Goal: Task Accomplishment & Management: Manage account settings

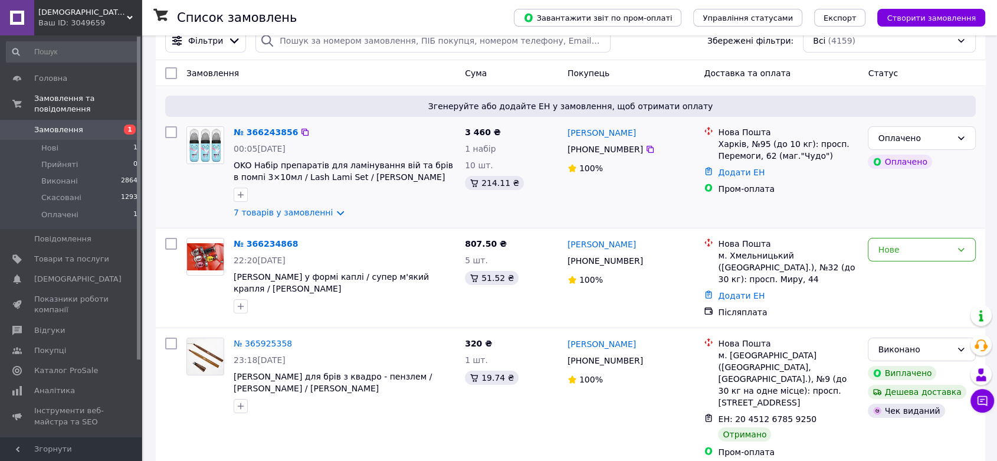
scroll to position [66, 0]
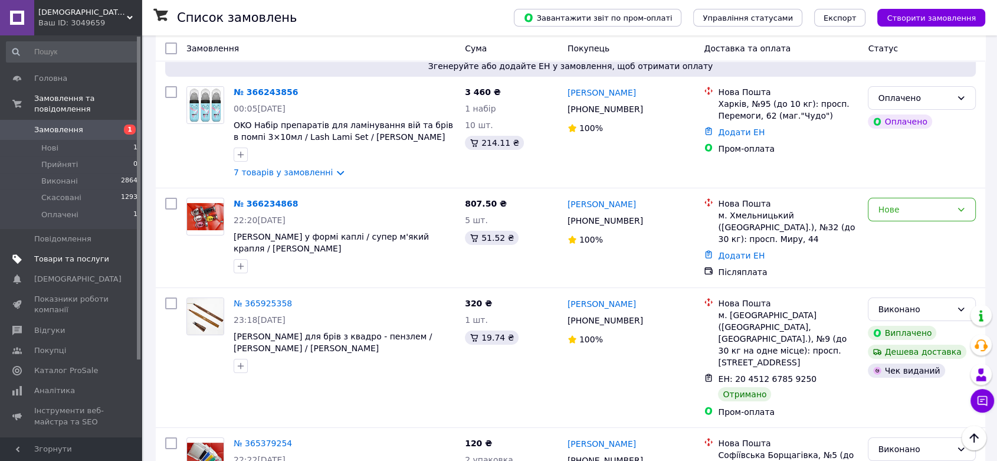
click at [66, 254] on span "Товари та послуги" at bounding box center [71, 259] width 75 height 11
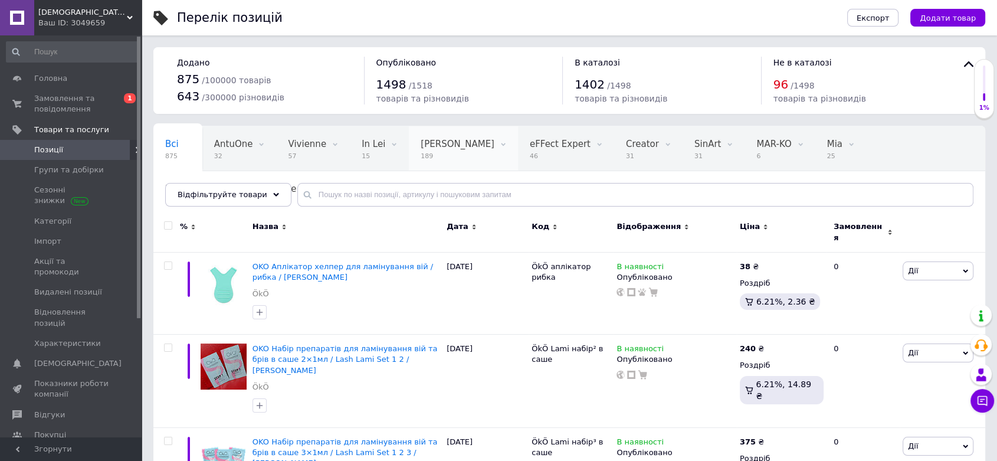
click at [421, 161] on span "189" at bounding box center [458, 156] width 74 height 9
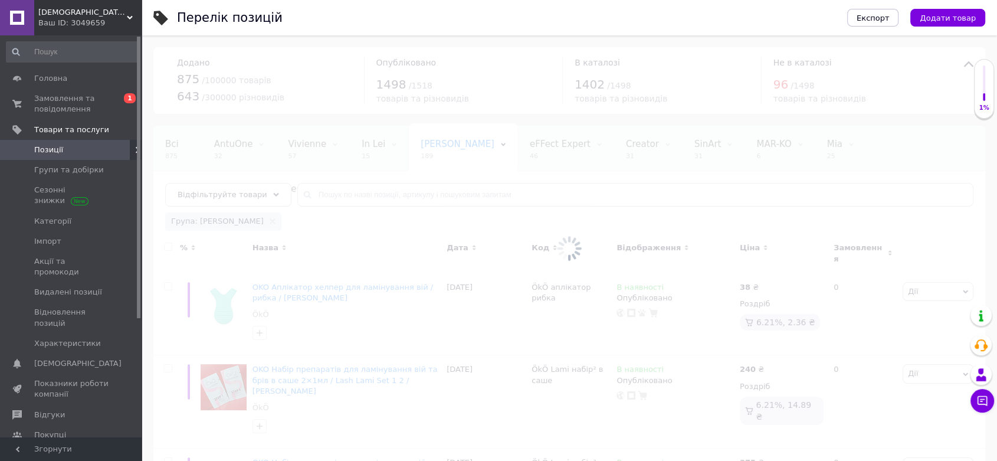
scroll to position [0, 60]
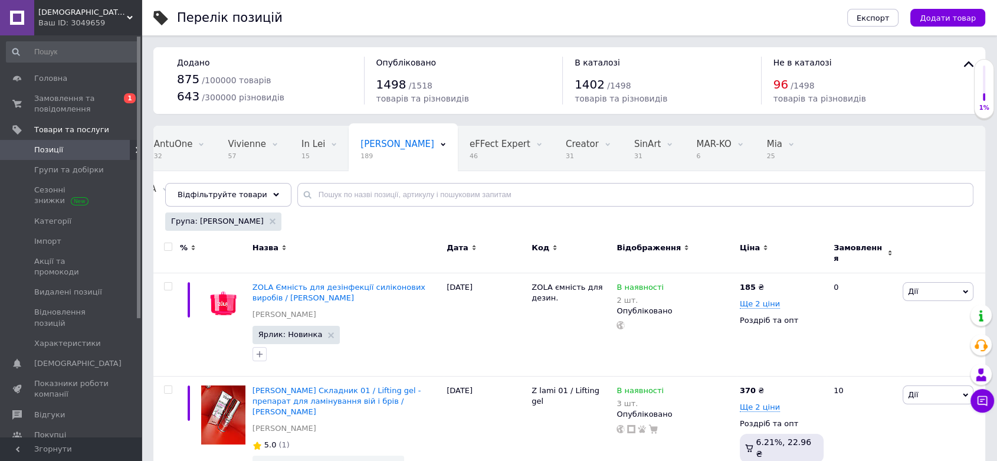
click at [169, 251] on input "checkbox" at bounding box center [168, 247] width 8 height 8
checkbox input "true"
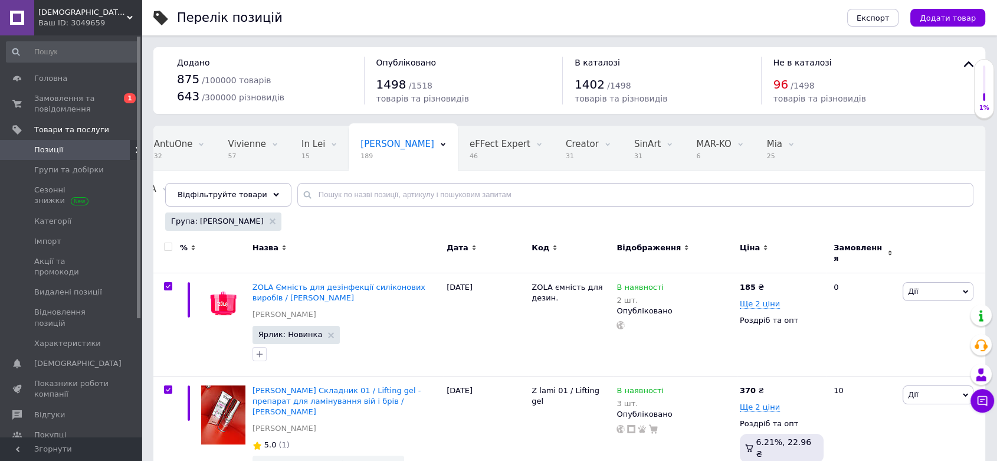
checkbox input "true"
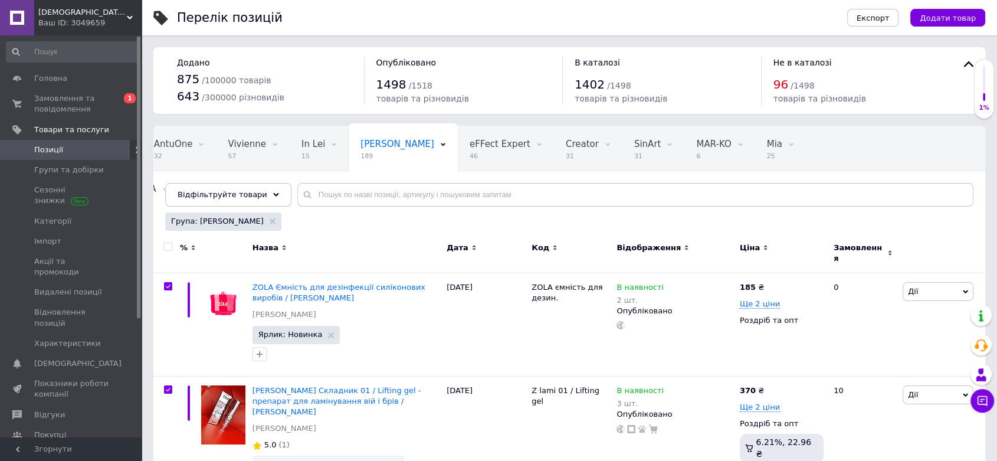
checkbox input "true"
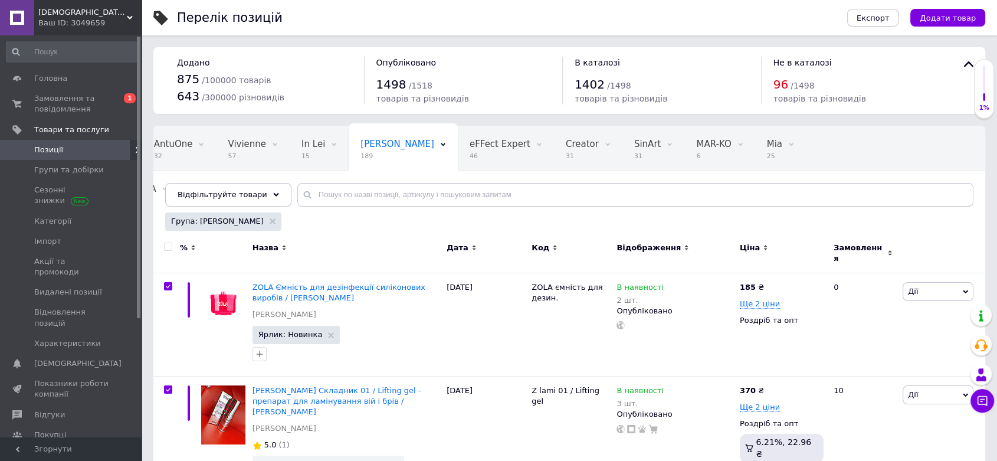
checkbox input "true"
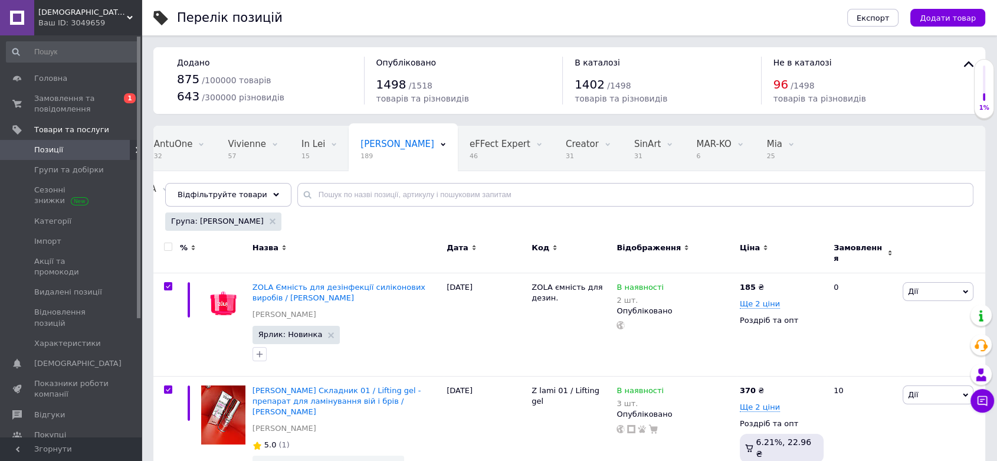
checkbox input "true"
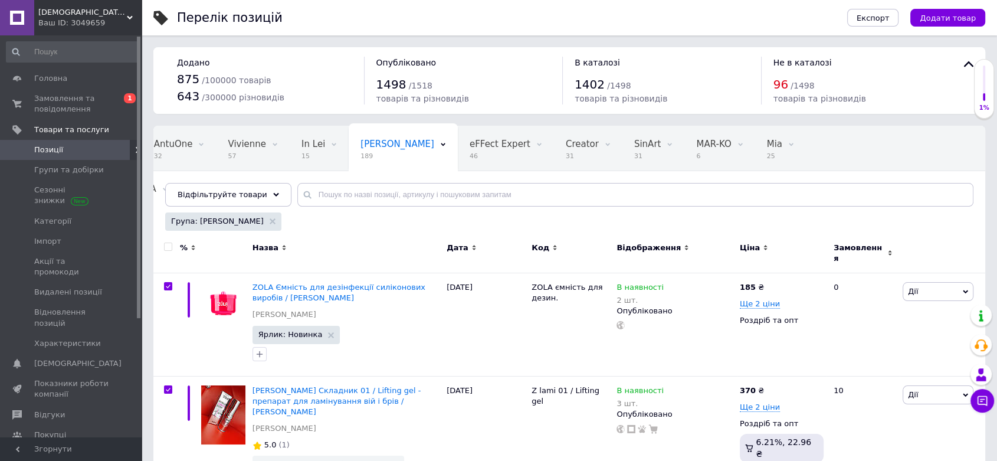
checkbox input "true"
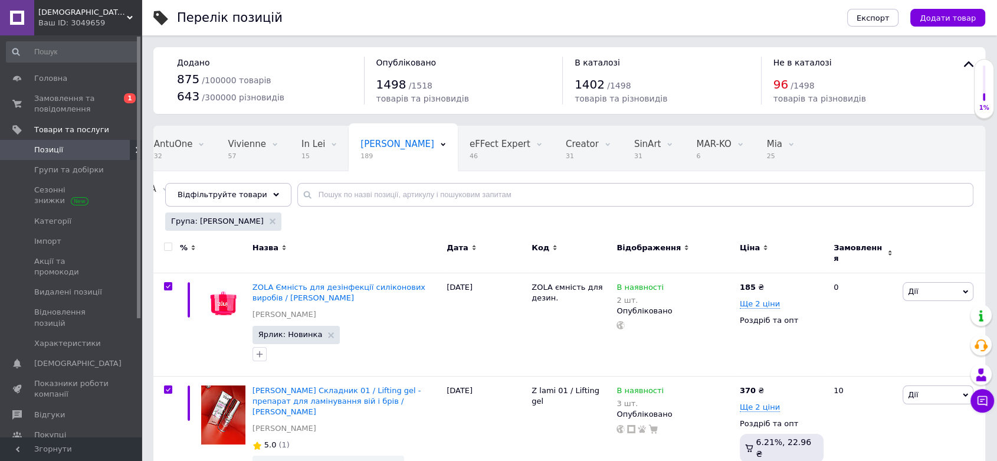
checkbox input "true"
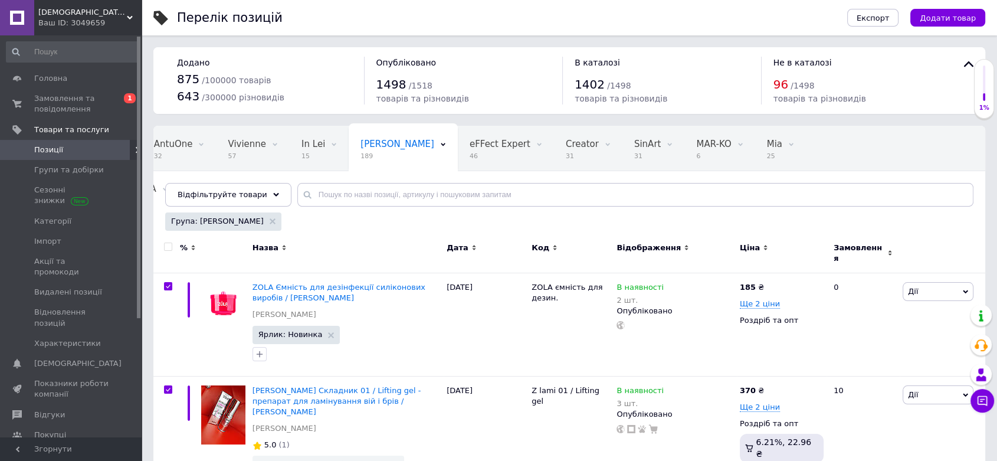
checkbox input "true"
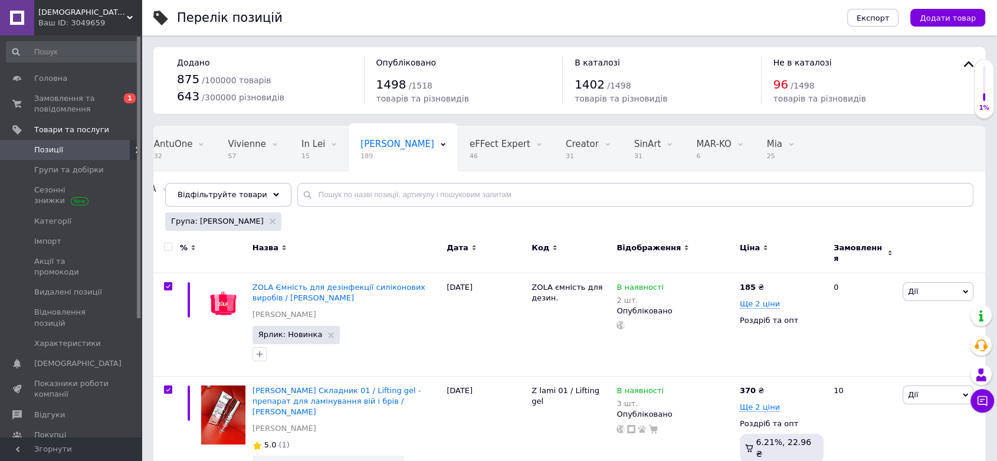
checkbox input "true"
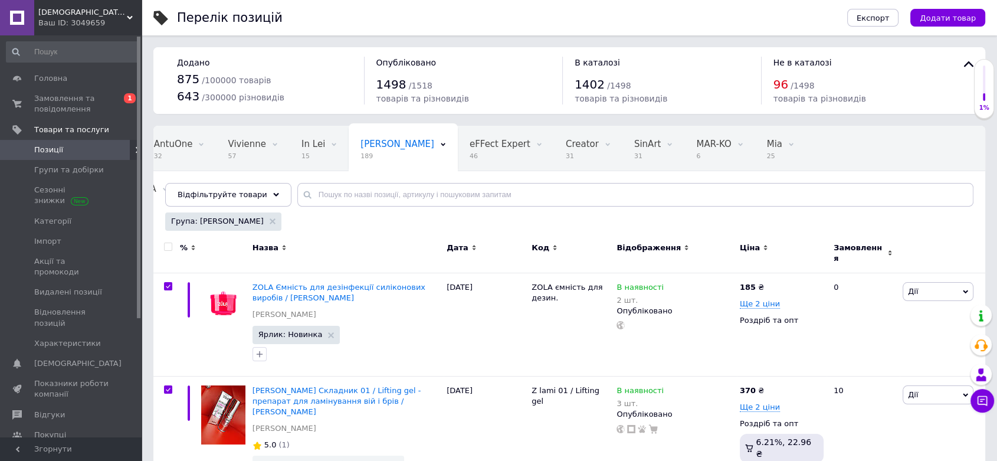
checkbox input "true"
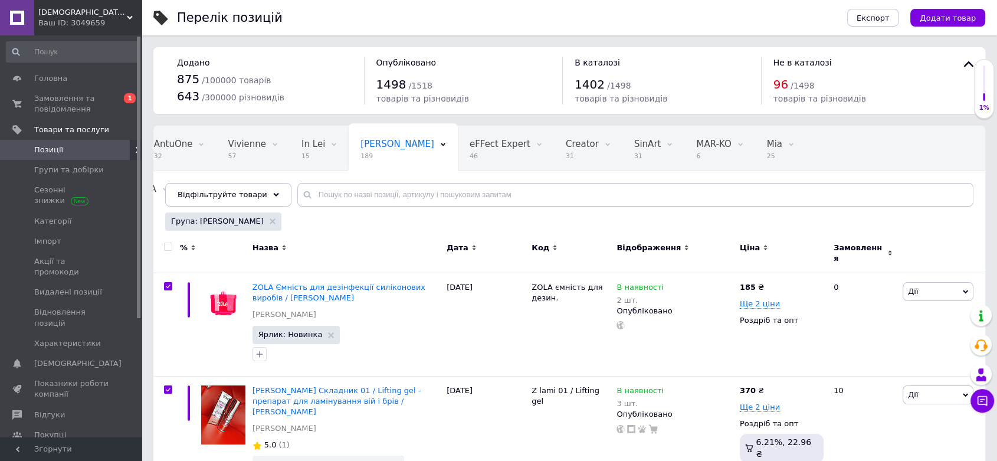
checkbox input "true"
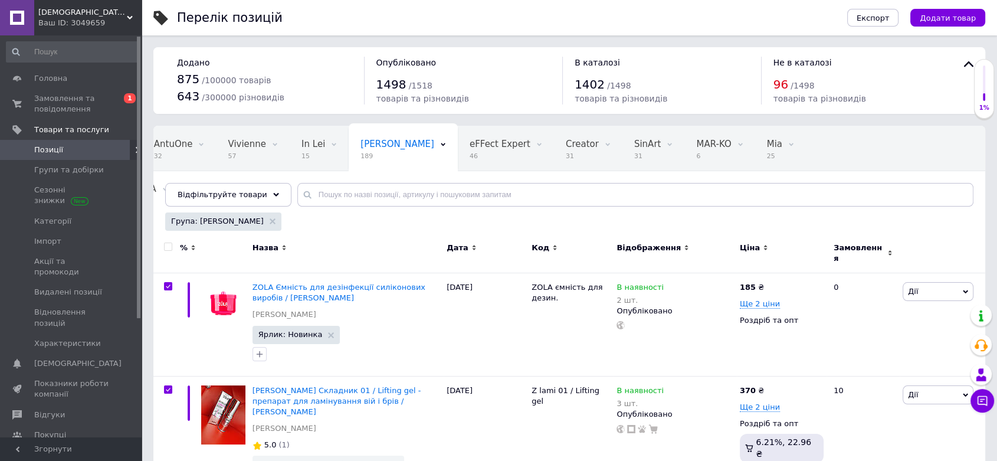
checkbox input "true"
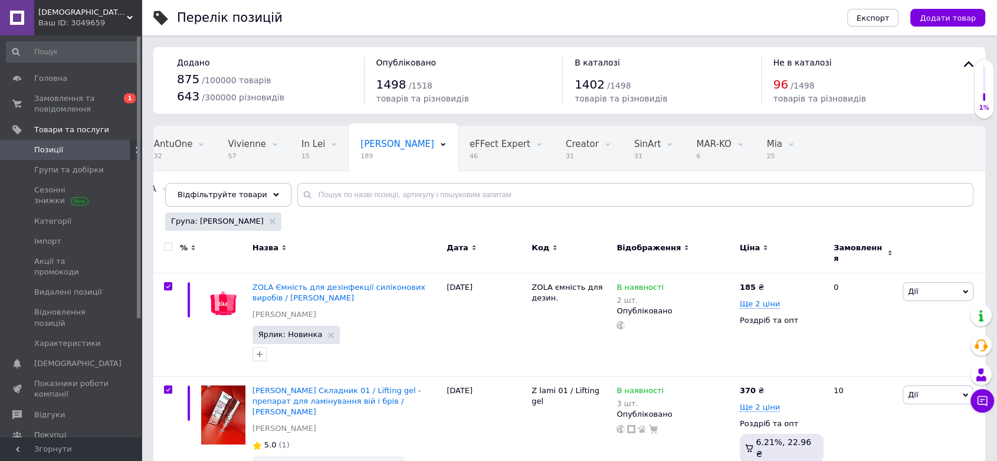
checkbox input "true"
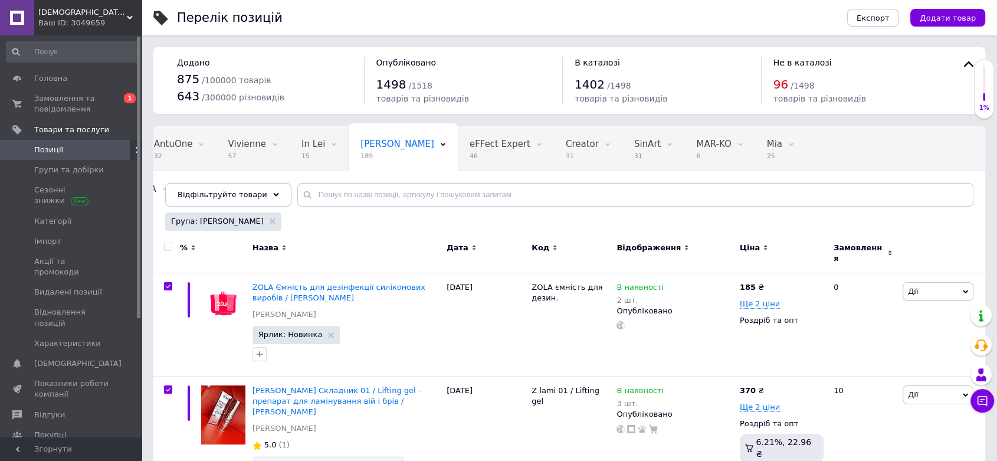
checkbox input "true"
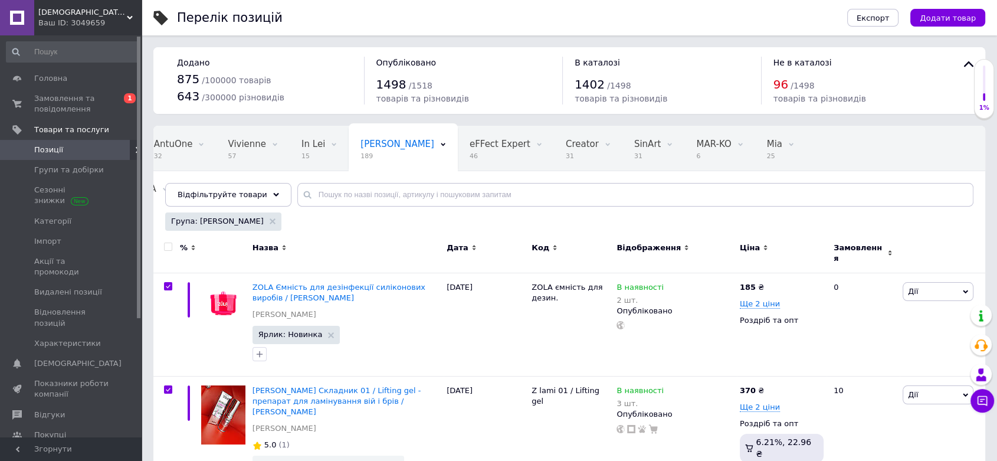
checkbox input "true"
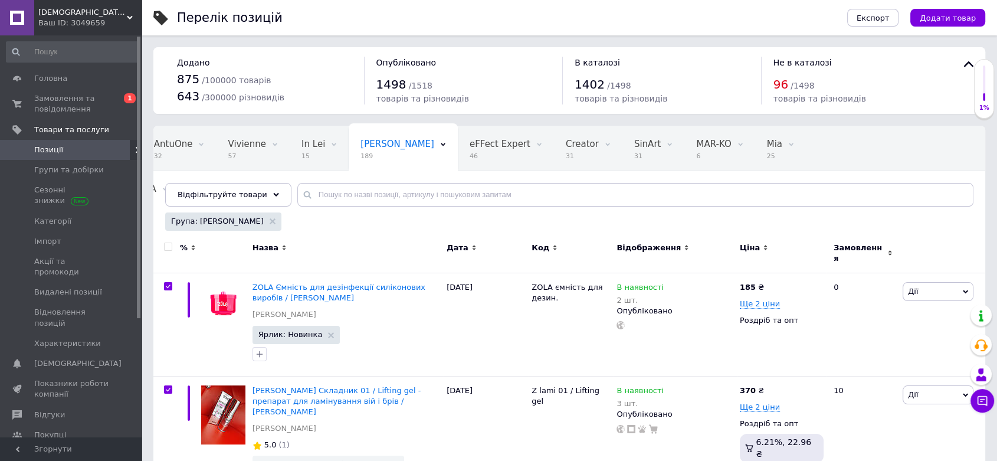
checkbox input "true"
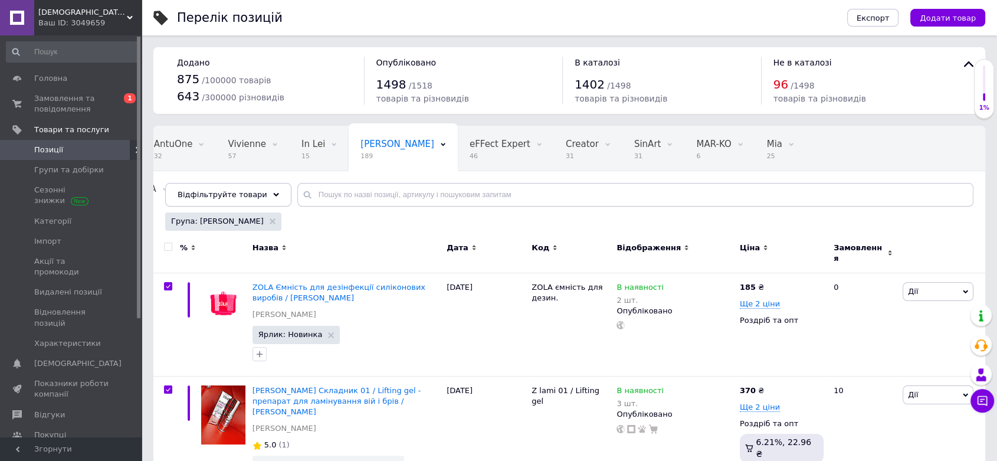
checkbox input "true"
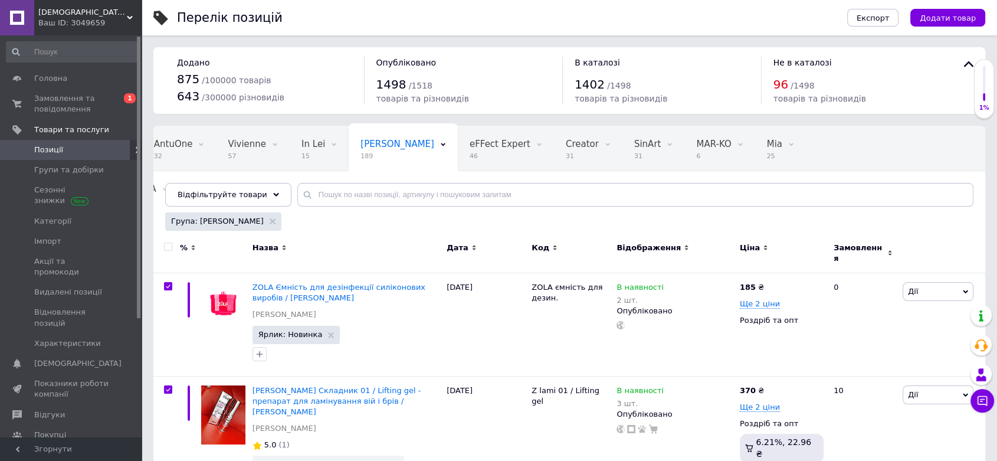
checkbox input "true"
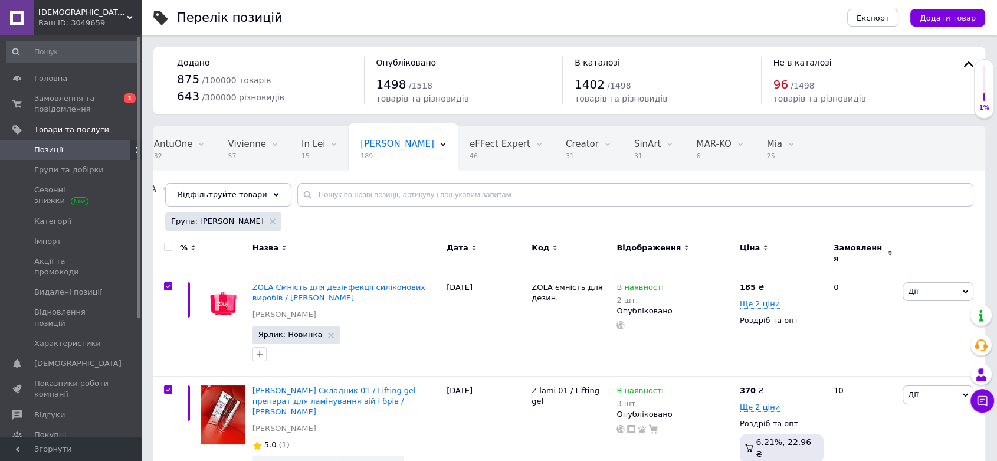
checkbox input "true"
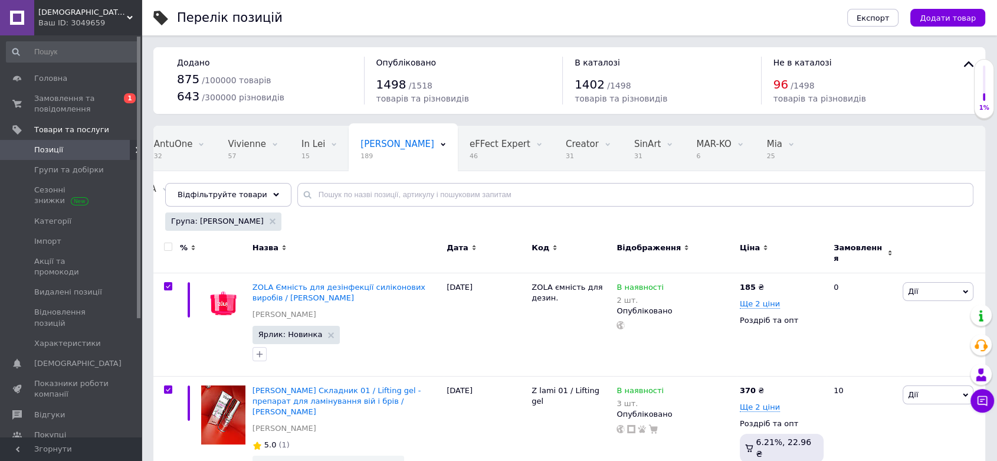
checkbox input "true"
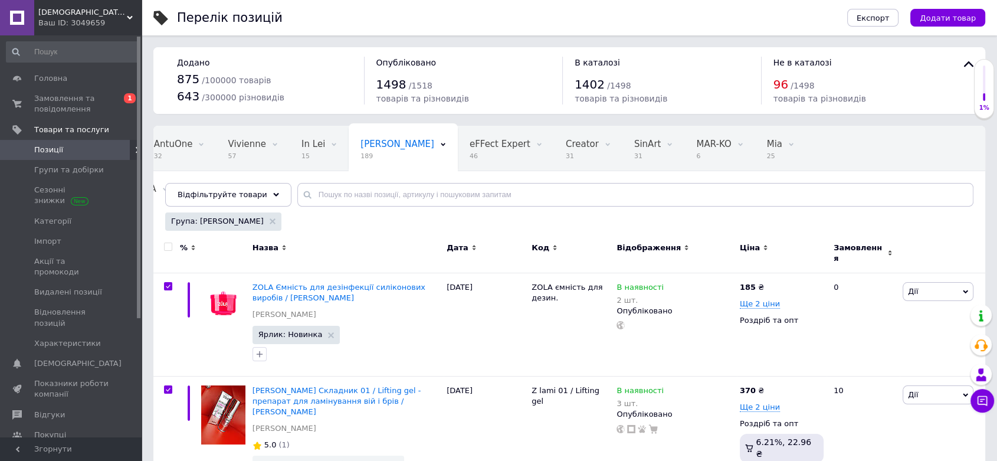
checkbox input "true"
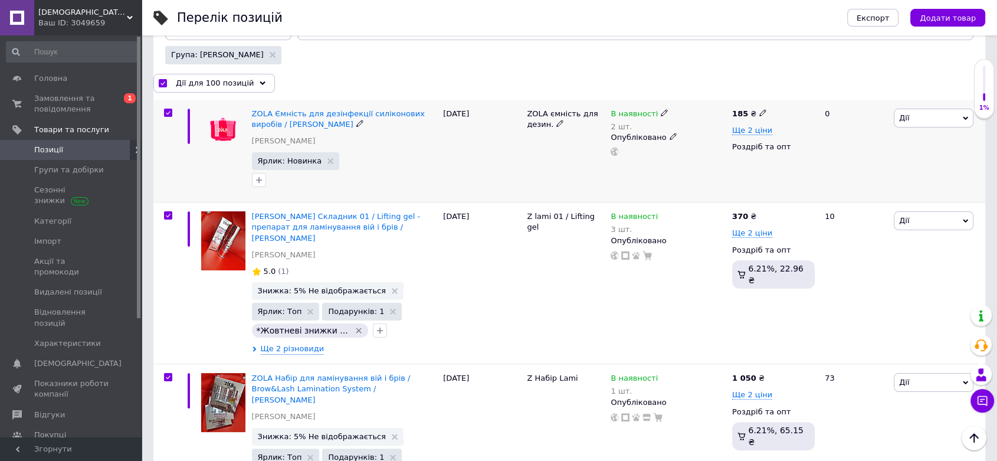
scroll to position [197, 0]
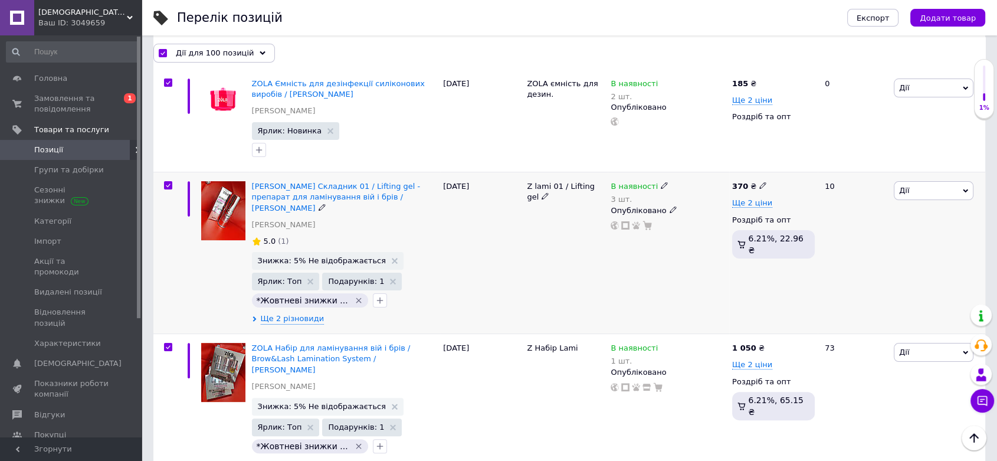
click at [171, 189] on input "checkbox" at bounding box center [168, 186] width 8 height 8
checkbox input "false"
checkbox input "true"
drag, startPoint x: 166, startPoint y: 348, endPoint x: 216, endPoint y: 315, distance: 60.1
click at [165, 348] on input "checkbox" at bounding box center [168, 347] width 8 height 8
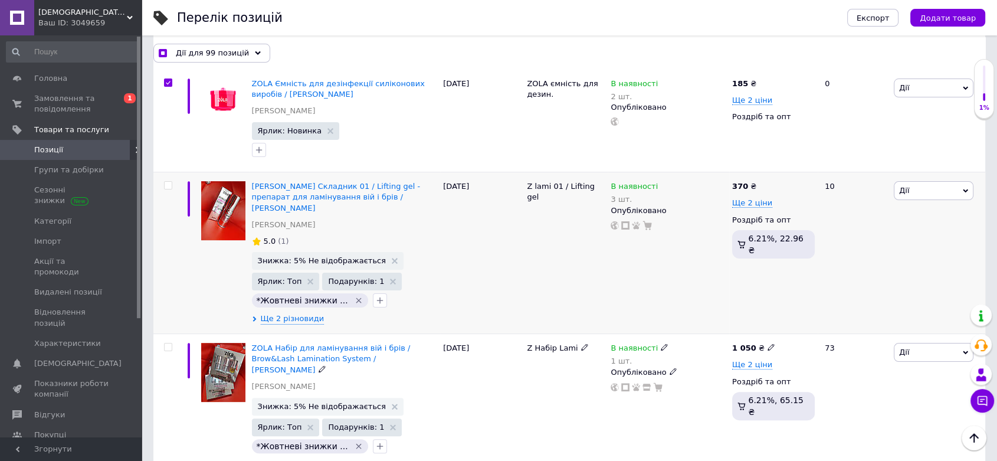
checkbox input "false"
checkbox input "true"
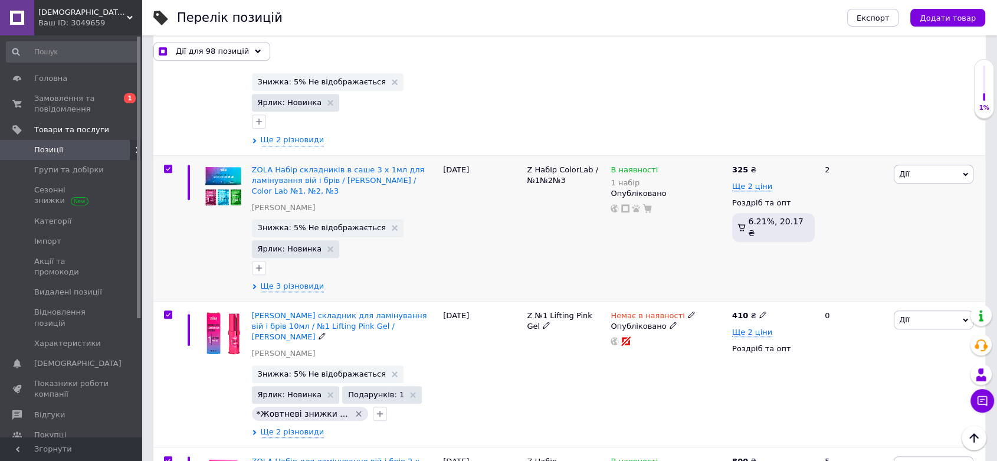
scroll to position [721, 0]
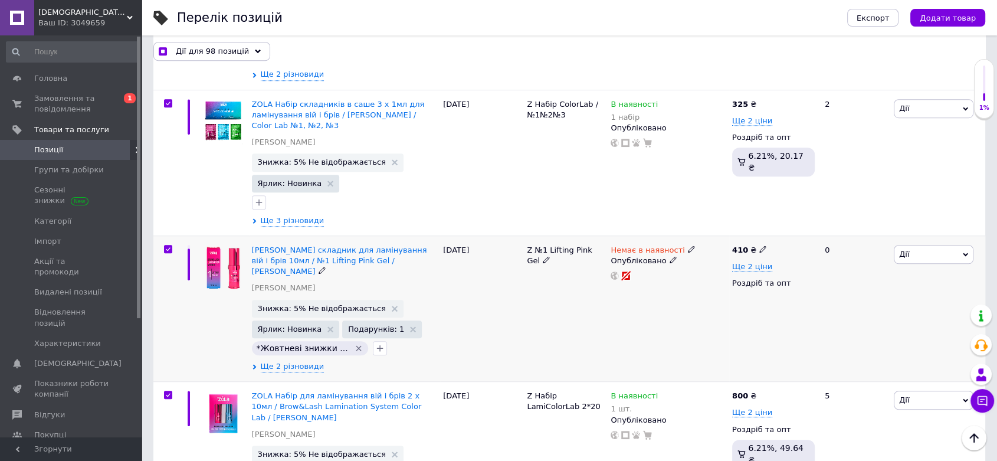
click at [165, 246] on input "checkbox" at bounding box center [168, 250] width 8 height 8
checkbox input "false"
checkbox input "true"
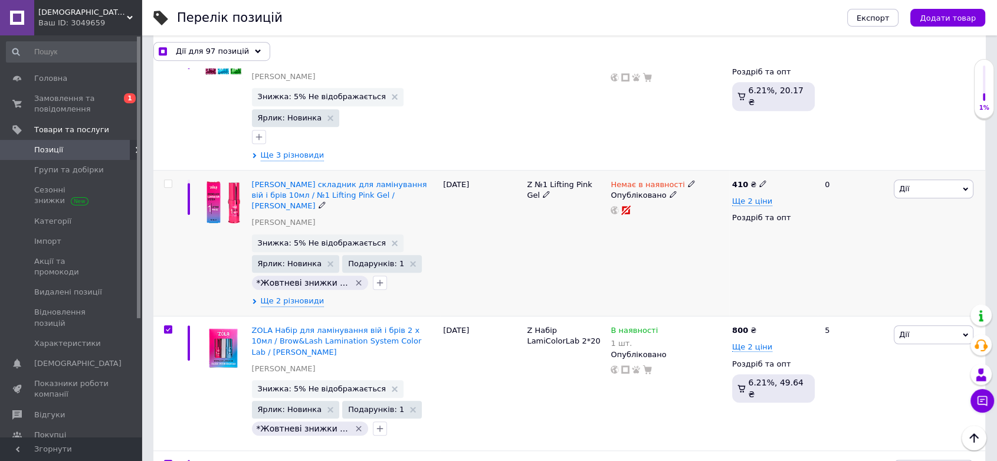
scroll to position [852, 0]
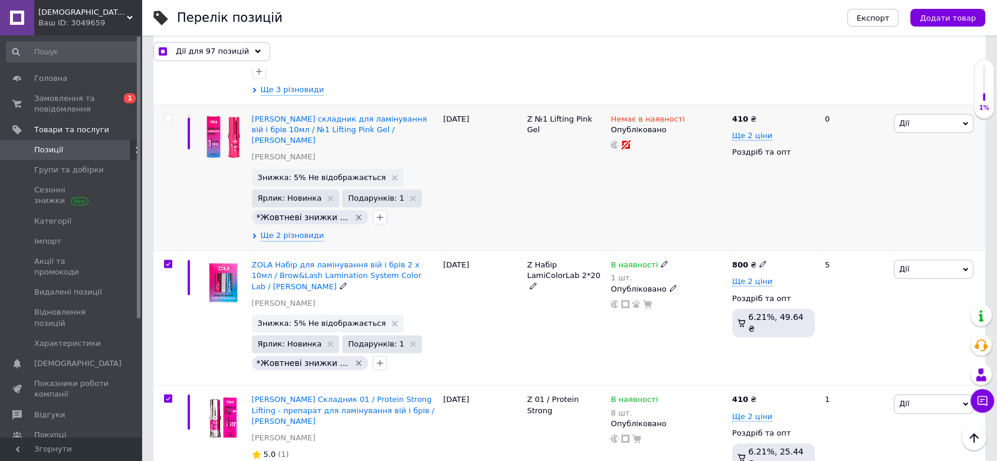
click at [169, 260] on input "checkbox" at bounding box center [168, 264] width 8 height 8
checkbox input "false"
checkbox input "true"
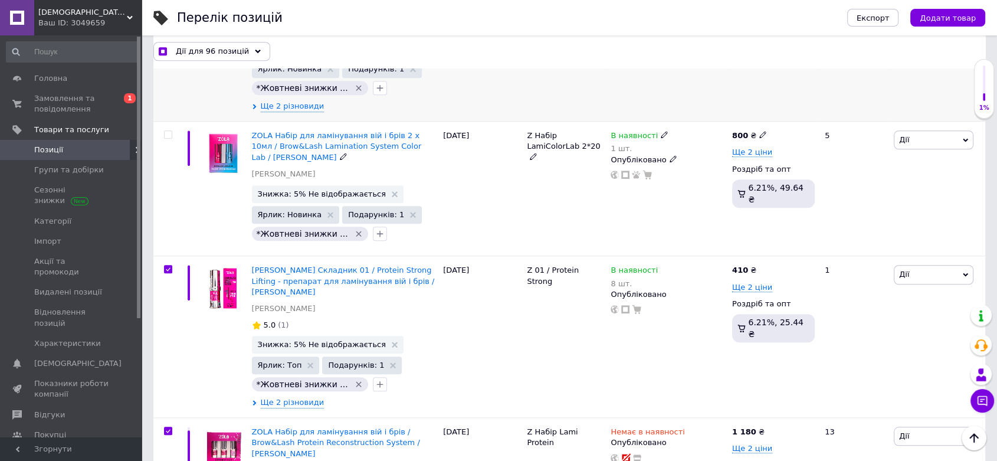
scroll to position [983, 0]
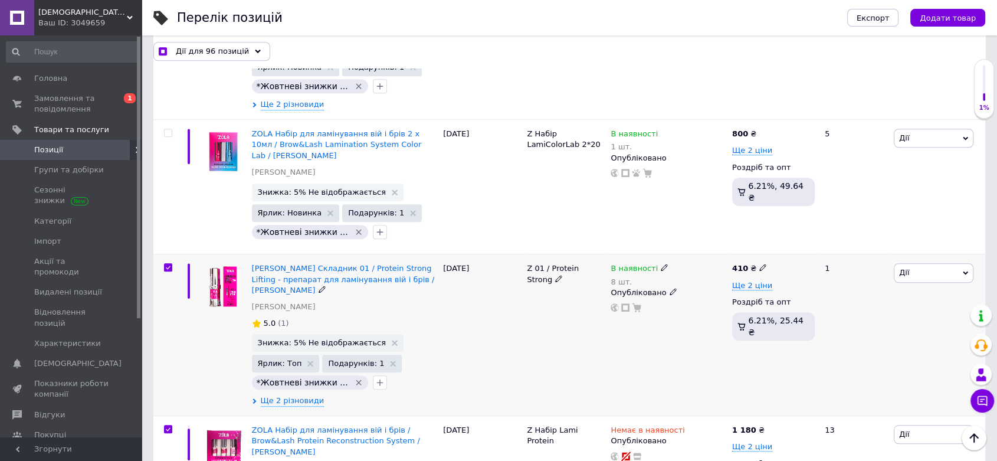
click at [169, 264] on input "checkbox" at bounding box center [168, 268] width 8 height 8
checkbox input "false"
checkbox input "true"
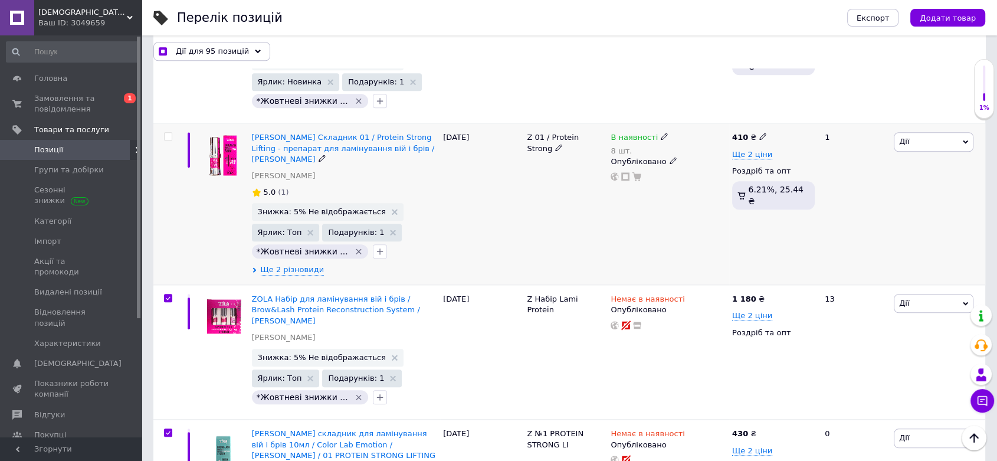
scroll to position [1114, 0]
click at [170, 295] on input "checkbox" at bounding box center [168, 299] width 8 height 8
checkbox input "false"
checkbox input "true"
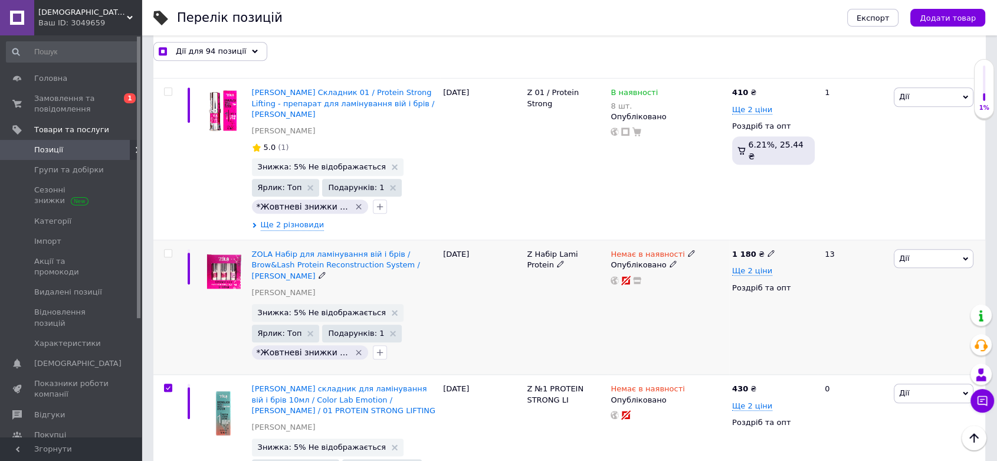
scroll to position [1246, 0]
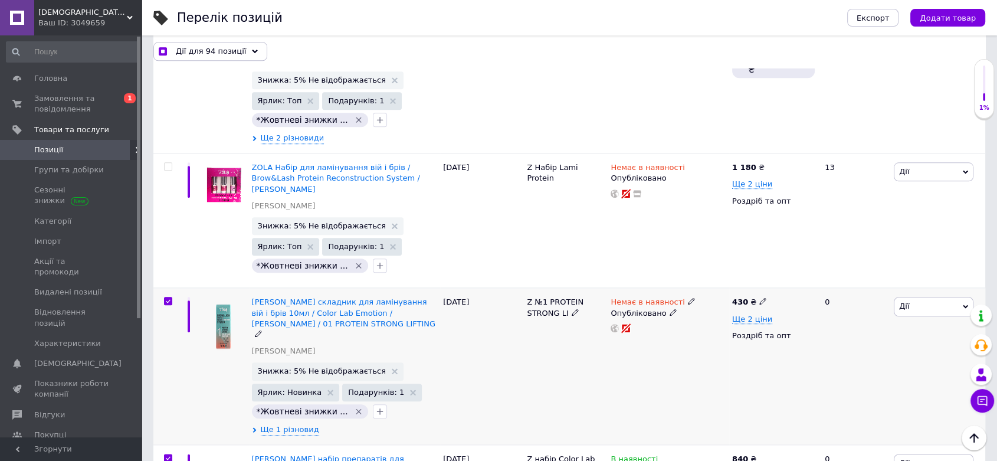
click at [170, 297] on input "checkbox" at bounding box center [168, 301] width 8 height 8
checkbox input "false"
checkbox input "true"
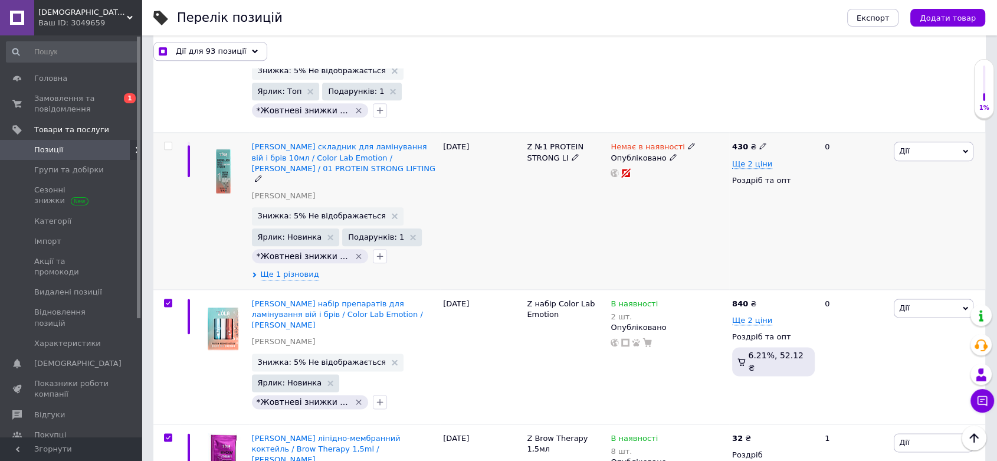
scroll to position [1442, 0]
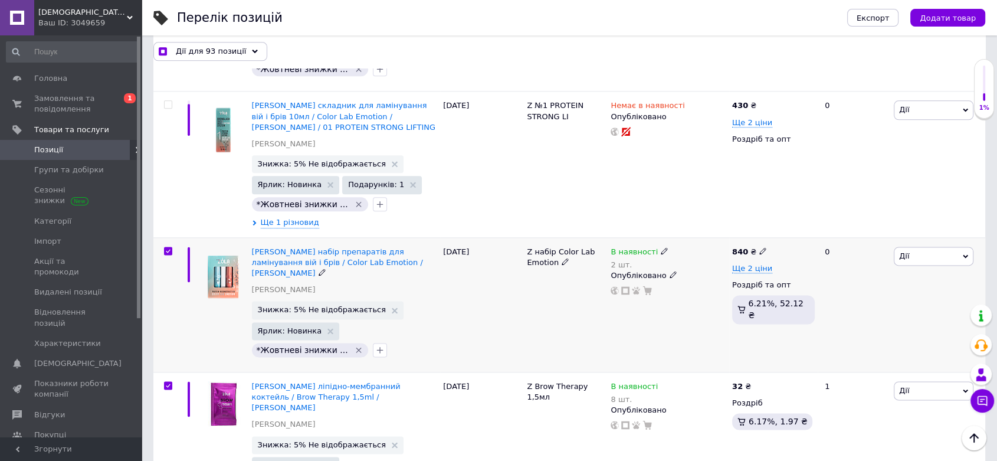
click at [168, 247] on input "checkbox" at bounding box center [168, 251] width 8 height 8
checkbox input "false"
checkbox input "true"
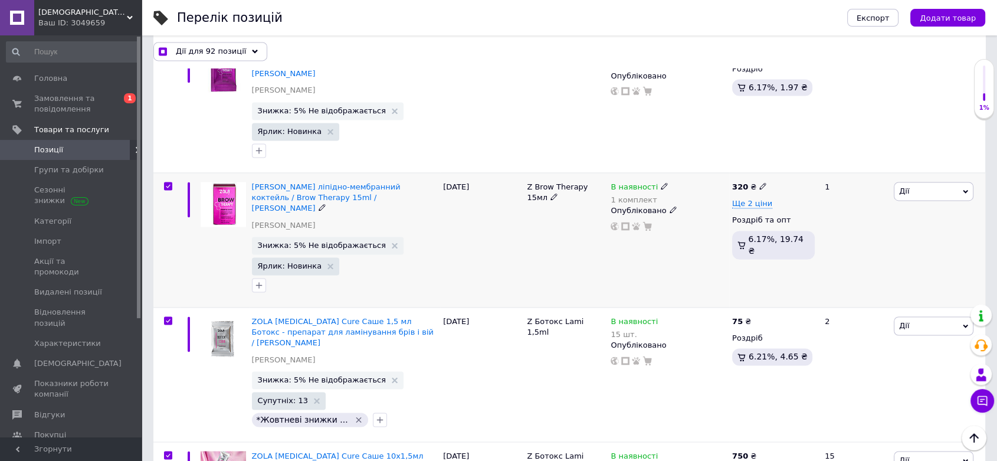
scroll to position [1771, 0]
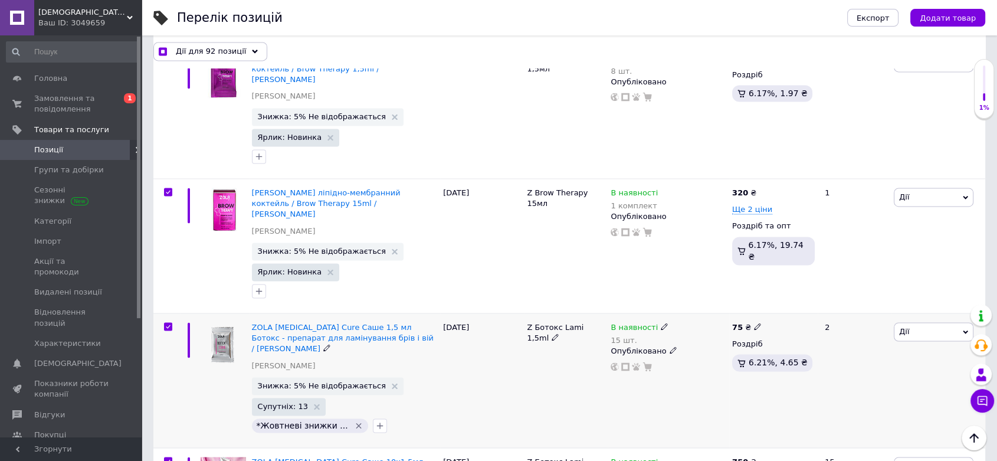
click at [165, 323] on input "checkbox" at bounding box center [168, 327] width 8 height 8
checkbox input "false"
checkbox input "true"
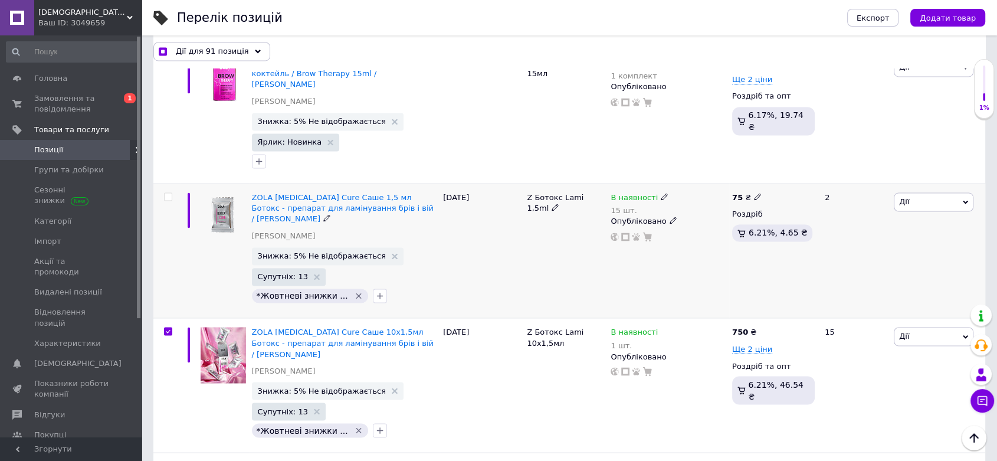
scroll to position [1902, 0]
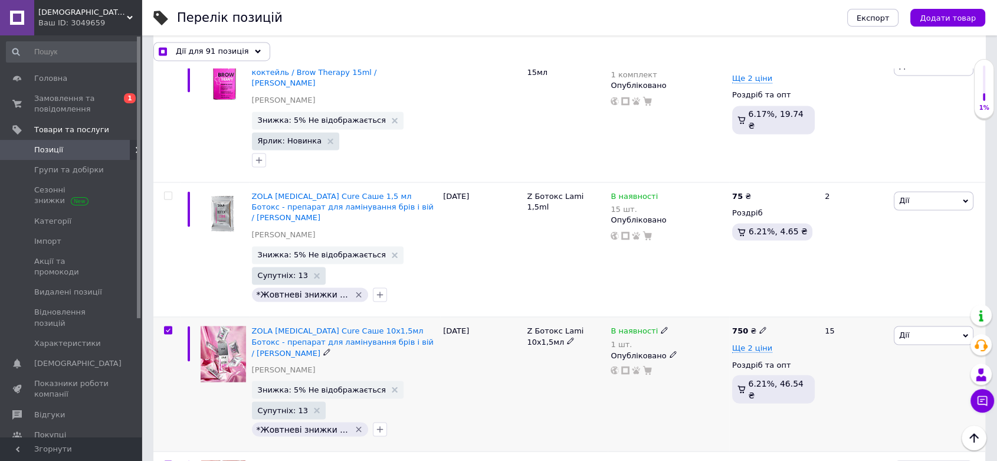
click at [169, 326] on input "checkbox" at bounding box center [168, 330] width 8 height 8
checkbox input "false"
checkbox input "true"
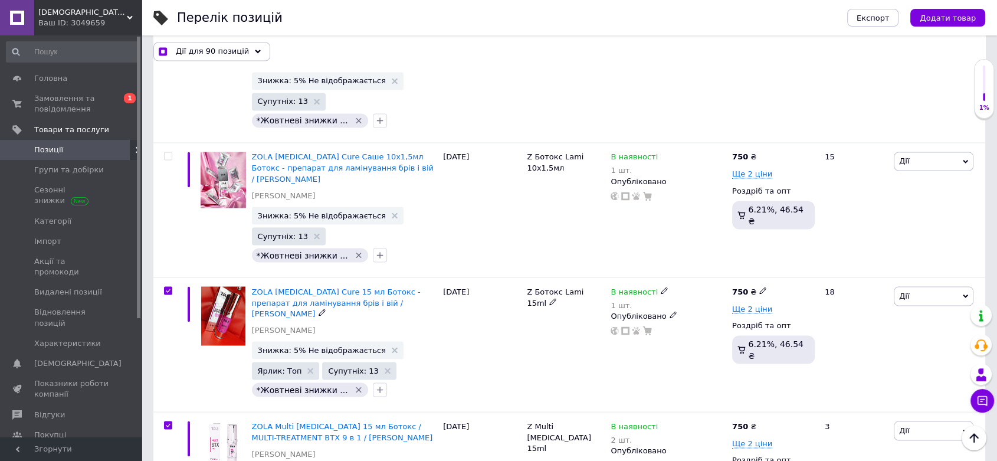
scroll to position [2098, 0]
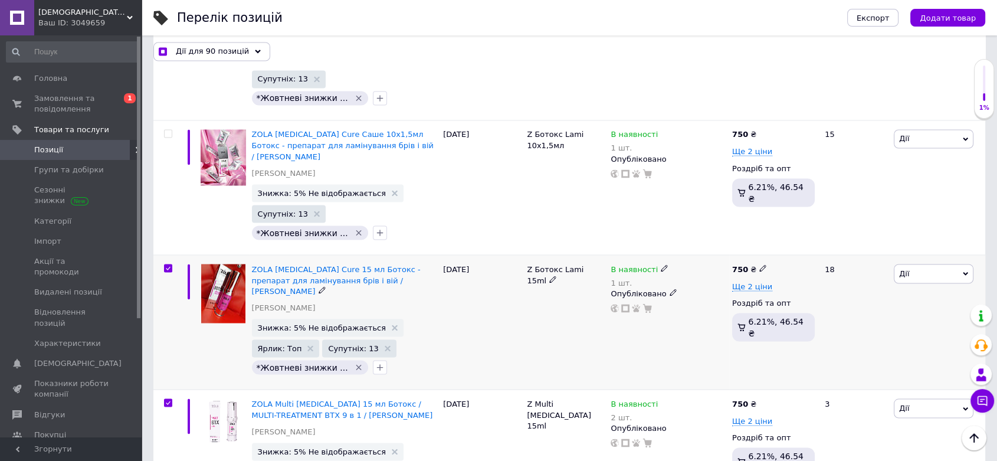
click at [167, 264] on input "checkbox" at bounding box center [168, 268] width 8 height 8
checkbox input "false"
checkbox input "true"
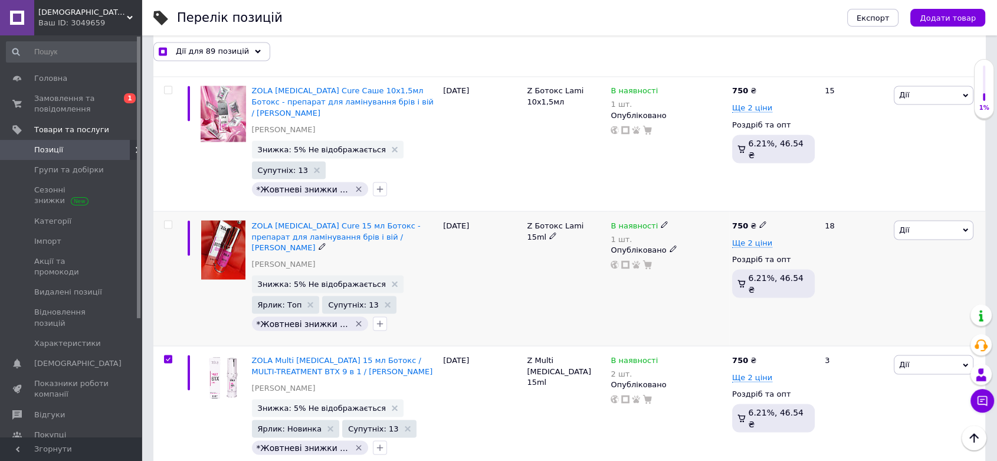
scroll to position [2164, 0]
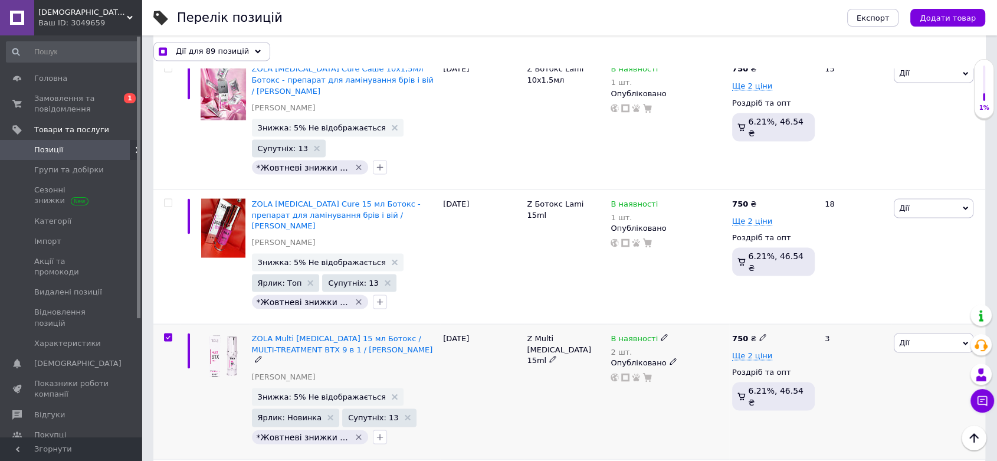
click at [170, 333] on input "checkbox" at bounding box center [168, 337] width 8 height 8
checkbox input "false"
checkbox input "true"
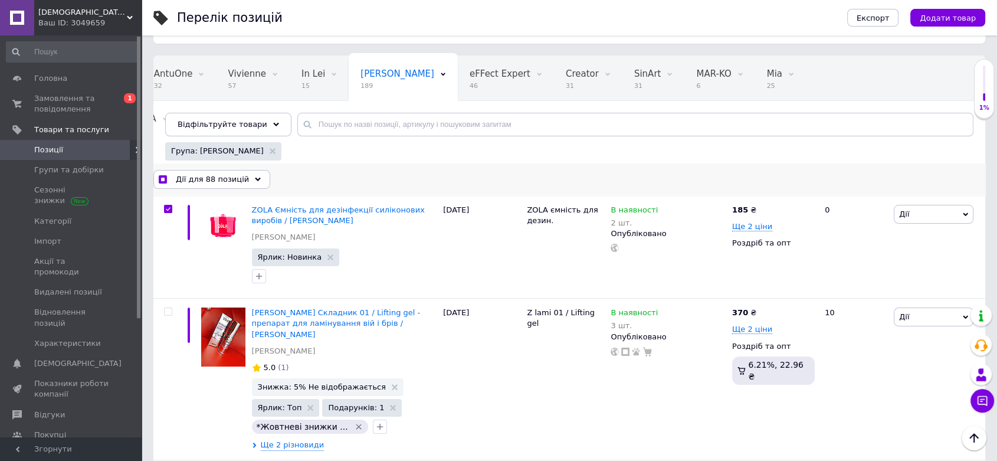
scroll to position [0, 0]
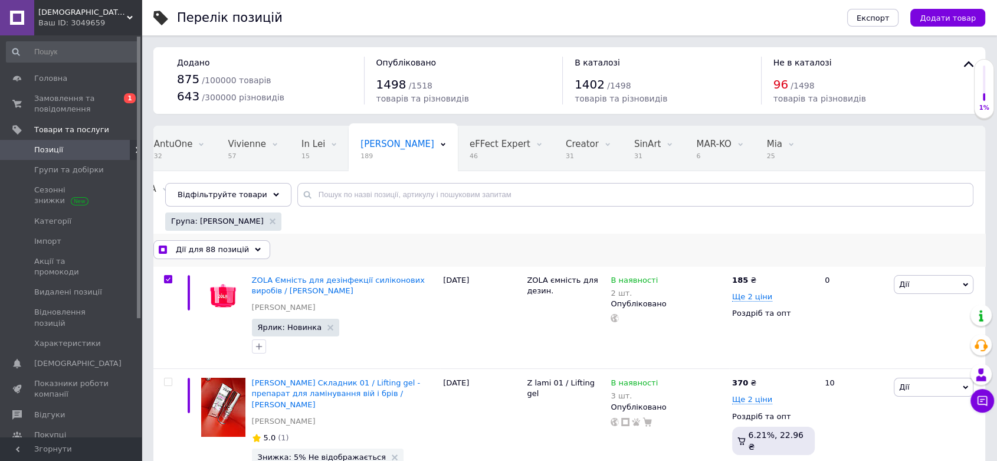
click at [162, 254] on input "checkbox" at bounding box center [163, 250] width 8 height 8
checkbox input "false"
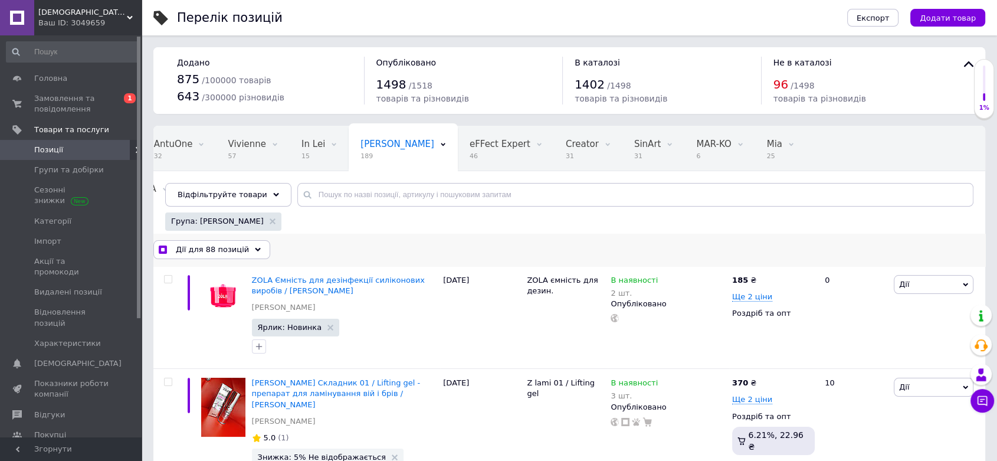
checkbox input "false"
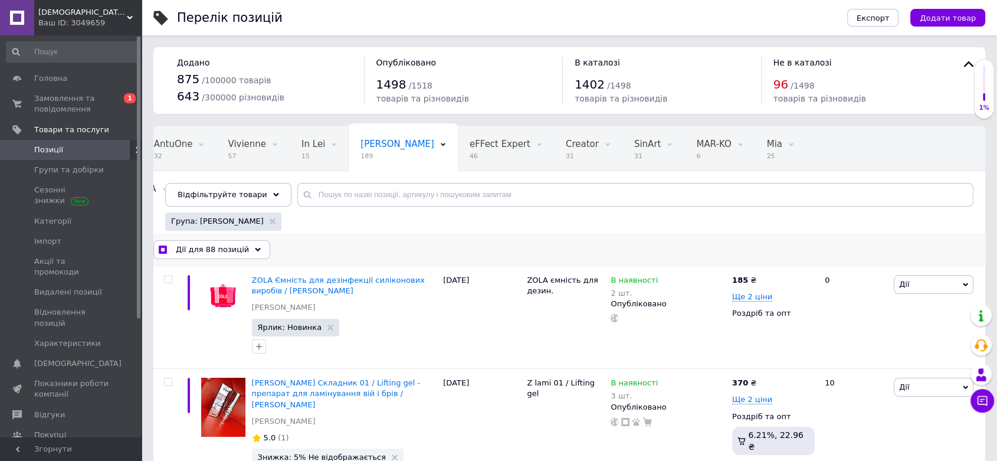
checkbox input "false"
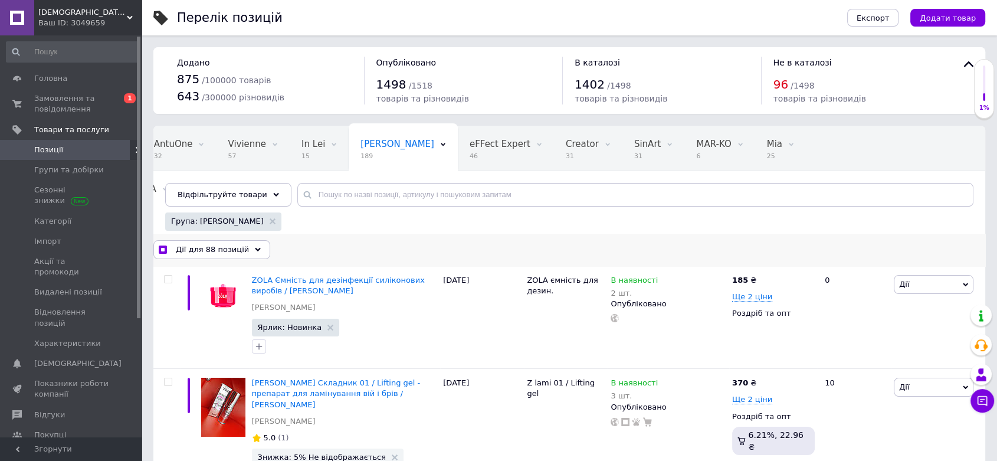
checkbox input "false"
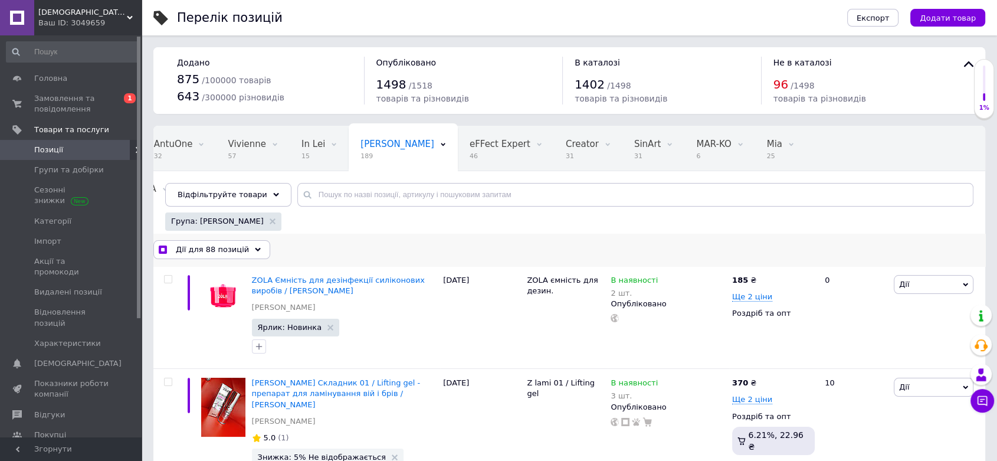
checkbox input "false"
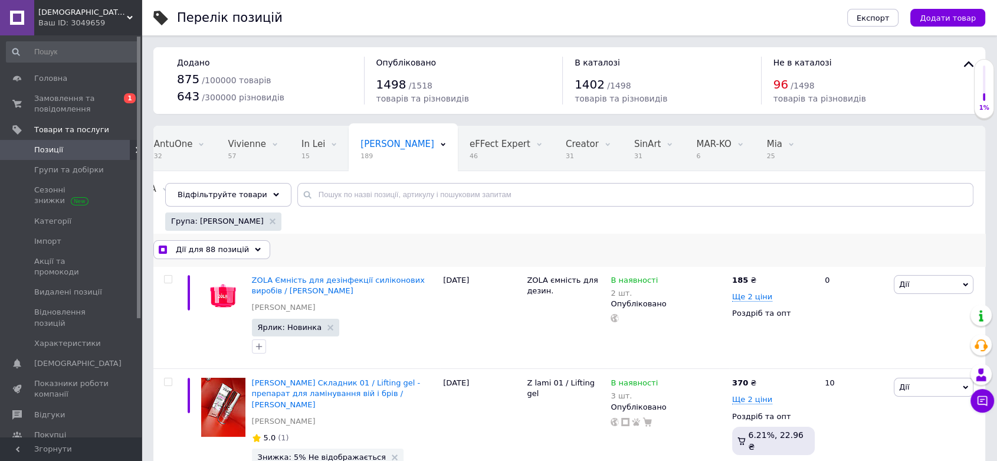
checkbox input "false"
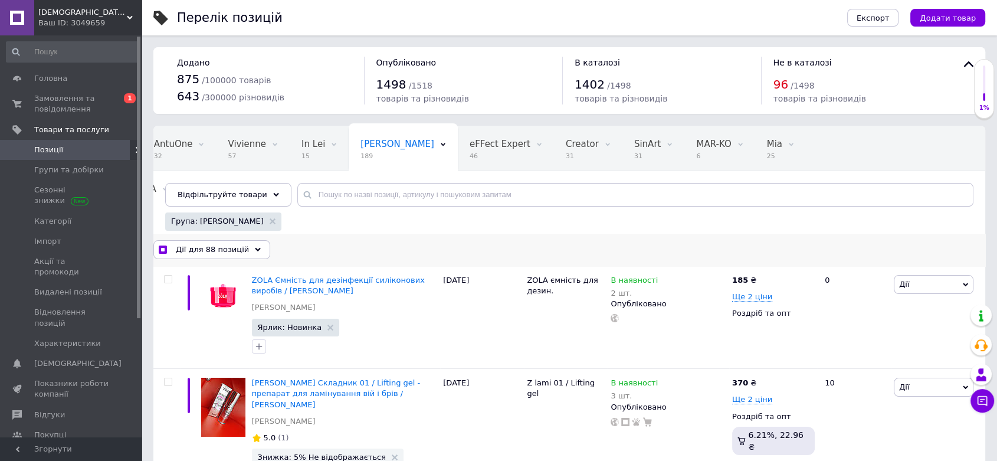
checkbox input "false"
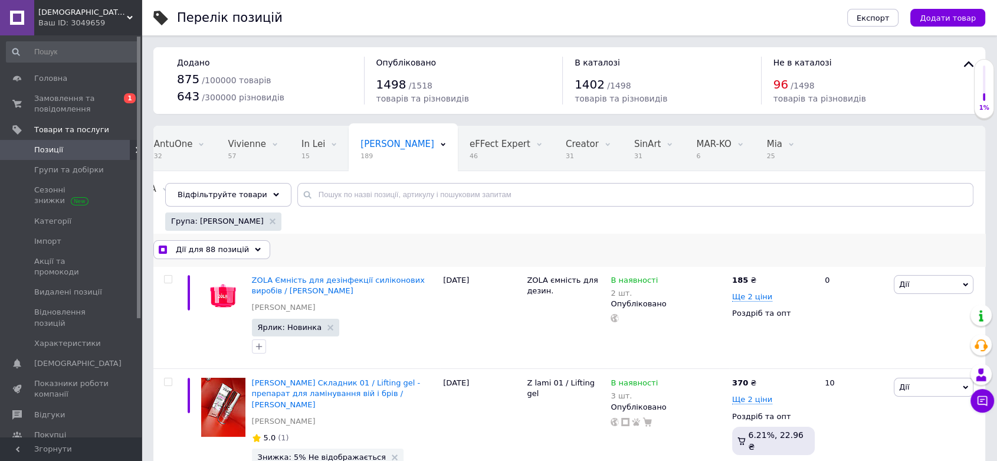
checkbox input "false"
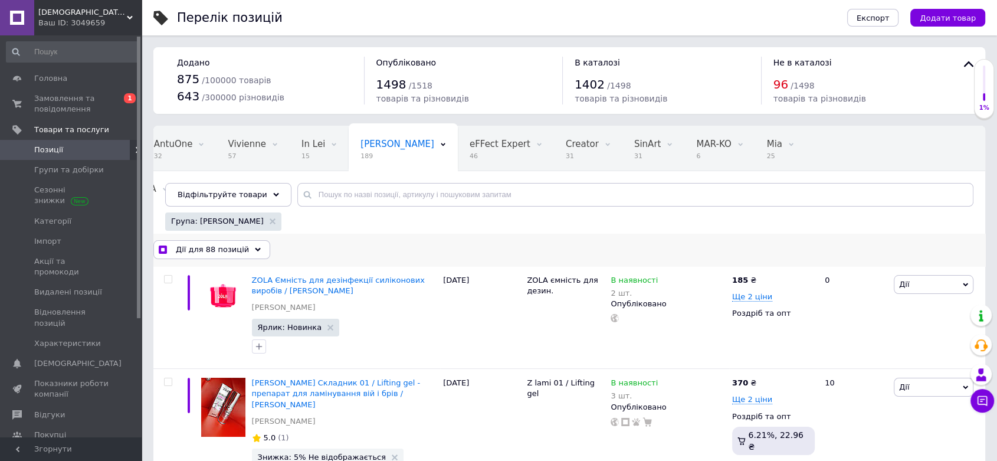
checkbox input "false"
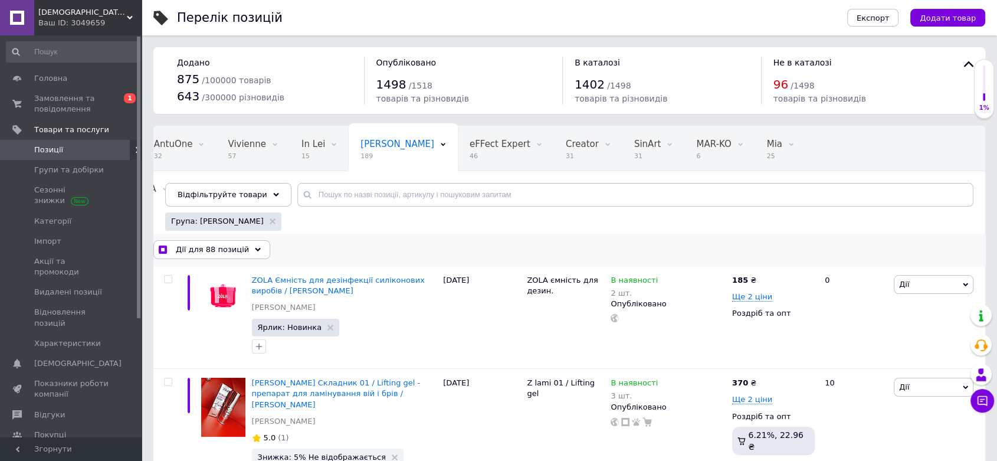
checkbox input "false"
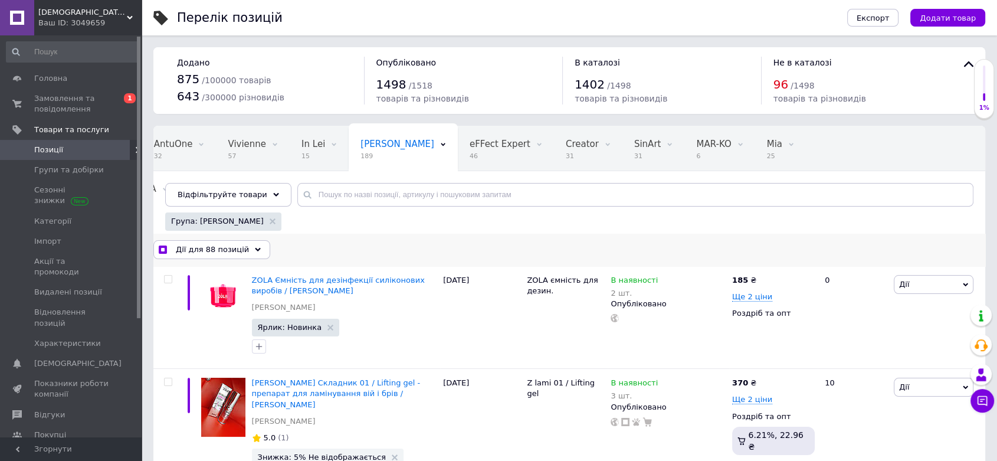
checkbox input "false"
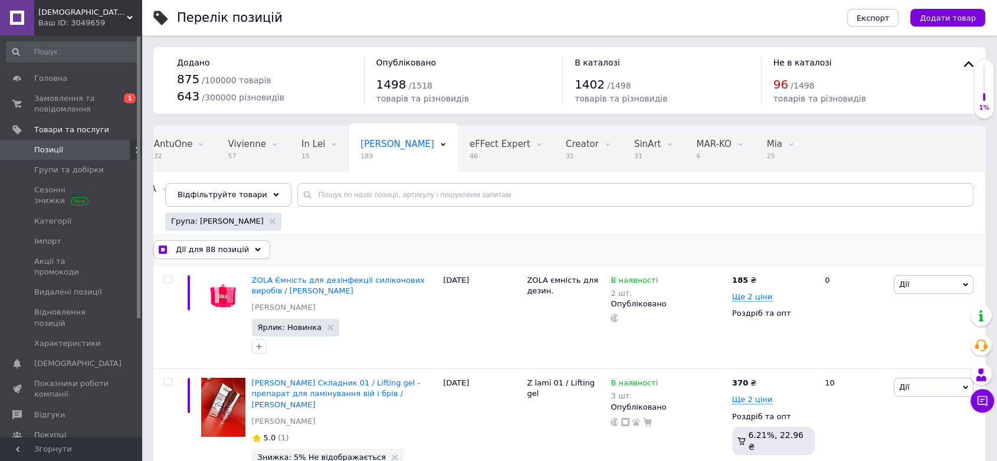
checkbox input "false"
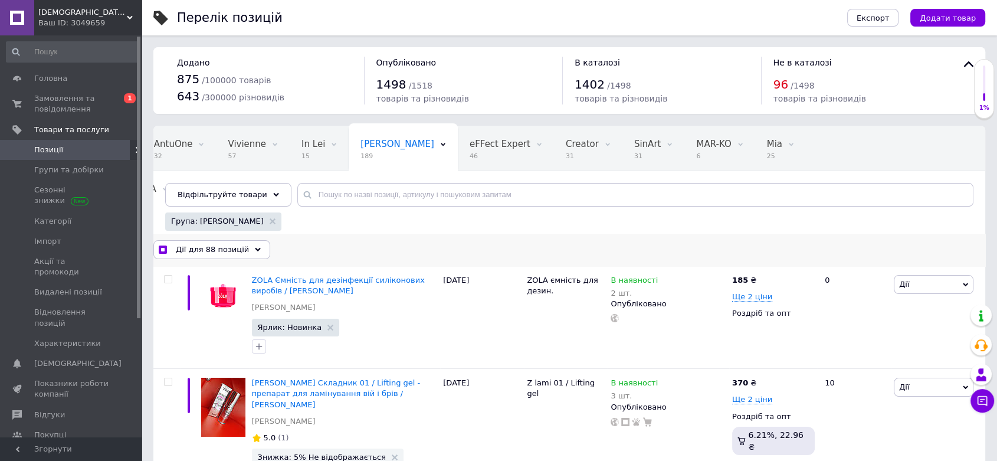
checkbox input "false"
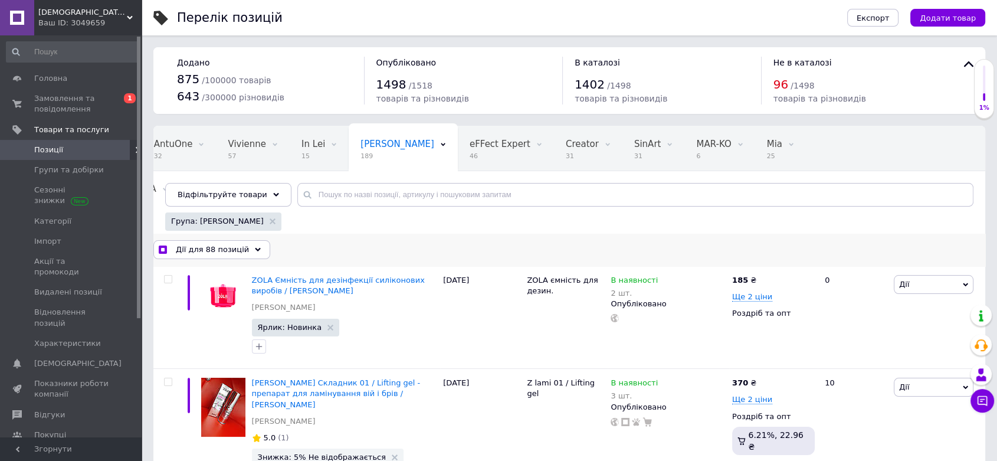
checkbox input "false"
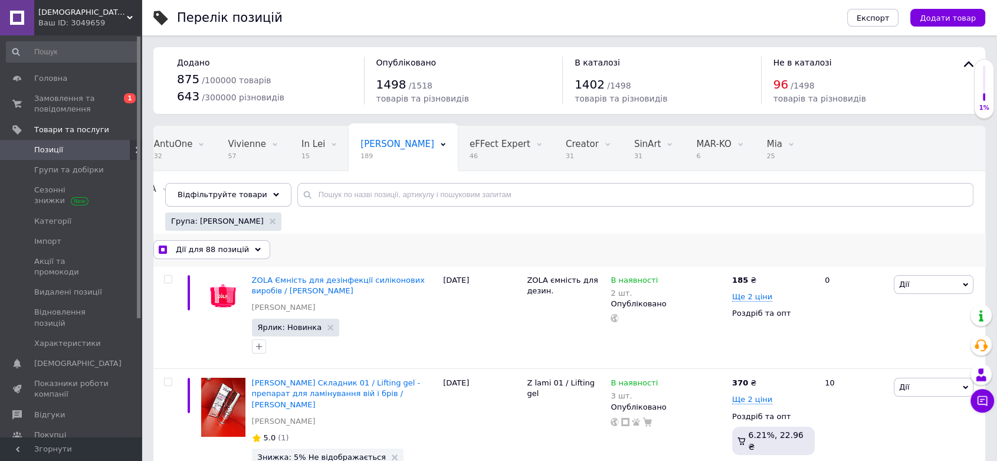
checkbox input "false"
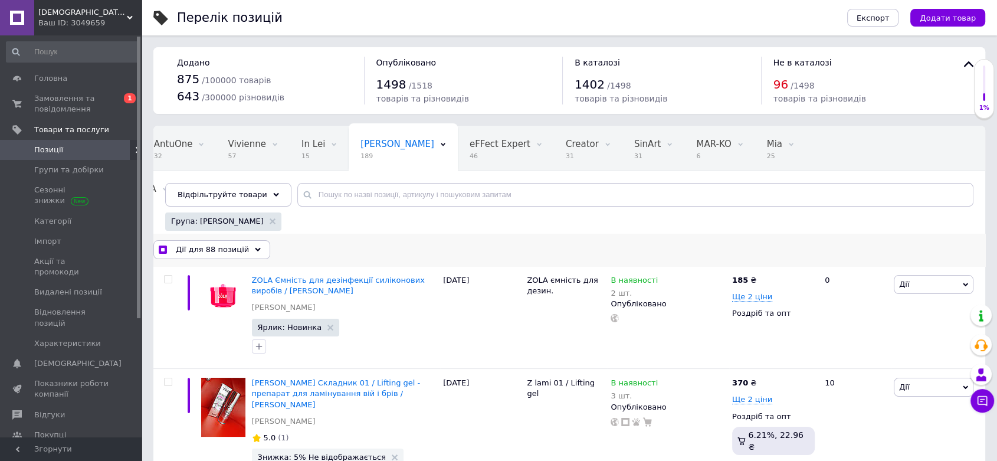
checkbox input "false"
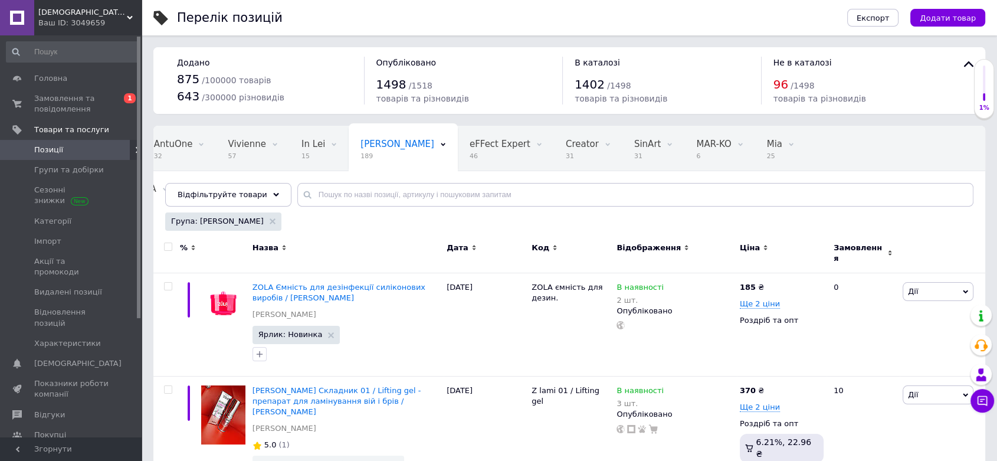
click at [170, 251] on input "checkbox" at bounding box center [168, 247] width 8 height 8
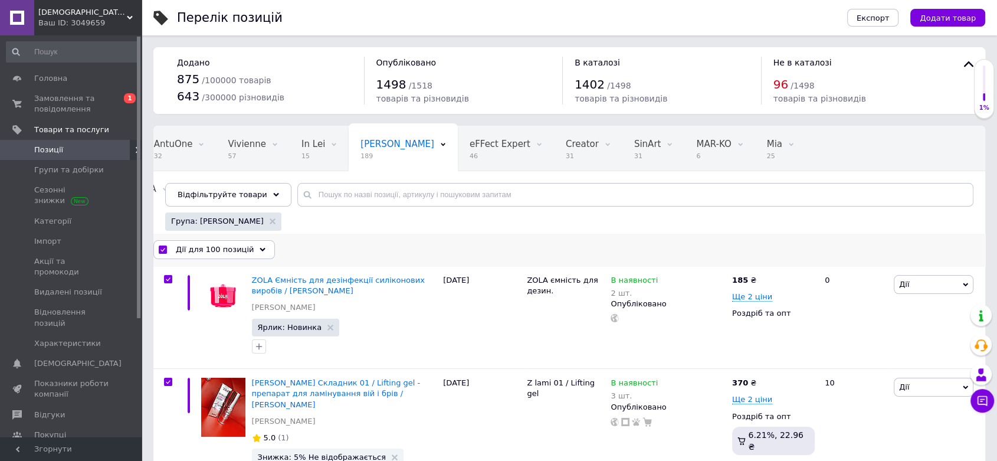
click at [212, 255] on span "Дії для 100 позицій" at bounding box center [215, 249] width 78 height 11
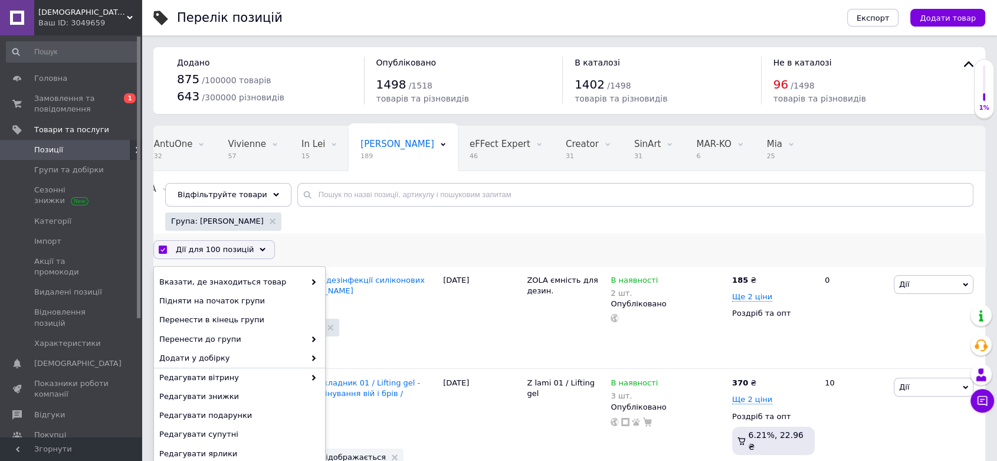
scroll to position [66, 0]
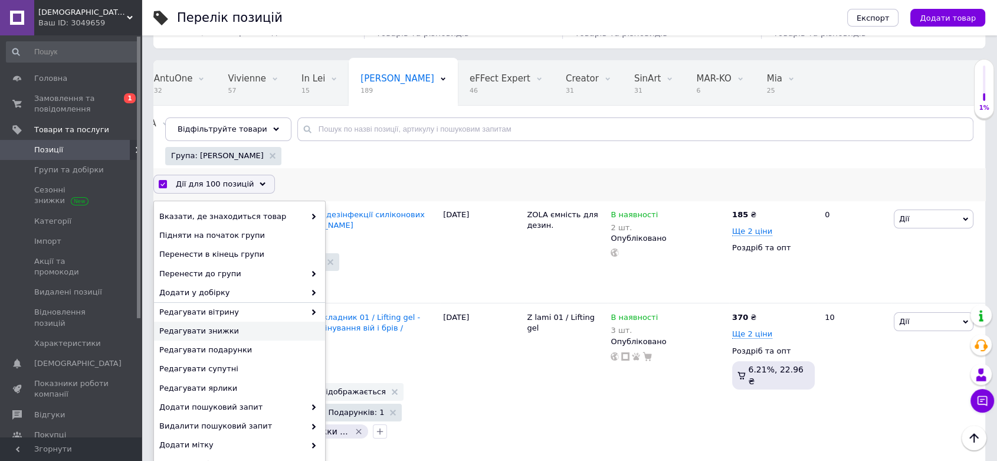
click at [226, 336] on span "Редагувати знижки" at bounding box center [238, 331] width 158 height 11
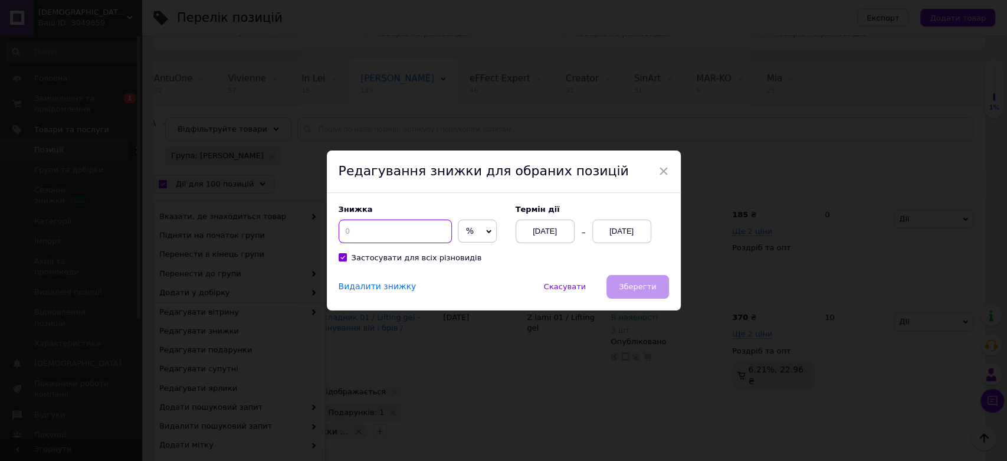
click at [349, 234] on input at bounding box center [395, 232] width 113 height 24
click at [619, 231] on div "[DATE]" at bounding box center [622, 232] width 59 height 24
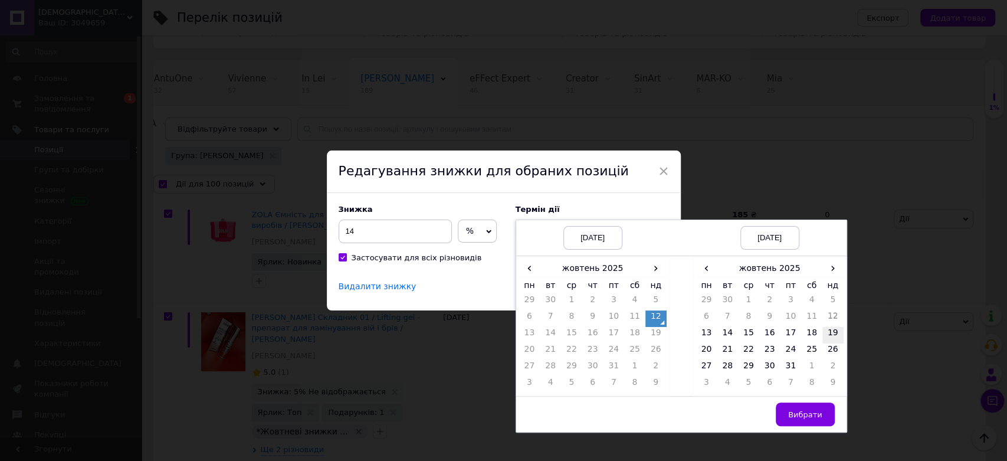
click at [834, 333] on td "19" at bounding box center [833, 335] width 21 height 17
click at [798, 416] on span "Вибрати" at bounding box center [805, 414] width 34 height 9
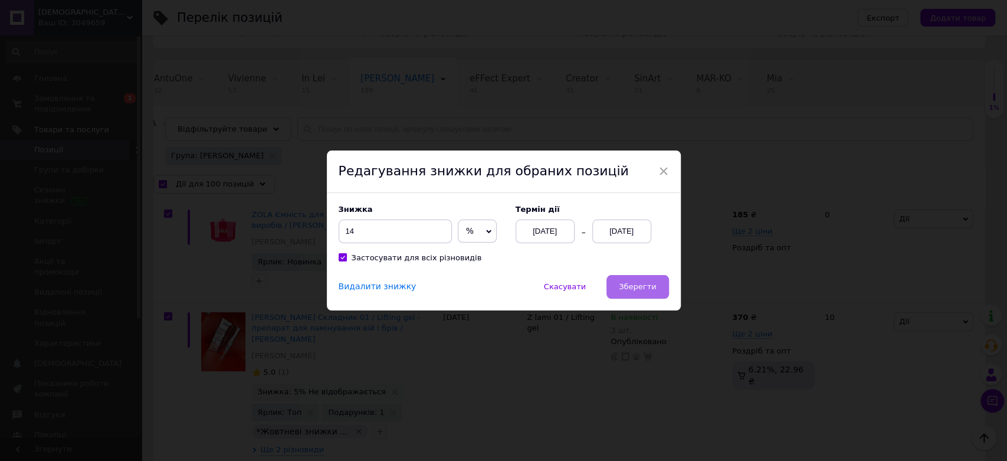
click at [629, 286] on span "Зберегти" at bounding box center [637, 286] width 37 height 9
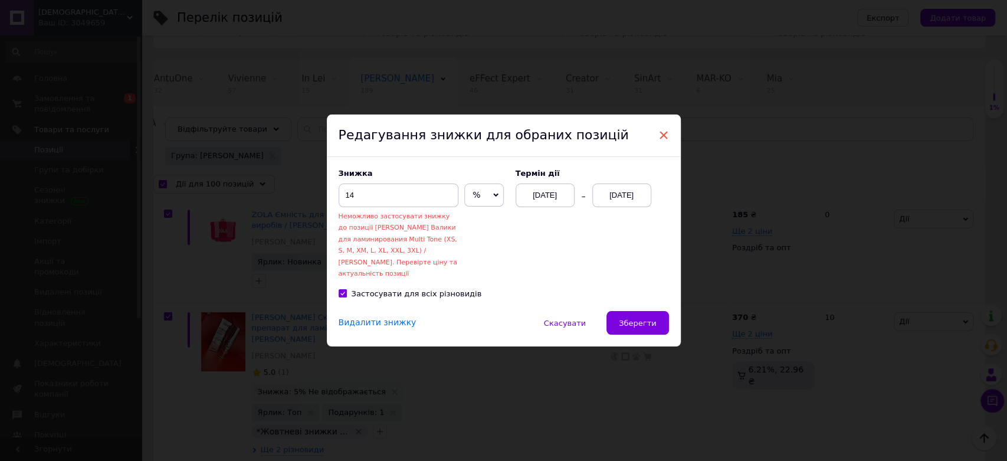
click at [659, 130] on span "×" at bounding box center [664, 135] width 11 height 20
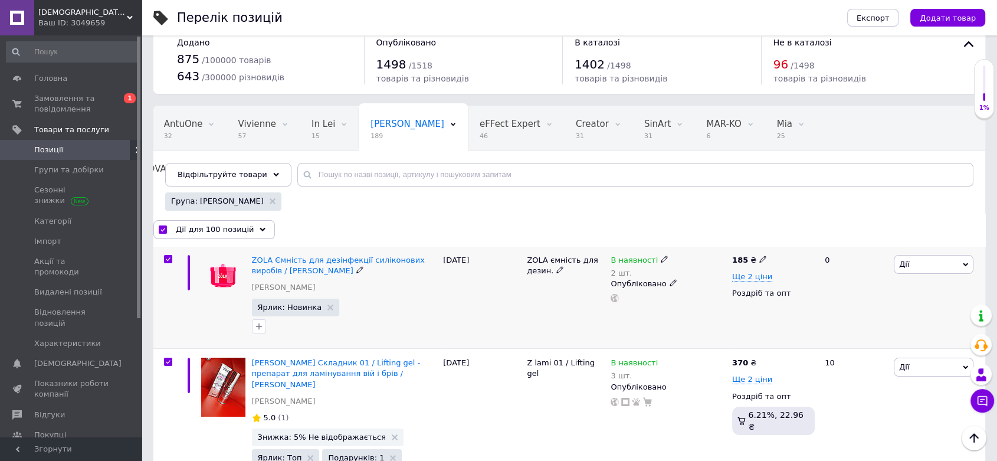
scroll to position [0, 0]
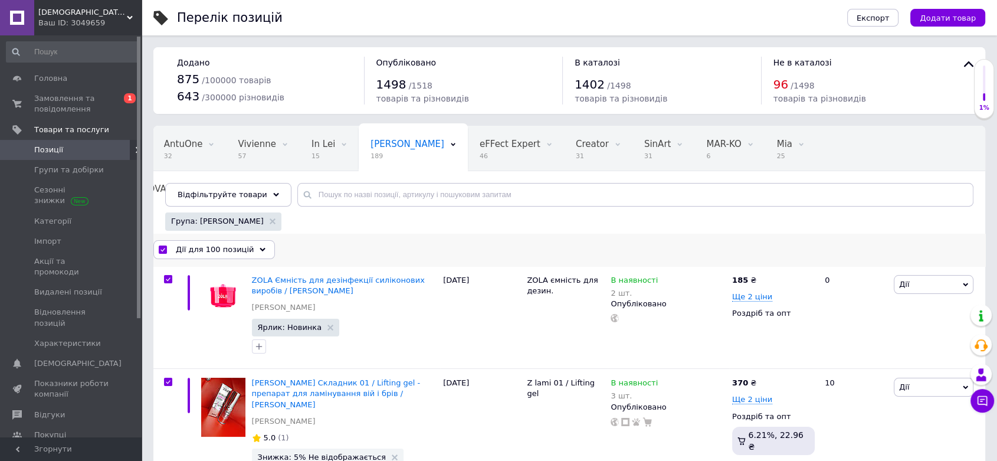
click at [642, 259] on div "Дії для 100 позицій Вибрати усі 189 позицій Вибрані всі 189 позицій Скасувати о…" at bounding box center [569, 249] width 832 height 19
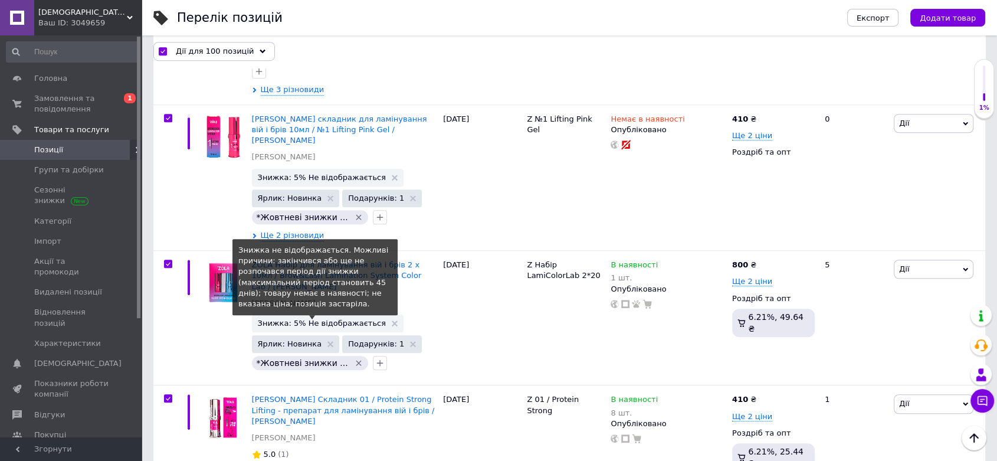
scroll to position [721, 0]
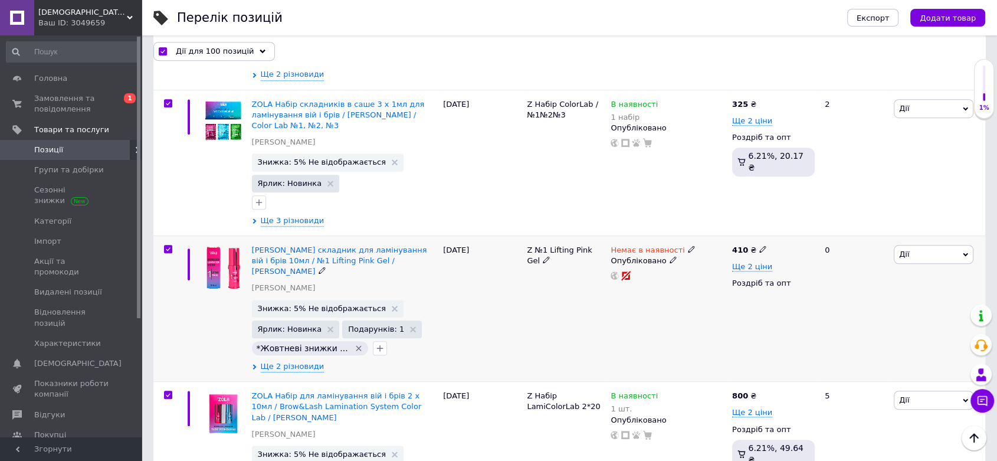
click at [688, 246] on use at bounding box center [691, 249] width 6 height 6
click at [722, 267] on li "Під замовлення" at bounding box center [753, 275] width 112 height 17
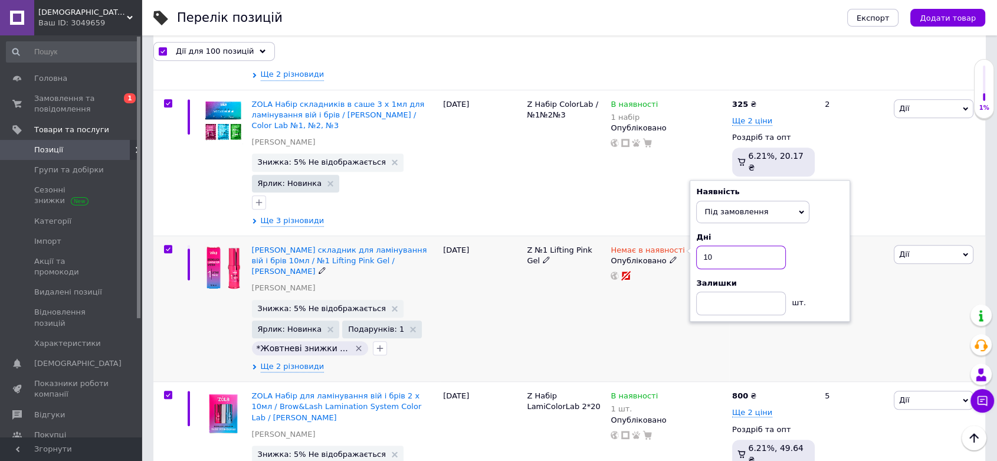
drag, startPoint x: 718, startPoint y: 240, endPoint x: 698, endPoint y: 235, distance: 19.9
click at [698, 246] on input "10" at bounding box center [741, 258] width 90 height 24
click at [657, 279] on div "Немає в наявності Наявність Під замовлення В наявності Немає в наявності Готово…" at bounding box center [669, 308] width 122 height 146
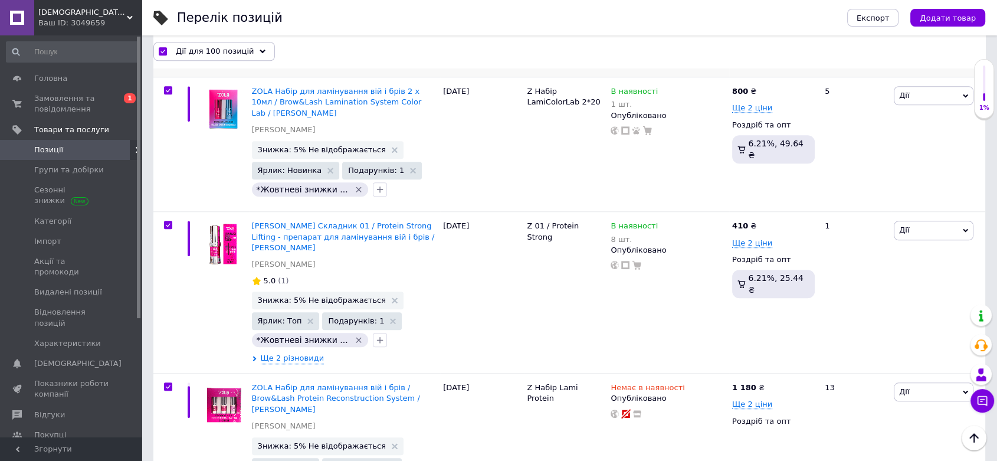
scroll to position [1114, 0]
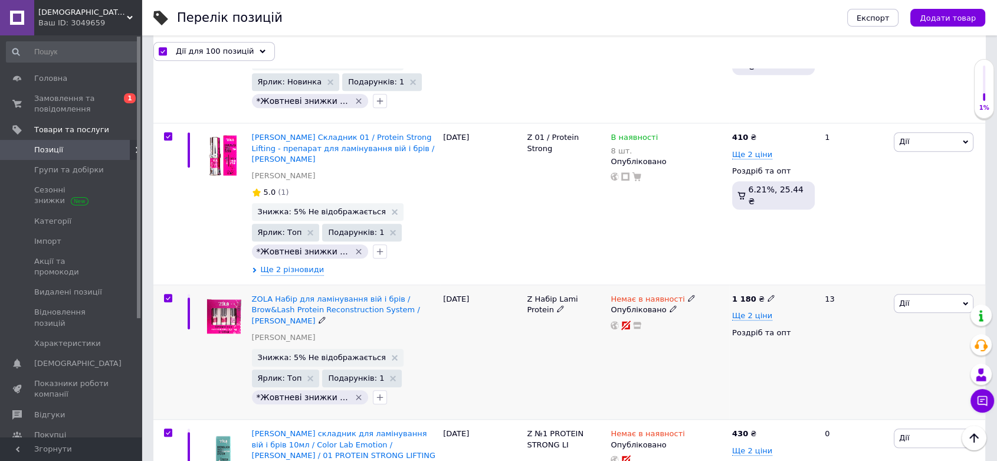
click at [688, 295] on icon at bounding box center [691, 298] width 7 height 7
click at [714, 316] on li "Під замовлення" at bounding box center [753, 324] width 112 height 17
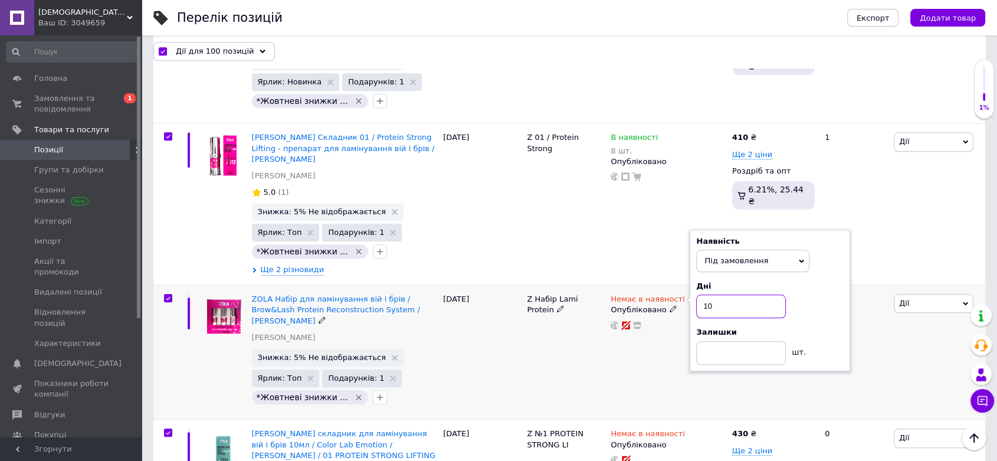
drag, startPoint x: 713, startPoint y: 262, endPoint x: 699, endPoint y: 262, distance: 14.2
click at [699, 295] on input "10" at bounding box center [741, 307] width 90 height 24
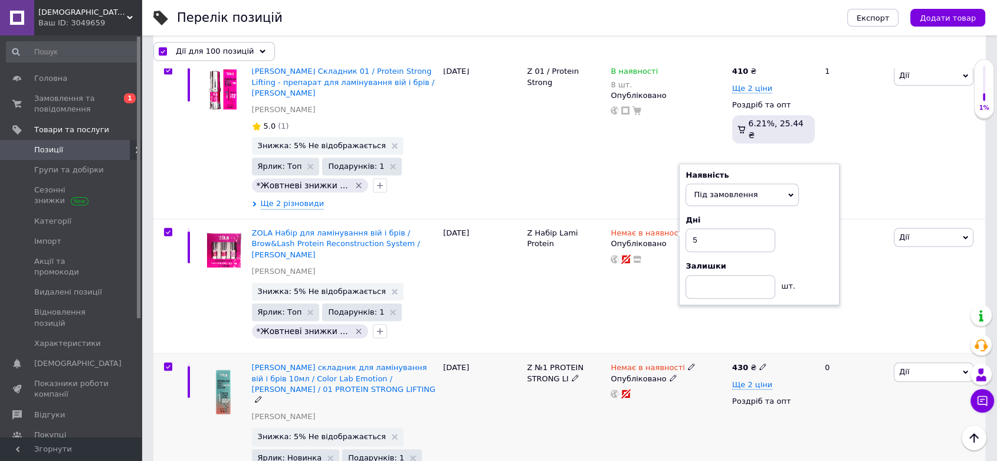
click at [688, 363] on icon at bounding box center [691, 366] width 7 height 7
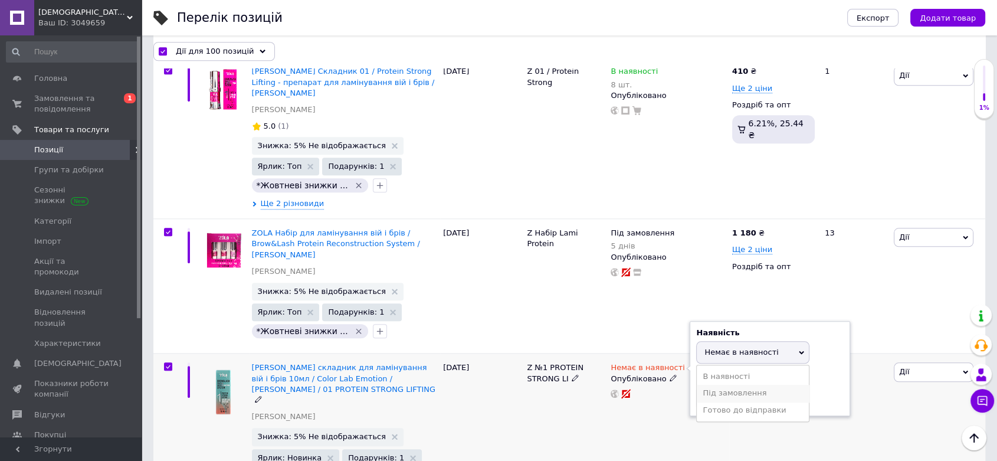
click at [718, 385] on li "Під замовлення" at bounding box center [753, 393] width 112 height 17
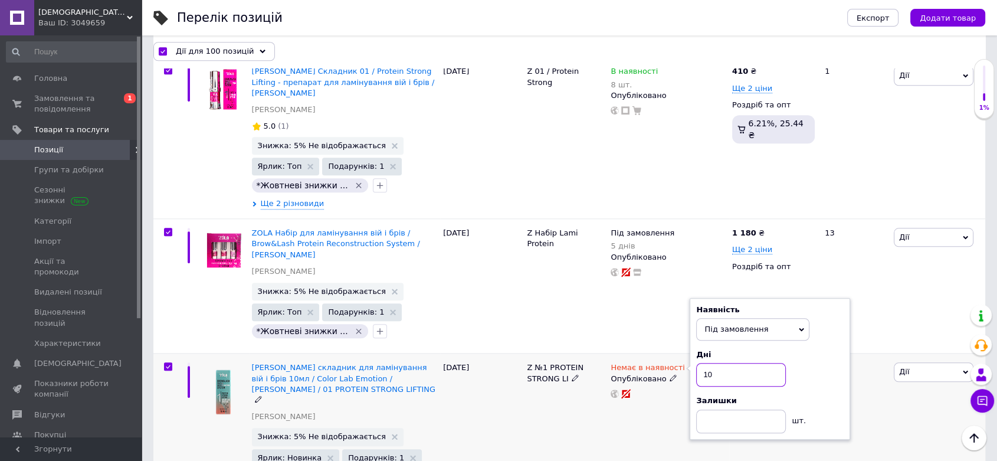
drag, startPoint x: 711, startPoint y: 323, endPoint x: 701, endPoint y: 320, distance: 10.9
click at [701, 363] on input "10" at bounding box center [741, 375] width 90 height 24
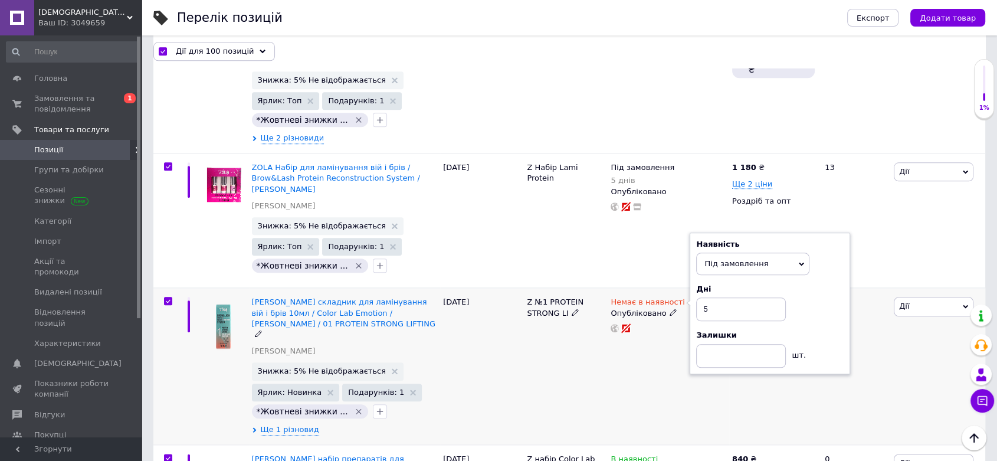
click at [675, 329] on div "Немає в наявності Наявність Під замовлення В наявності Немає в наявності Готово…" at bounding box center [669, 366] width 122 height 157
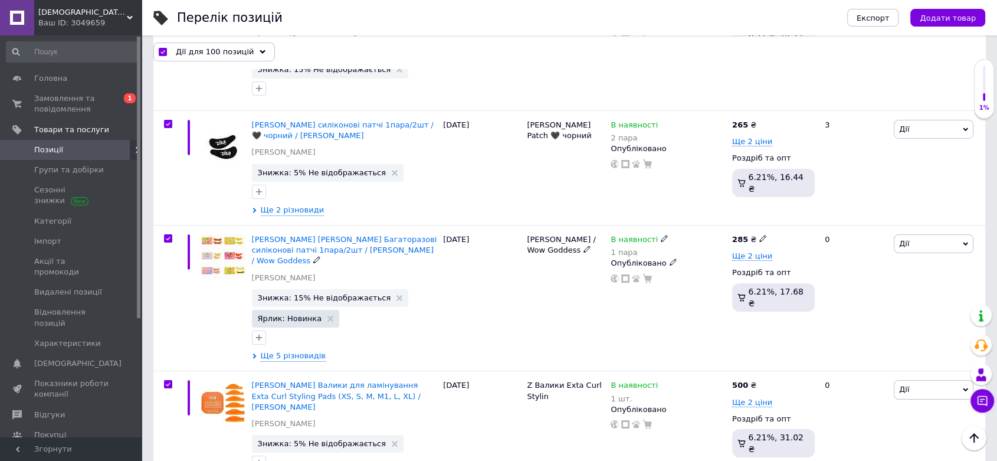
scroll to position [4131, 0]
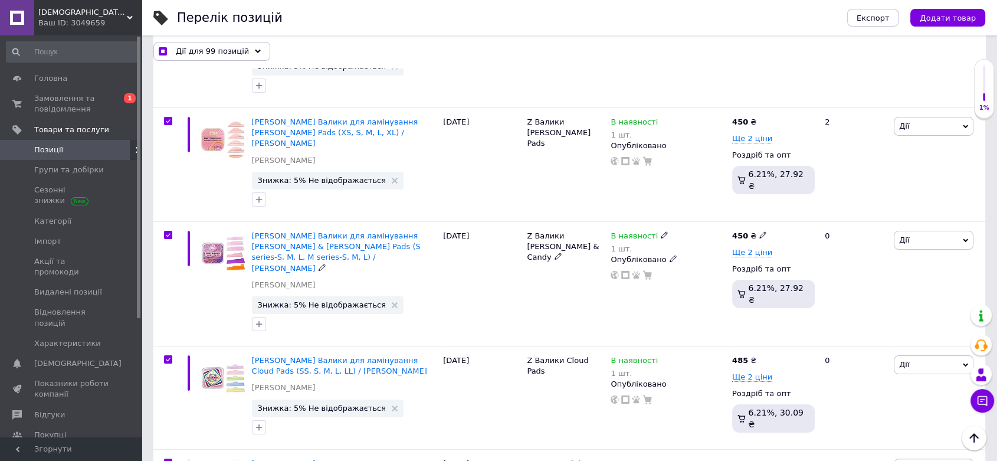
scroll to position [4590, 0]
click at [170, 459] on input "checkbox" at bounding box center [168, 463] width 8 height 8
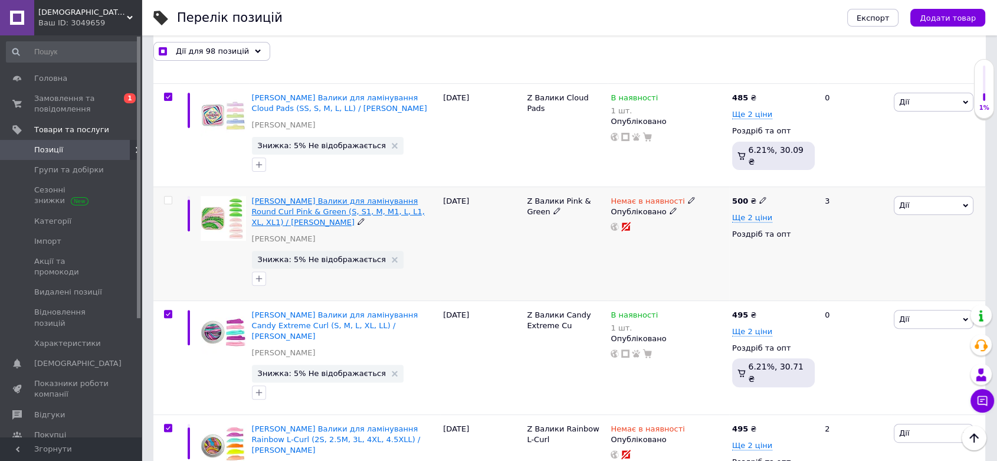
scroll to position [4853, 0]
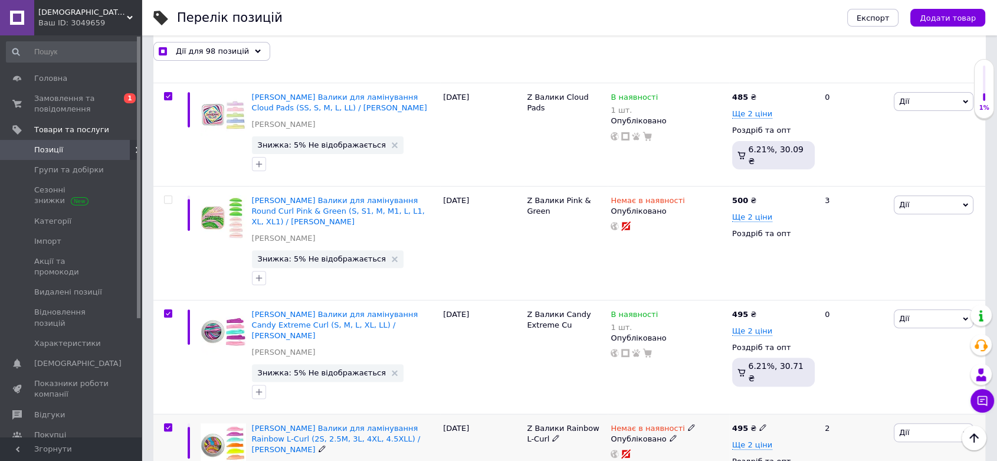
click at [169, 424] on input "checkbox" at bounding box center [168, 428] width 8 height 8
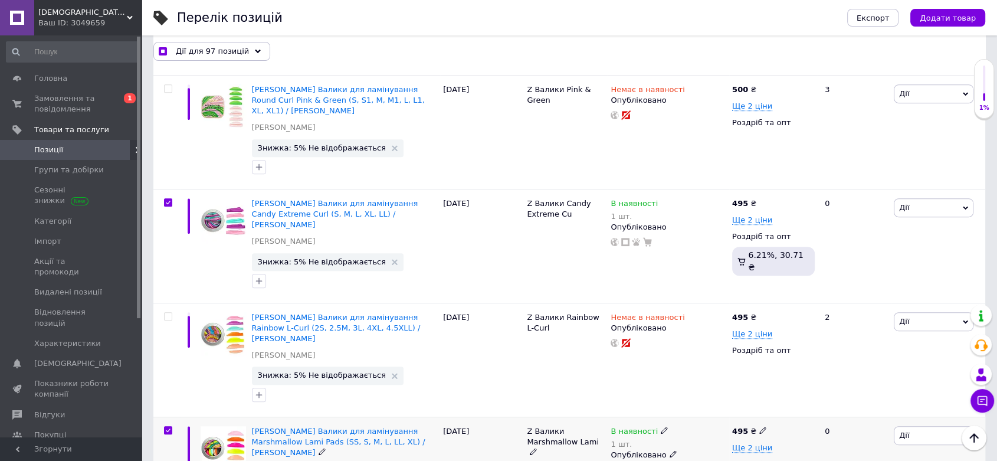
scroll to position [4984, 0]
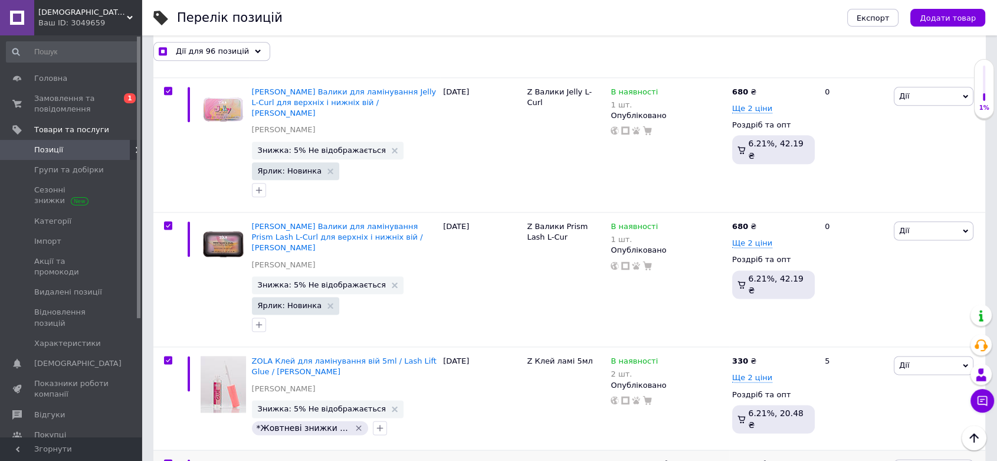
scroll to position [5967, 0]
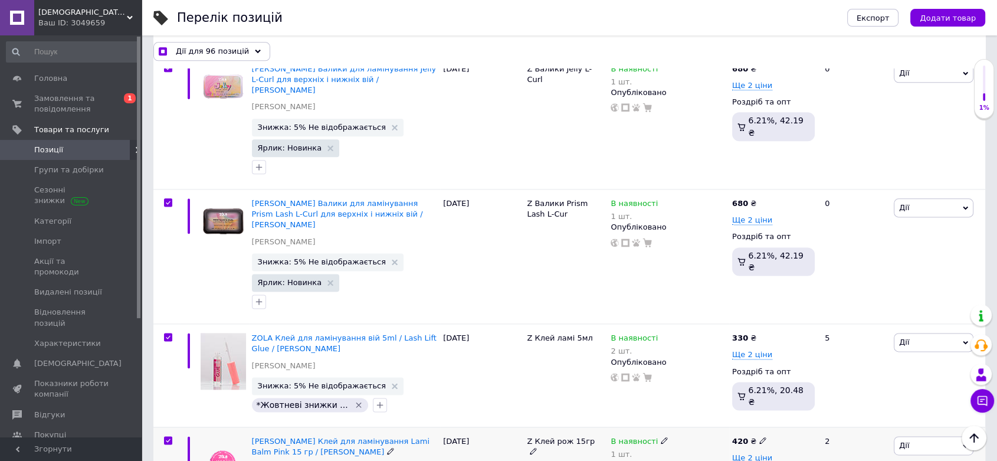
click at [661, 437] on icon at bounding box center [664, 440] width 7 height 7
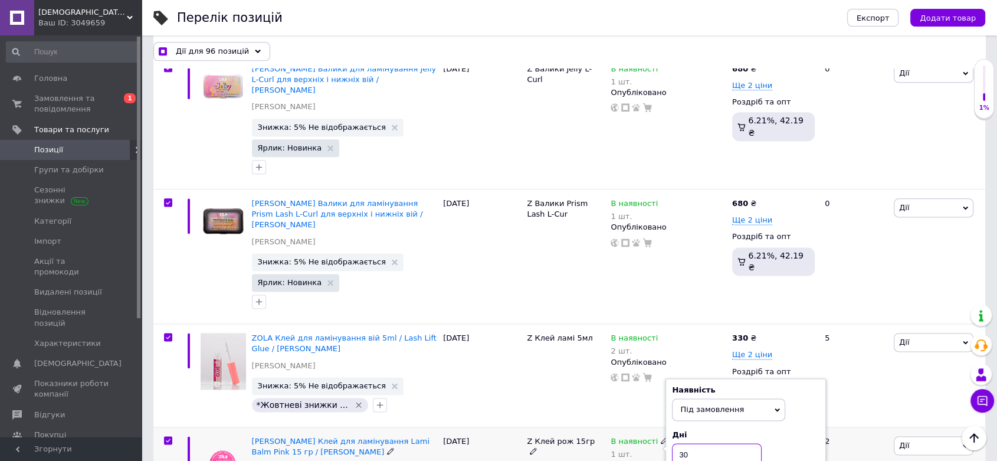
drag, startPoint x: 699, startPoint y: 167, endPoint x: 676, endPoint y: 164, distance: 23.2
click at [676, 443] on input "30" at bounding box center [717, 455] width 90 height 24
drag, startPoint x: 692, startPoint y: 212, endPoint x: 671, endPoint y: 202, distance: 23.2
click at [671, 378] on div "Наявність Під замовлення В наявності Немає в наявності Готово до відправки Дні …" at bounding box center [746, 449] width 161 height 142
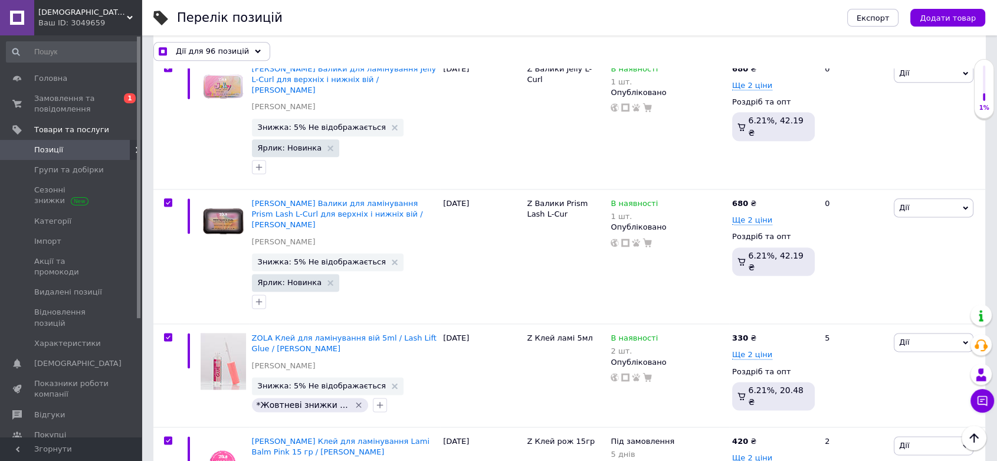
drag, startPoint x: 698, startPoint y: 293, endPoint x: 669, endPoint y: 285, distance: 30.1
drag, startPoint x: 693, startPoint y: 336, endPoint x: 666, endPoint y: 329, distance: 28.6
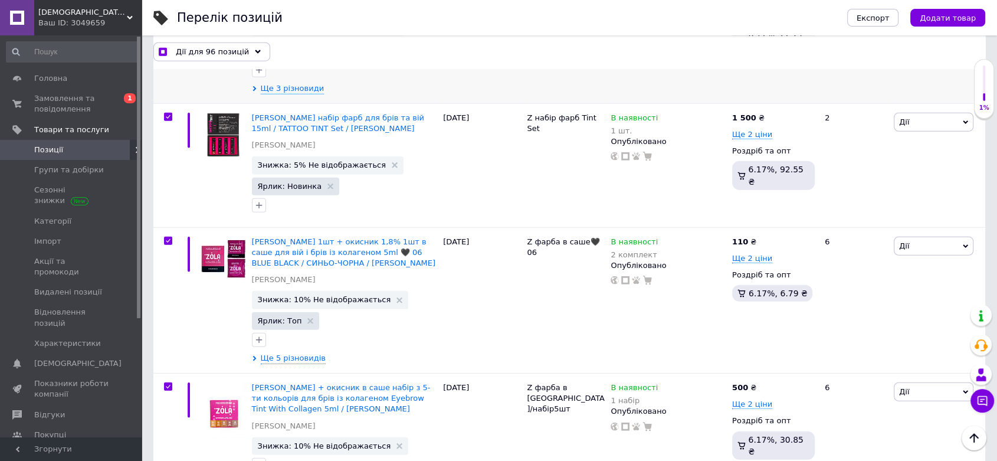
scroll to position [7606, 0]
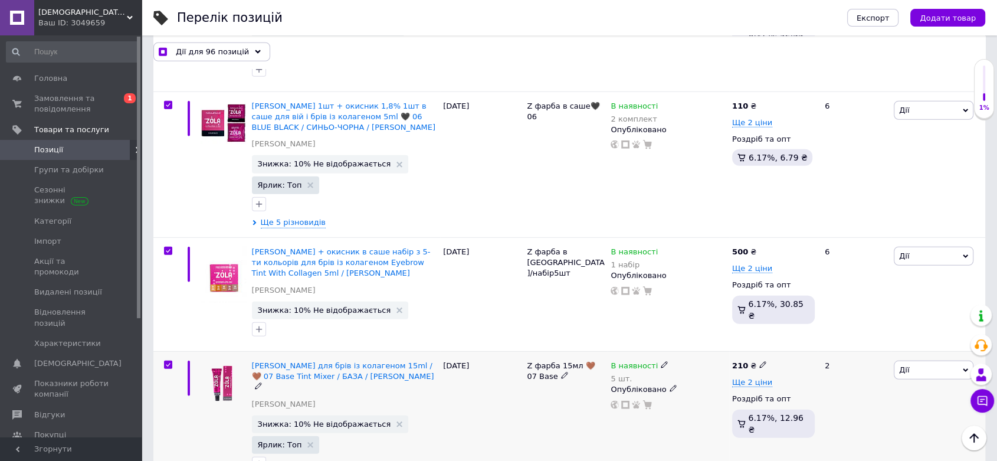
scroll to position [7738, 0]
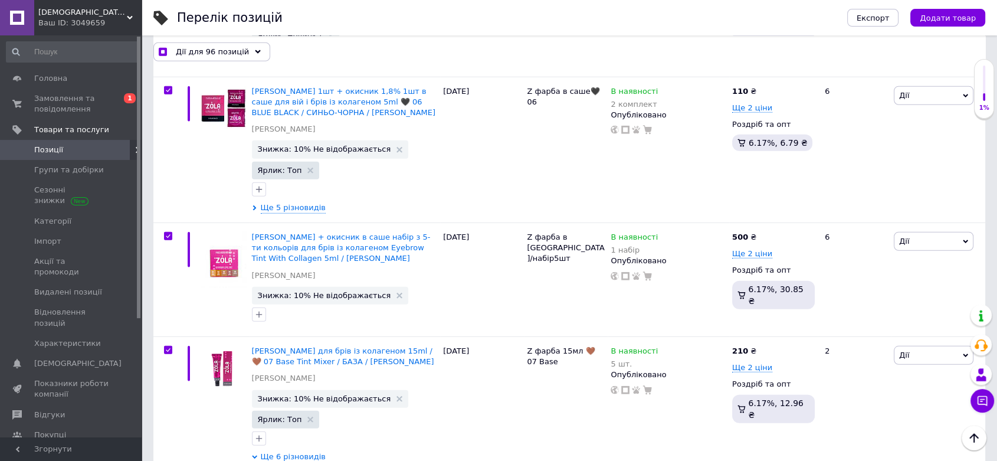
drag, startPoint x: 623, startPoint y: 233, endPoint x: 614, endPoint y: 233, distance: 8.9
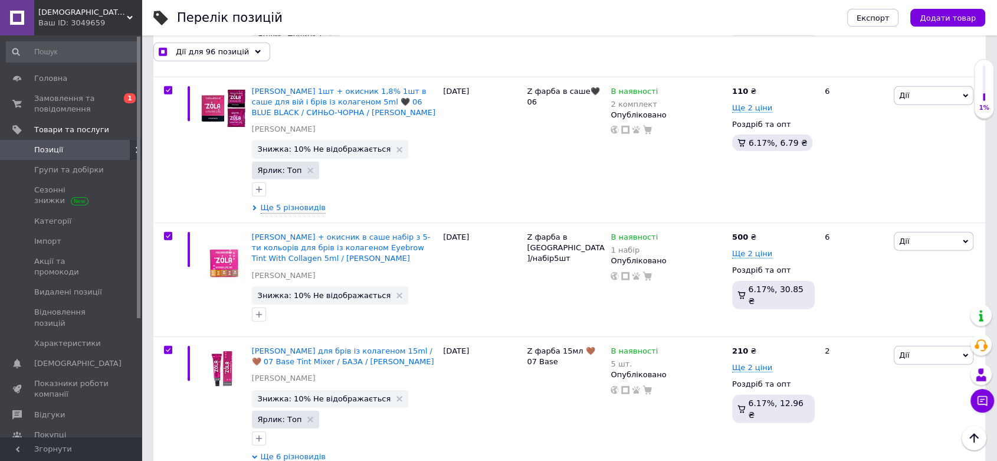
drag, startPoint x: 627, startPoint y: 158, endPoint x: 614, endPoint y: 159, distance: 13.7
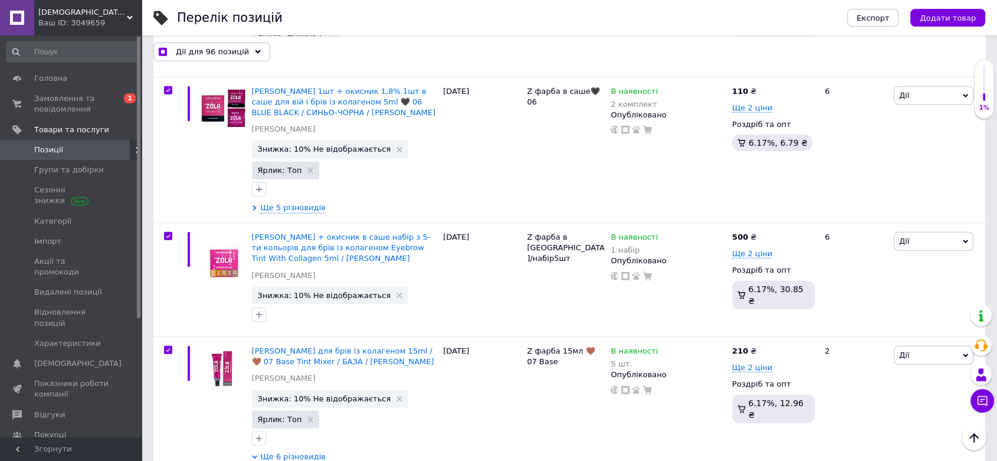
drag, startPoint x: 635, startPoint y: 307, endPoint x: 612, endPoint y: 307, distance: 23.0
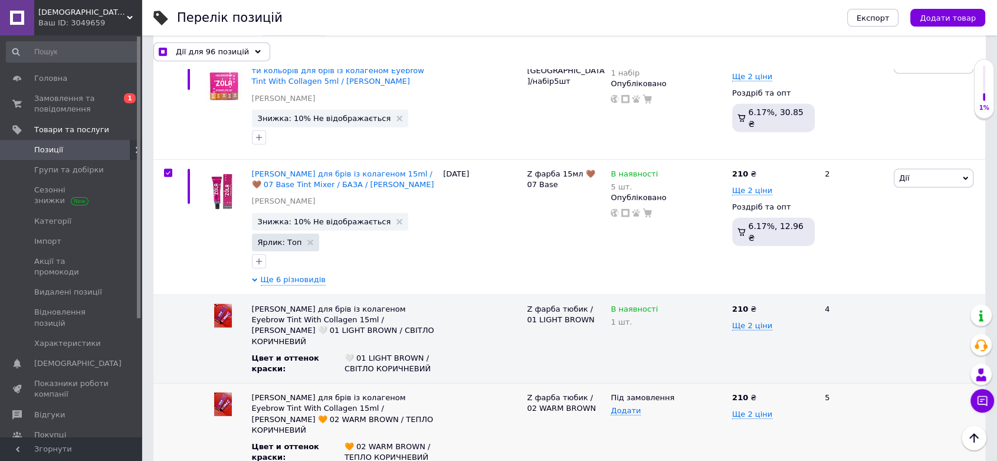
scroll to position [7934, 0]
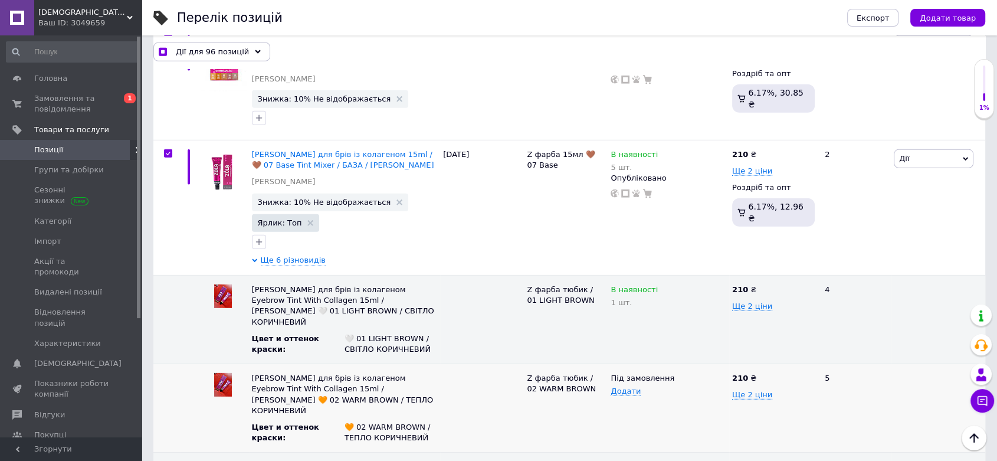
drag, startPoint x: 628, startPoint y: 276, endPoint x: 611, endPoint y: 274, distance: 16.6
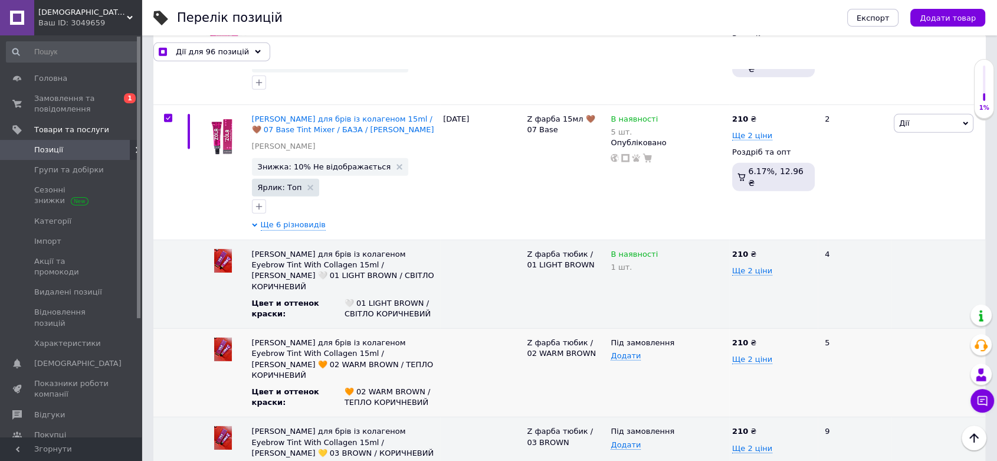
scroll to position [8000, 0]
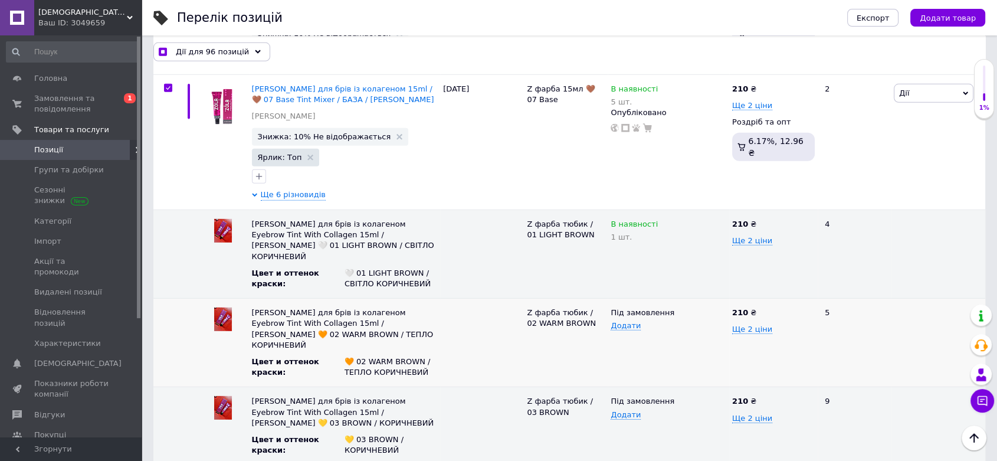
drag, startPoint x: 637, startPoint y: 285, endPoint x: 607, endPoint y: 284, distance: 30.1
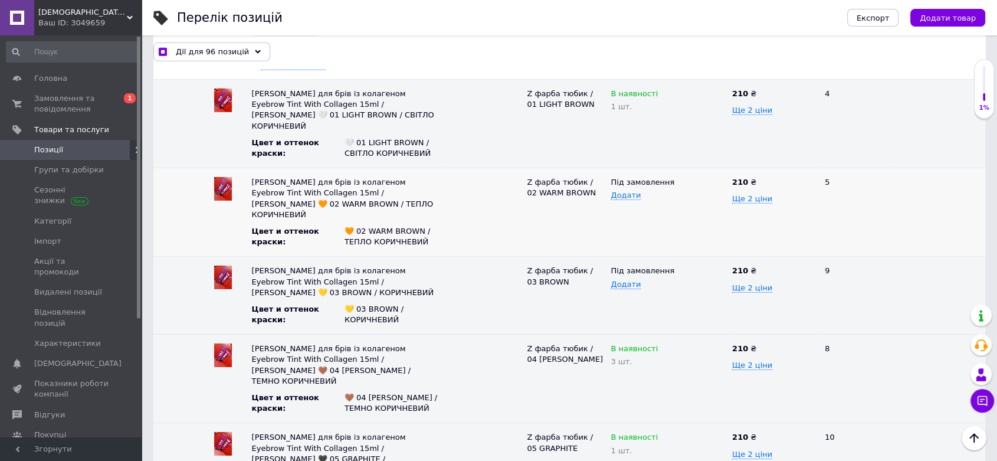
scroll to position [8131, 0]
drag, startPoint x: 686, startPoint y: 227, endPoint x: 670, endPoint y: 223, distance: 15.9
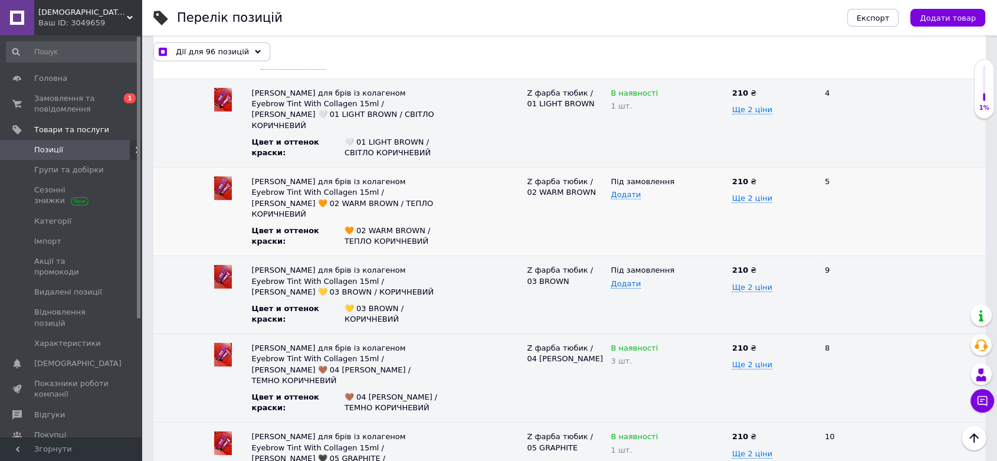
drag, startPoint x: 676, startPoint y: 270, endPoint x: 667, endPoint y: 267, distance: 10.1
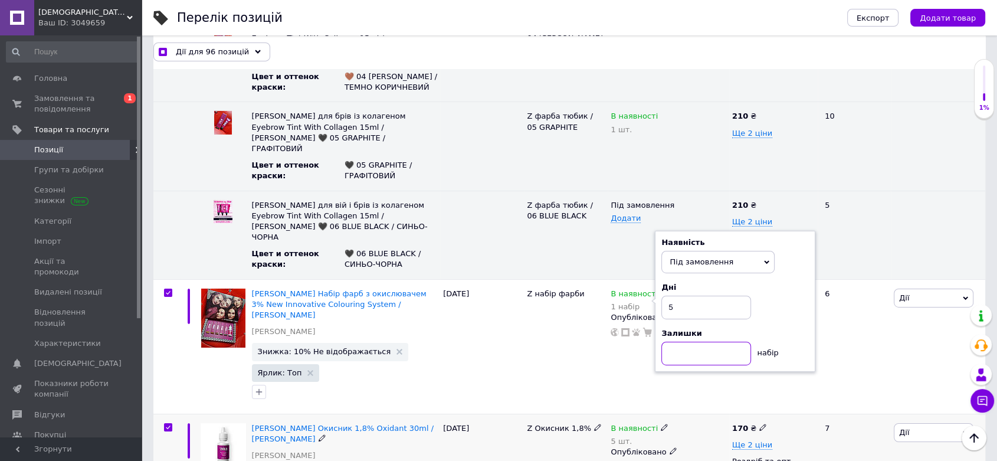
scroll to position [8459, 0]
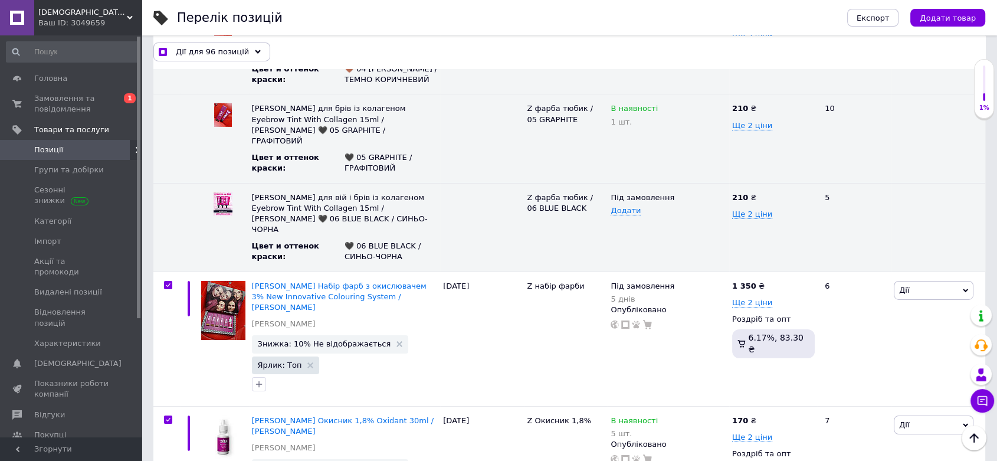
drag, startPoint x: 695, startPoint y: 154, endPoint x: 666, endPoint y: 157, distance: 29.7
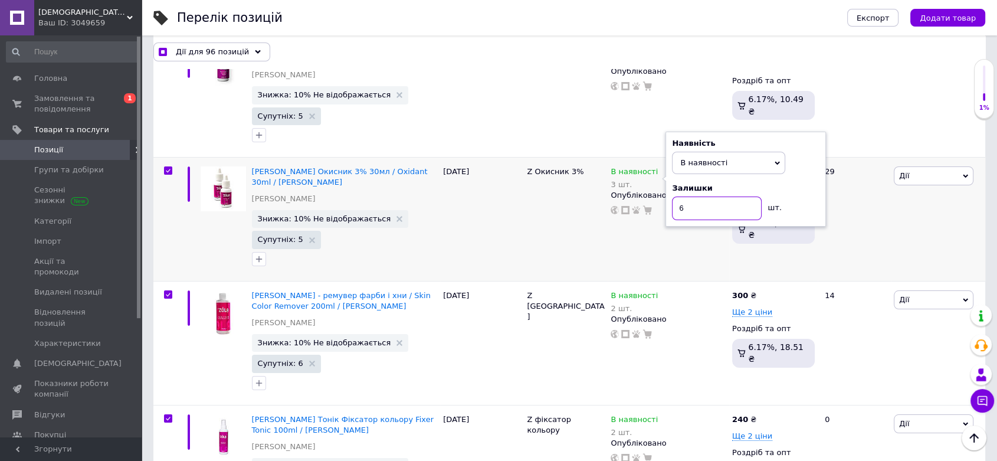
scroll to position [8853, 0]
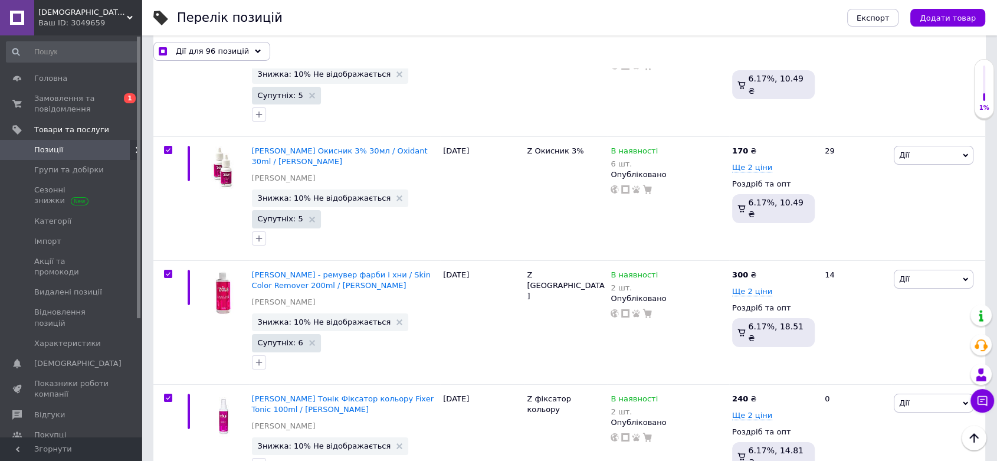
drag, startPoint x: 702, startPoint y: 216, endPoint x: 671, endPoint y: 220, distance: 31.5
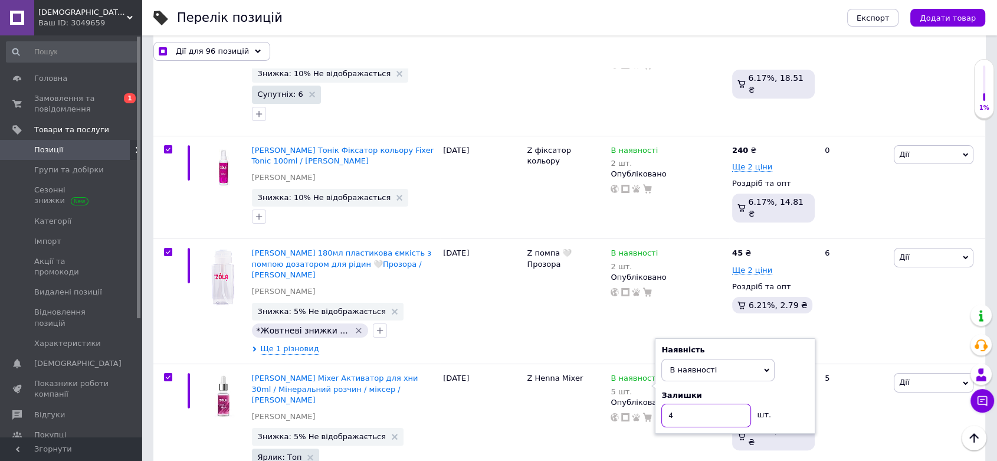
scroll to position [9115, 0]
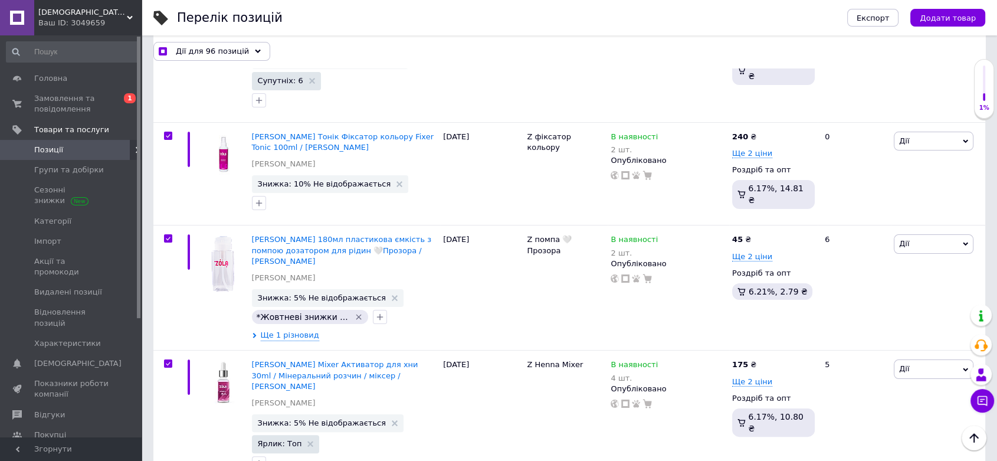
drag, startPoint x: 694, startPoint y: 195, endPoint x: 668, endPoint y: 195, distance: 26.6
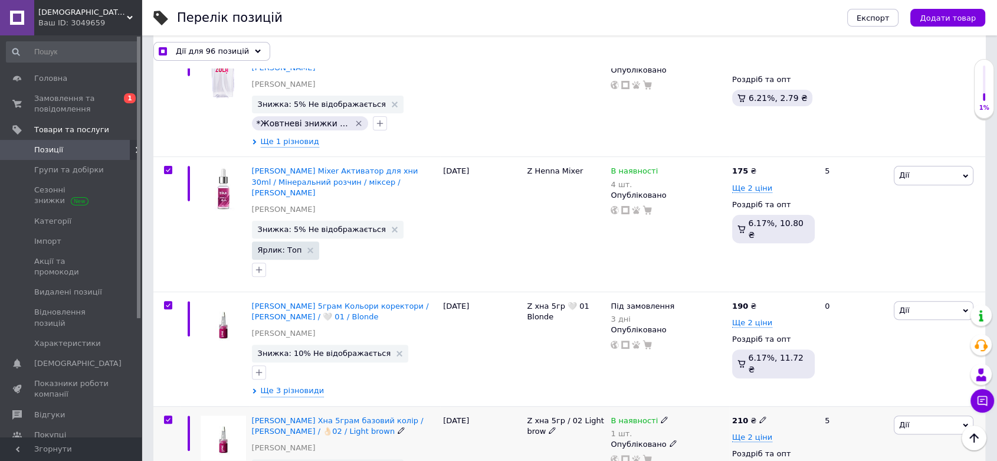
scroll to position [9311, 0]
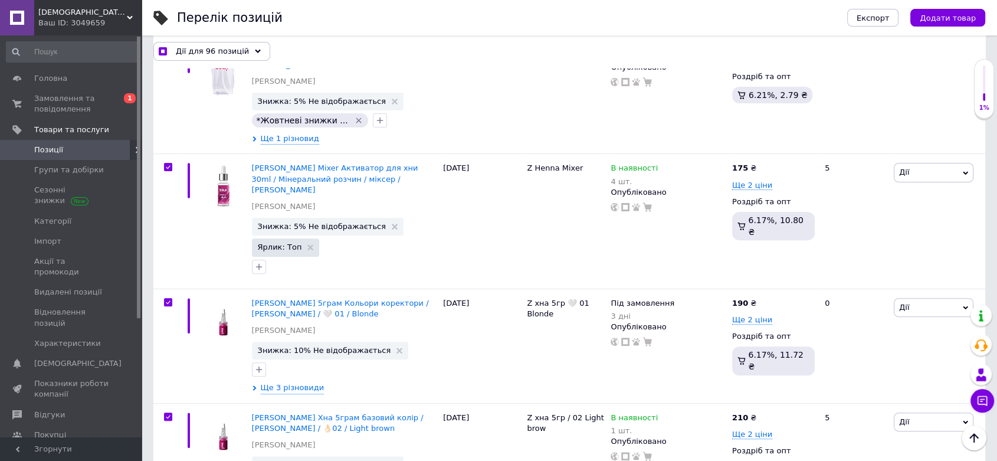
drag, startPoint x: 633, startPoint y: 287, endPoint x: 613, endPoint y: 287, distance: 20.1
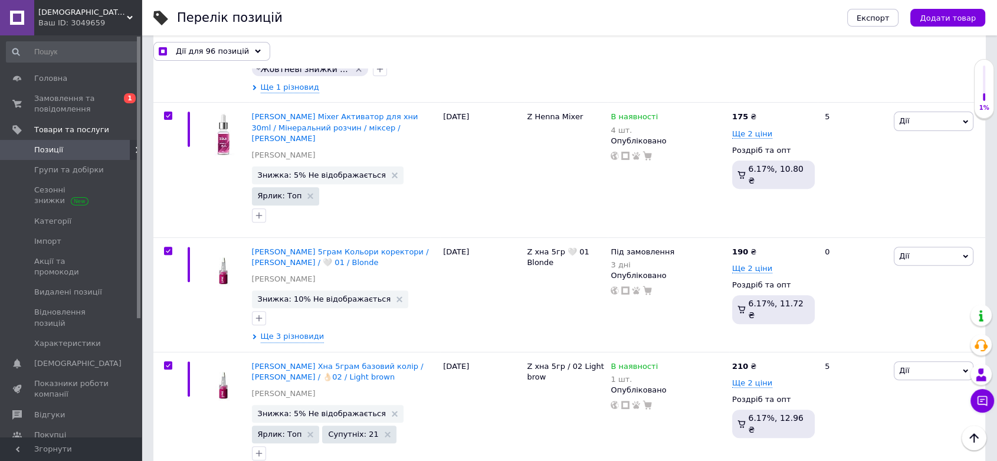
scroll to position [9443, 0]
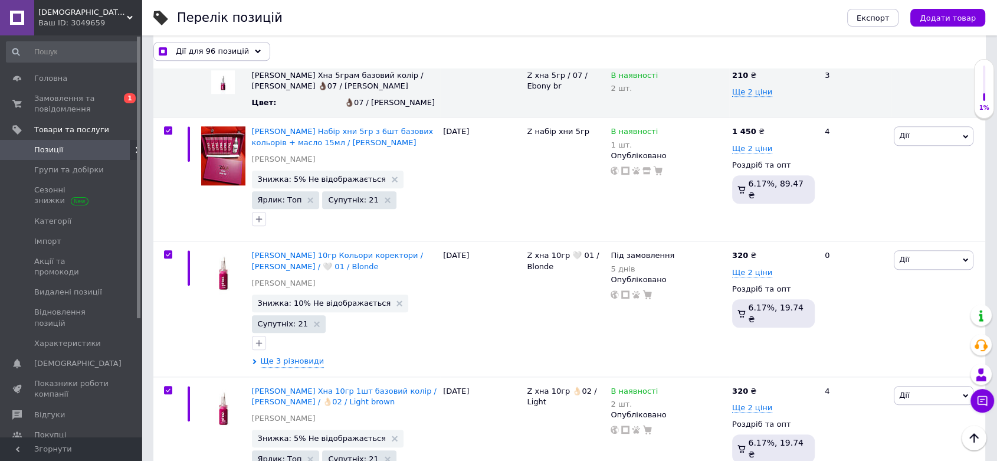
scroll to position [10033, 0]
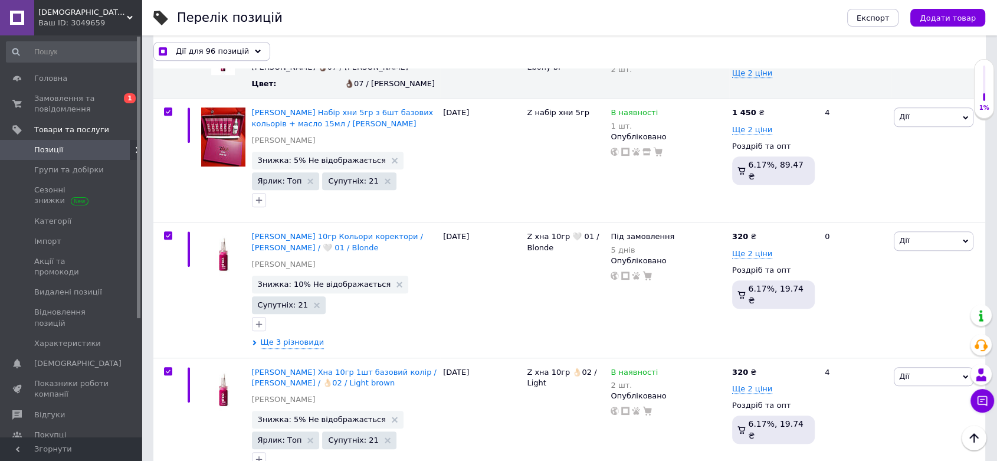
drag, startPoint x: 831, startPoint y: 289, endPoint x: 819, endPoint y: 289, distance: 12.4
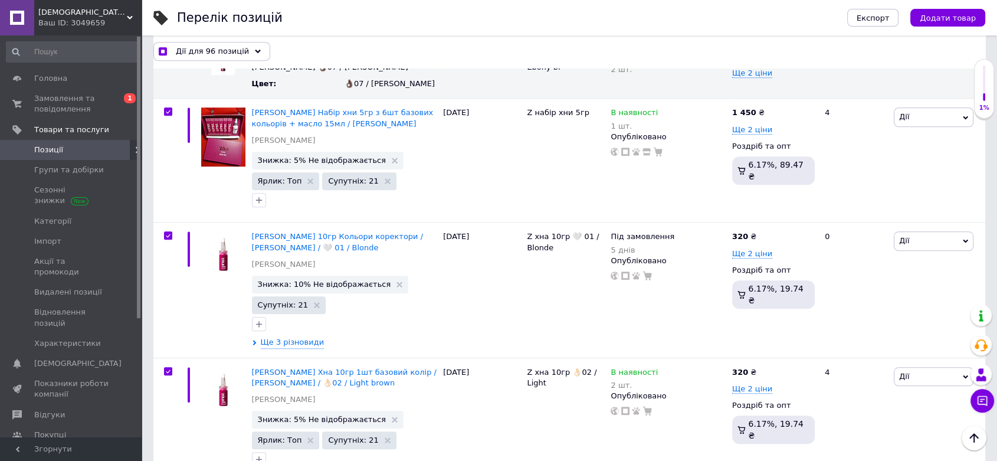
drag, startPoint x: 698, startPoint y: 315, endPoint x: 670, endPoint y: 315, distance: 27.7
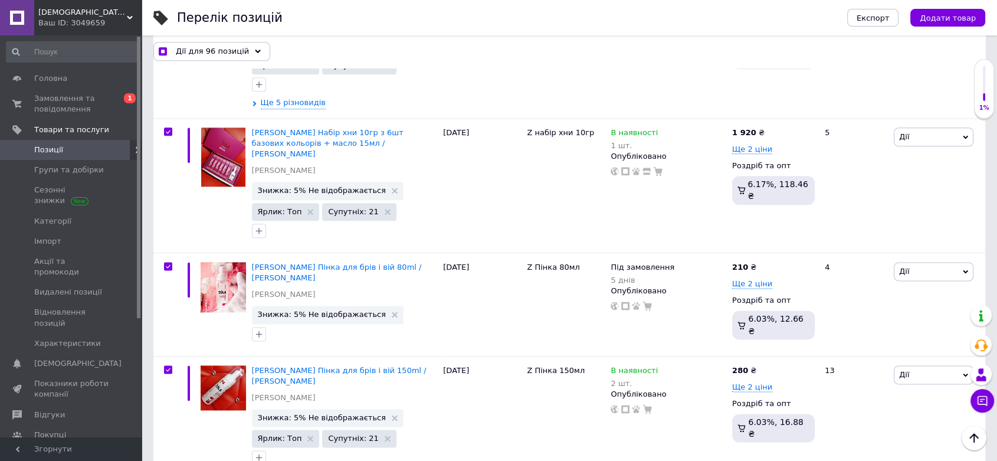
scroll to position [10426, 0]
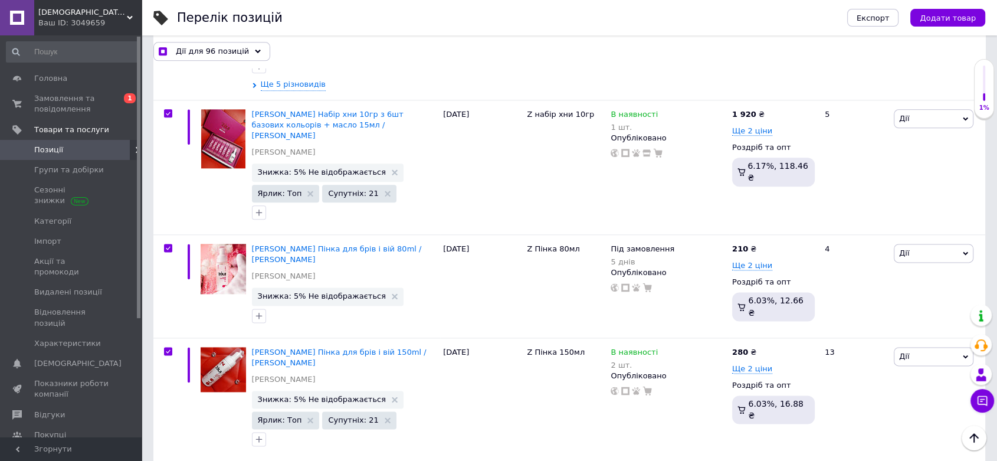
drag, startPoint x: 688, startPoint y: 284, endPoint x: 671, endPoint y: 282, distance: 17.3
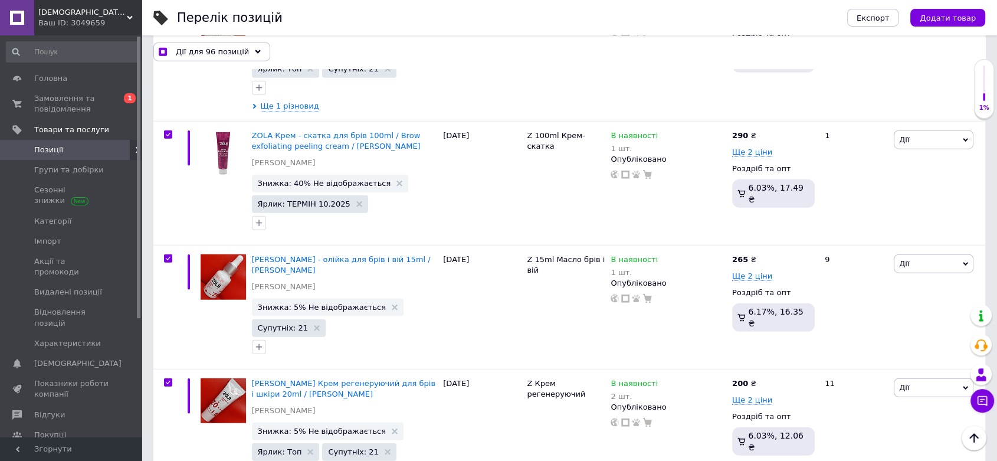
scroll to position [11804, 0]
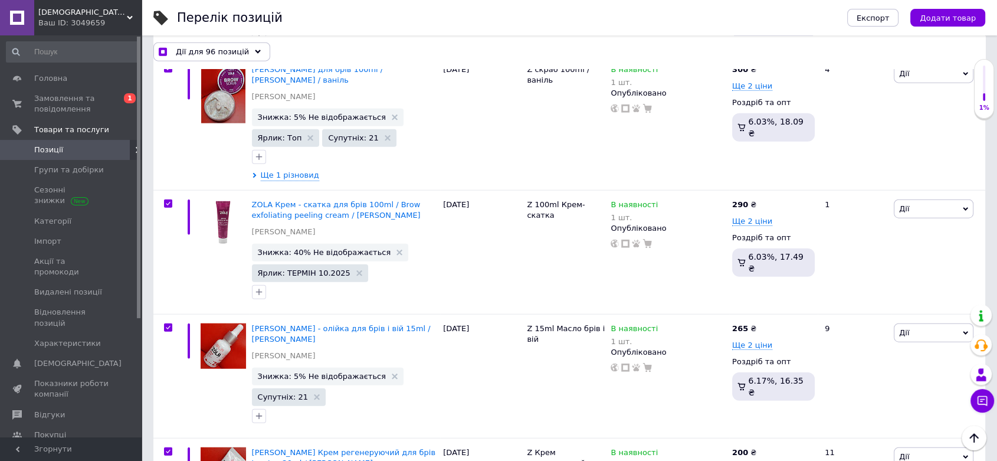
drag, startPoint x: 698, startPoint y: 196, endPoint x: 670, endPoint y: 196, distance: 27.1
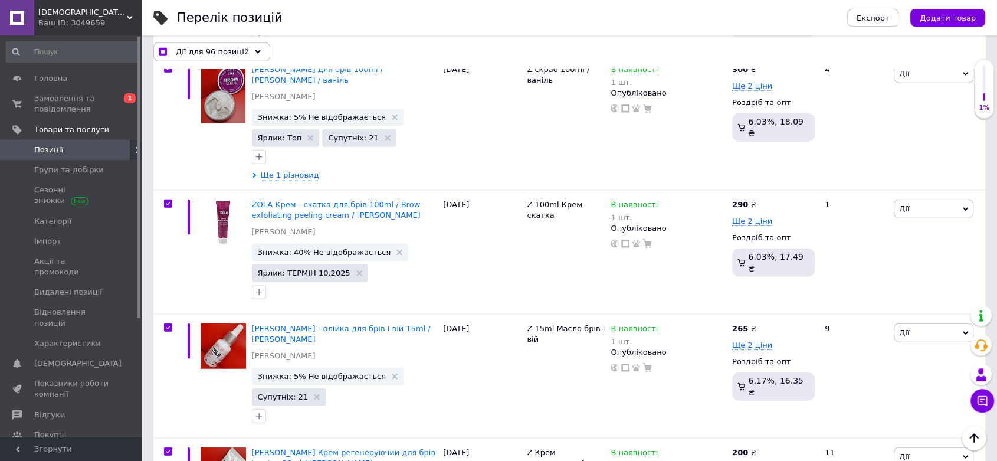
drag, startPoint x: 689, startPoint y: 318, endPoint x: 672, endPoint y: 316, distance: 17.2
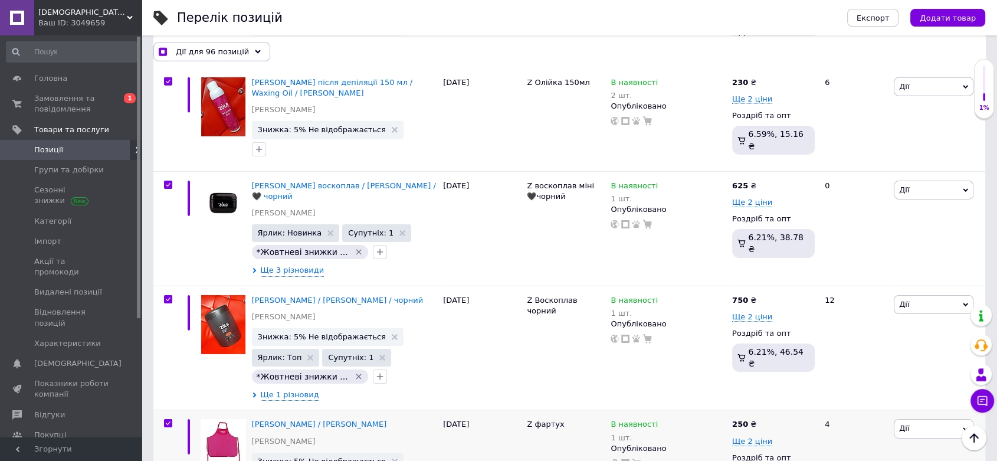
scroll to position [12787, 0]
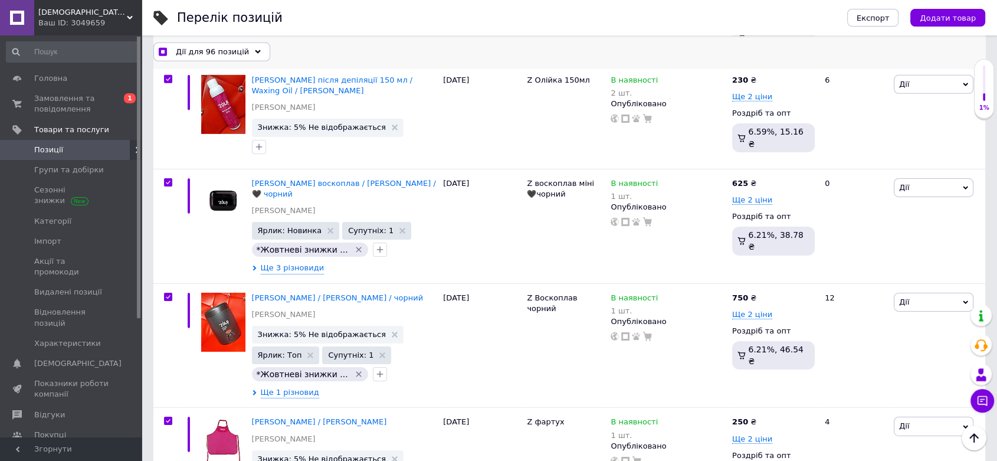
click at [218, 51] on span "Дії для 96 позицій" at bounding box center [212, 51] width 73 height 11
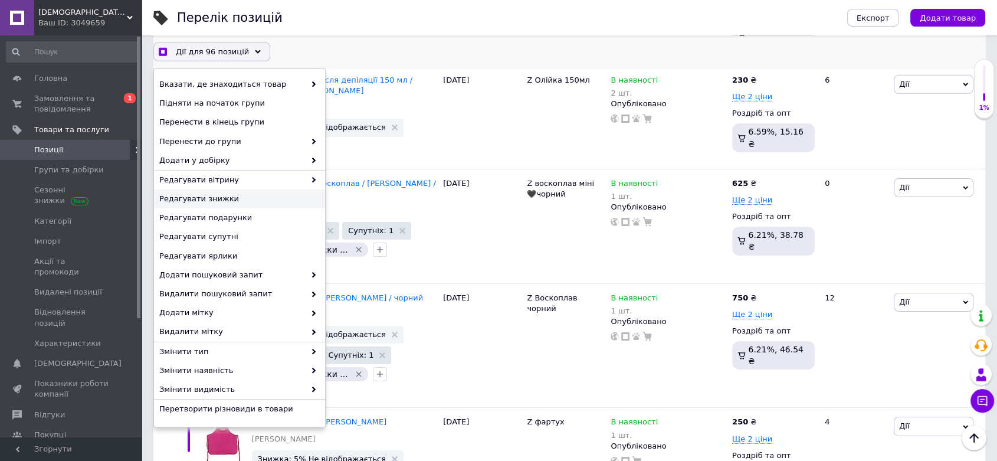
click at [209, 197] on span "Редагувати знижки" at bounding box center [238, 199] width 158 height 11
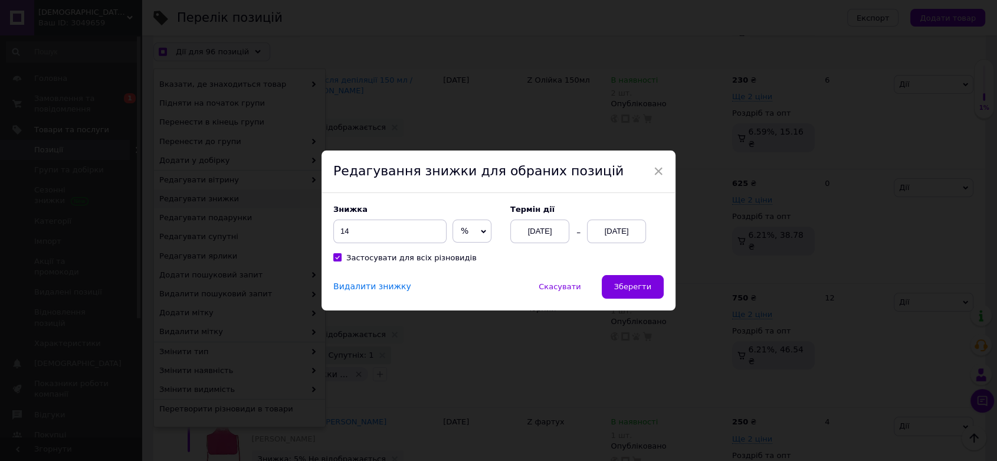
scroll to position [12728, 0]
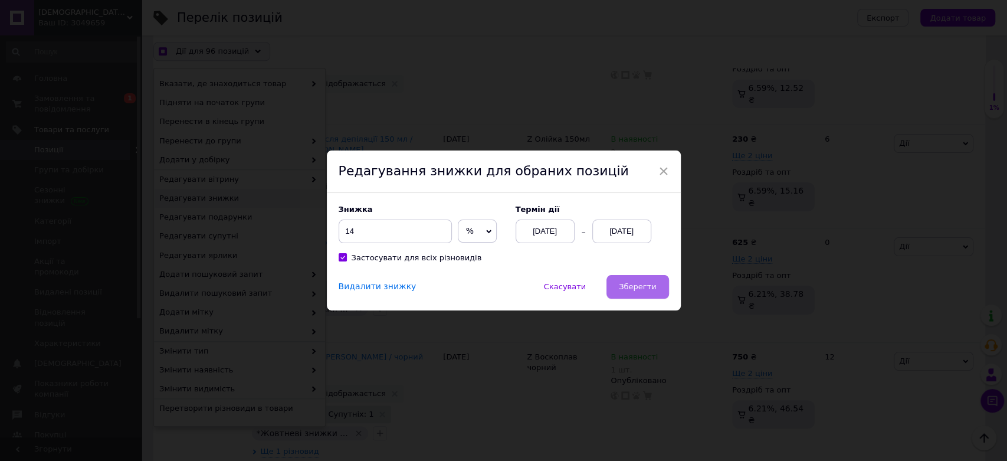
click at [638, 290] on span "Зберегти" at bounding box center [637, 286] width 37 height 9
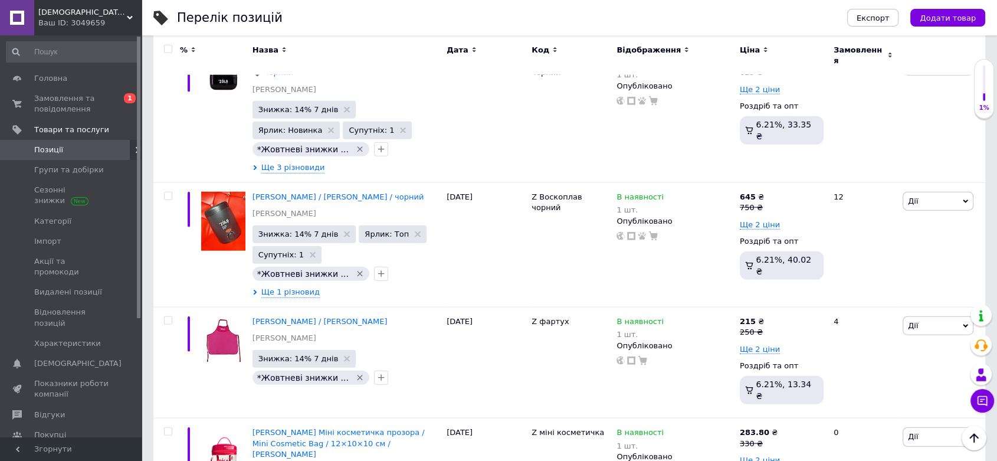
scroll to position [11792, 0]
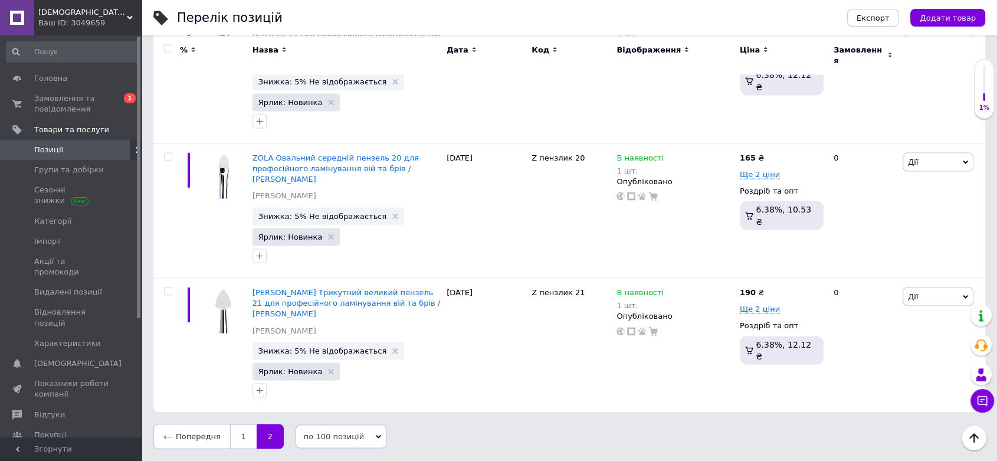
scroll to position [10823, 0]
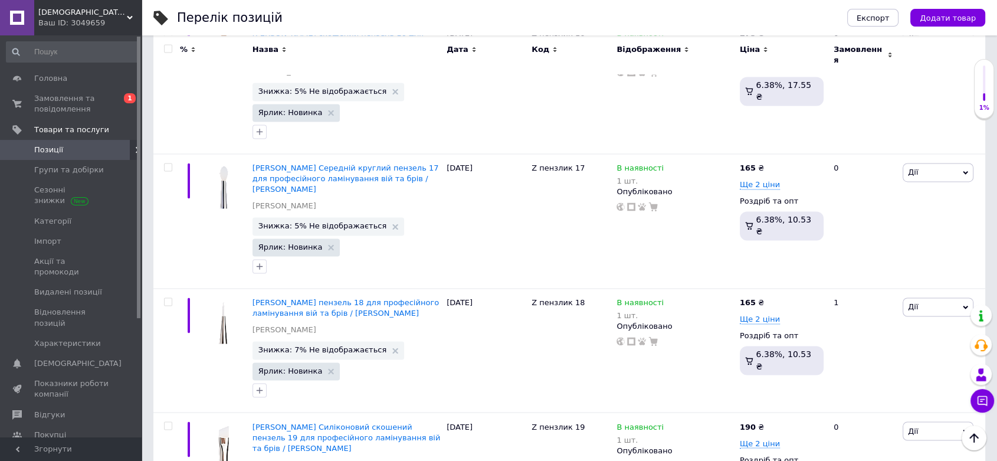
click at [169, 48] on input "checkbox" at bounding box center [168, 49] width 8 height 8
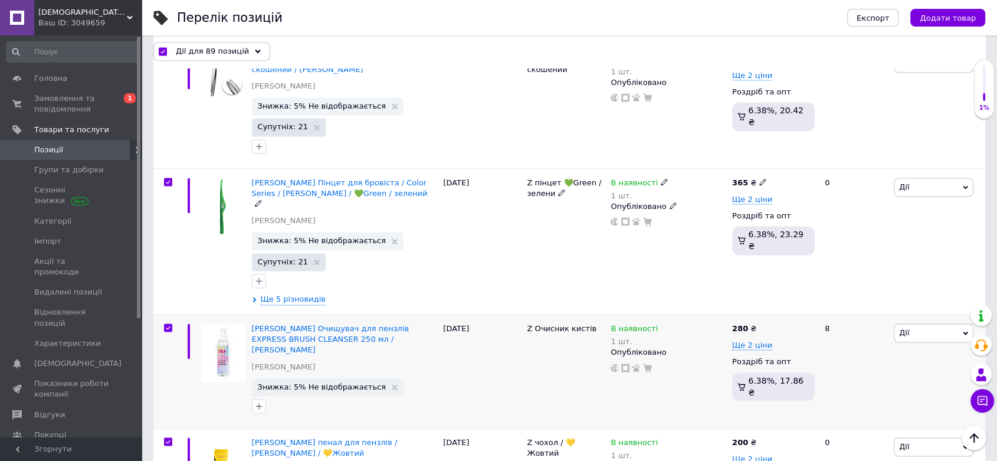
scroll to position [6189, 0]
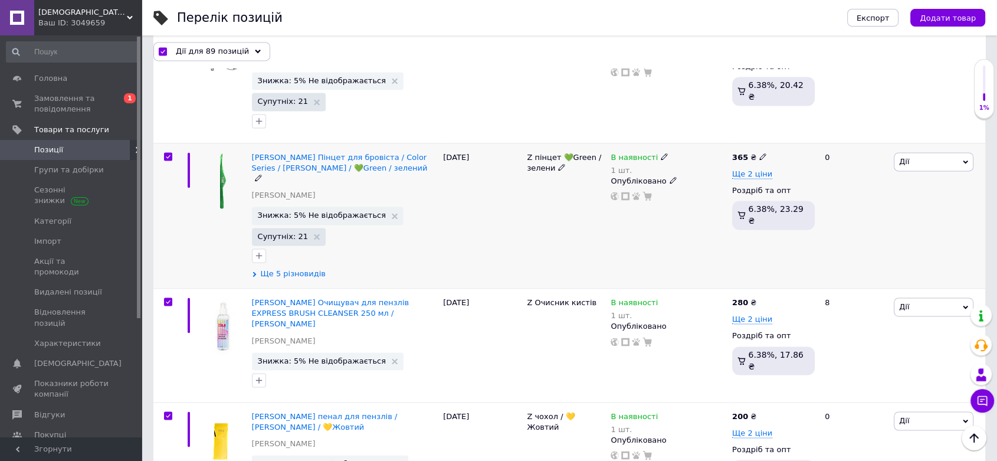
click at [297, 269] on span "Ще 5 різновидів" at bounding box center [293, 274] width 65 height 11
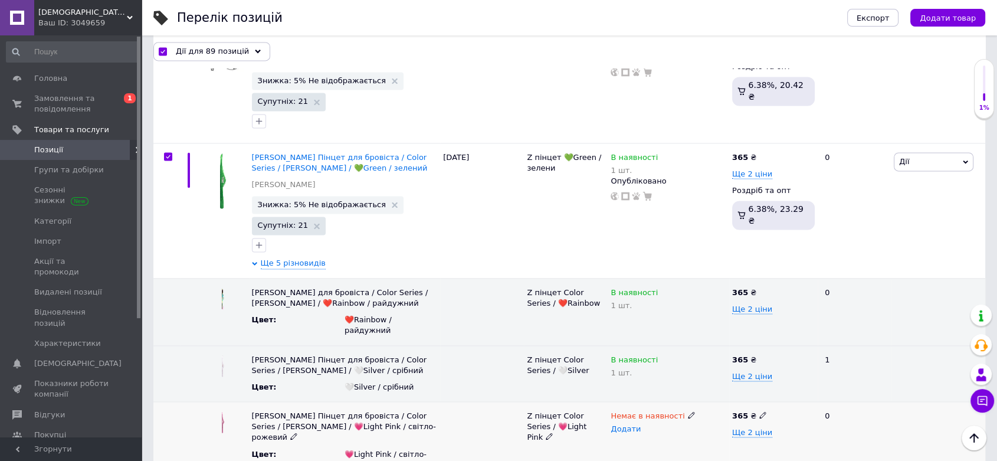
click at [620, 424] on span "Додати" at bounding box center [626, 428] width 30 height 9
click at [677, 411] on div "Немає в наявності" at bounding box center [669, 416] width 116 height 11
click at [688, 411] on icon at bounding box center [691, 414] width 7 height 7
click at [629, 430] on li "В наявності" at bounding box center [666, 438] width 120 height 17
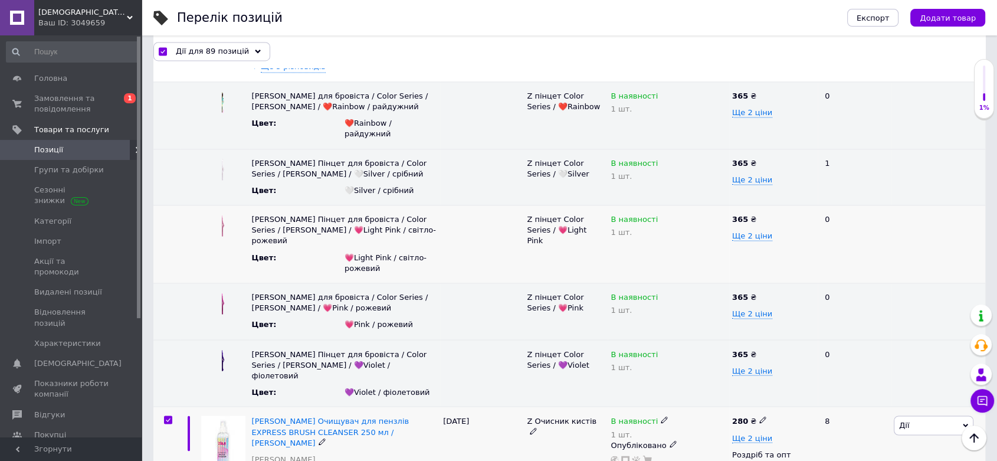
click at [499, 407] on div "01.09.2025" at bounding box center [482, 464] width 84 height 114
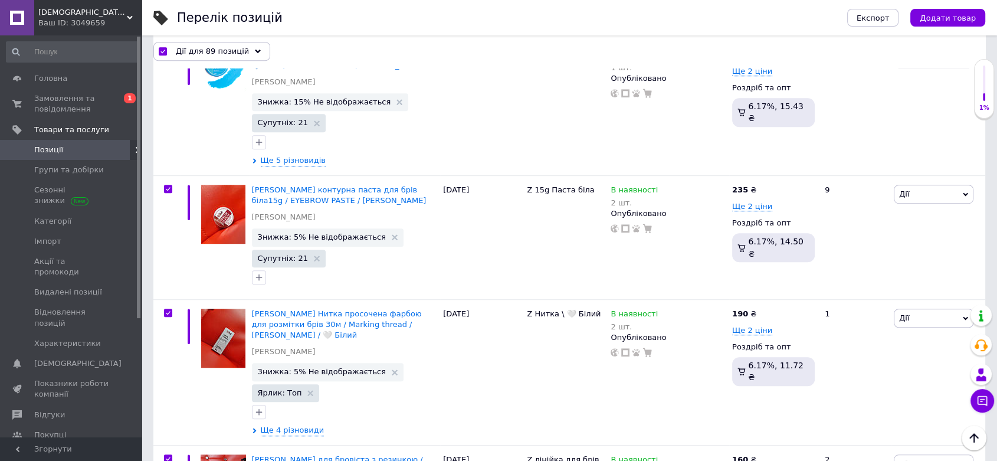
scroll to position [5139, 0]
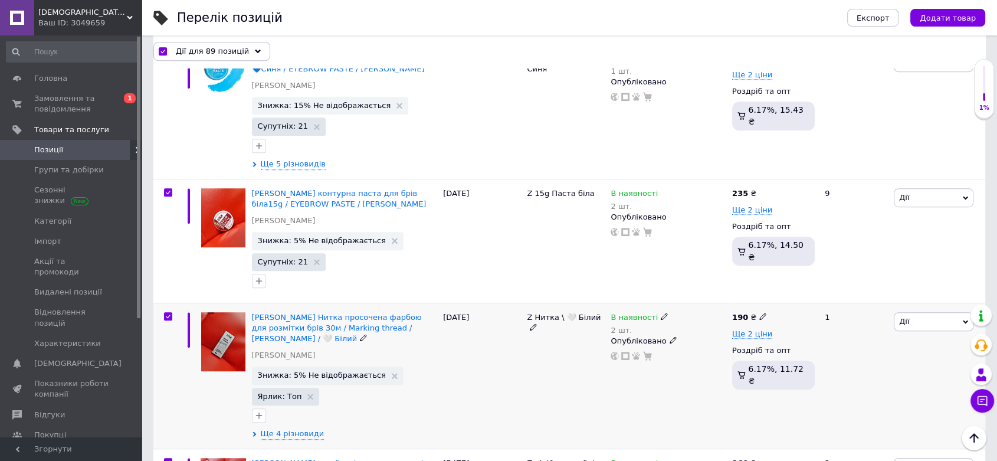
click at [661, 313] on icon at bounding box center [664, 316] width 7 height 7
click at [812, 284] on div "Наявність В наявності Немає в наявності Під замовлення Готово до відправки Зали…" at bounding box center [746, 325] width 148 height 83
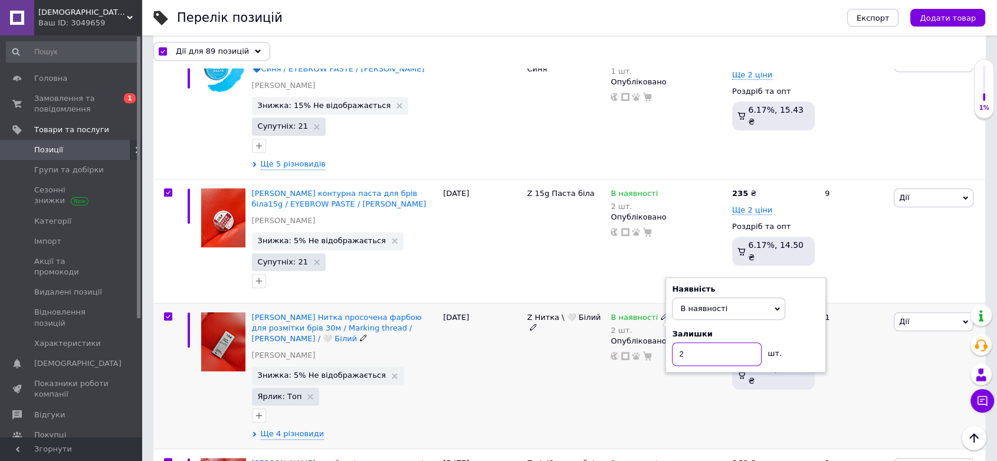
drag, startPoint x: 695, startPoint y: 271, endPoint x: 666, endPoint y: 271, distance: 28.9
click at [666, 277] on div "Наявність В наявності Немає в наявності Під замовлення Готово до відправки Зали…" at bounding box center [746, 325] width 161 height 96
click at [647, 303] on div "В наявності 2 шт. Наявність В наявності Немає в наявності Під замовлення Готово…" at bounding box center [669, 376] width 122 height 146
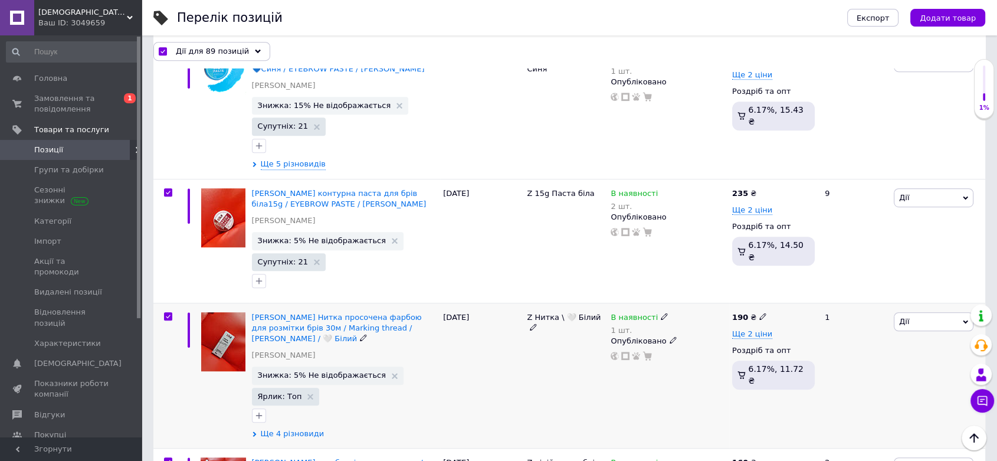
click at [293, 428] on span "Ще 4 різновиди" at bounding box center [293, 433] width 64 height 11
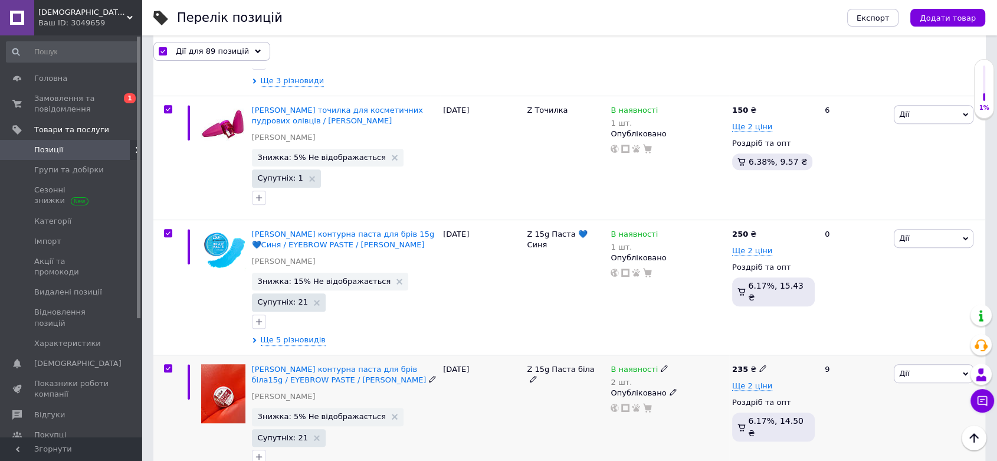
scroll to position [4943, 0]
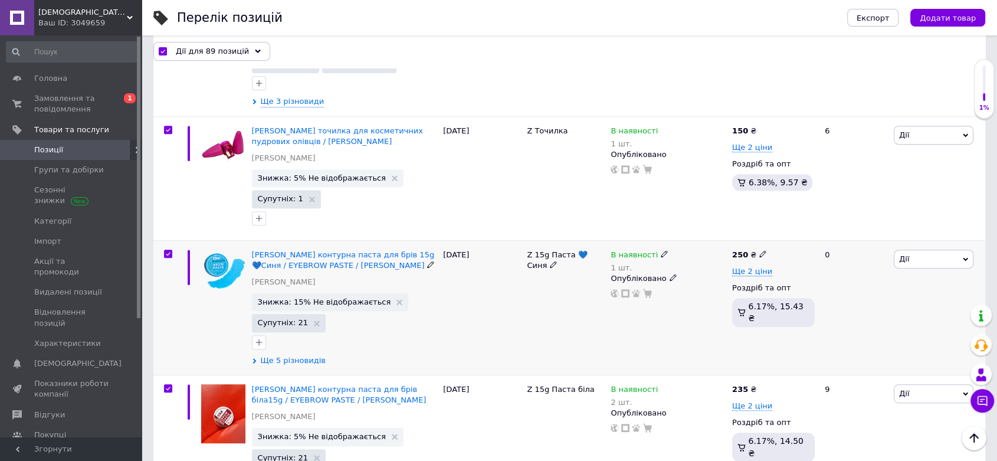
click at [297, 355] on span "Ще 5 різновидів" at bounding box center [293, 360] width 65 height 11
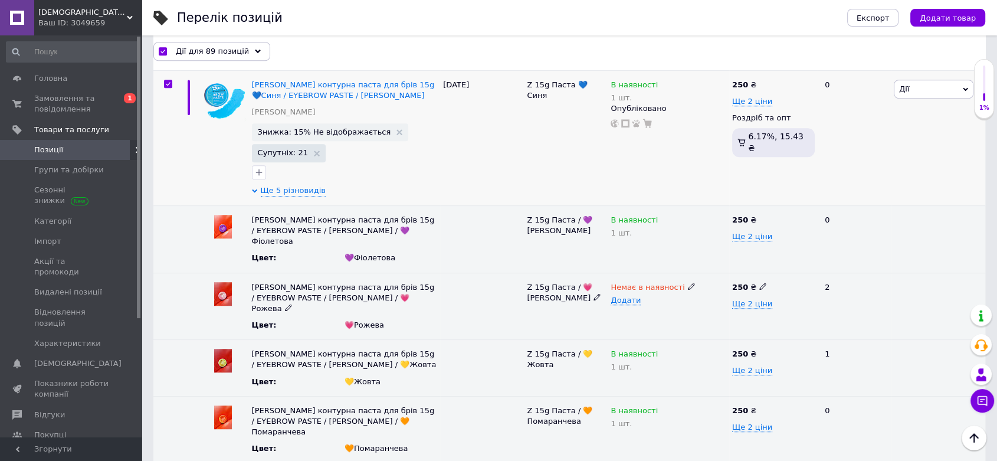
scroll to position [5139, 0]
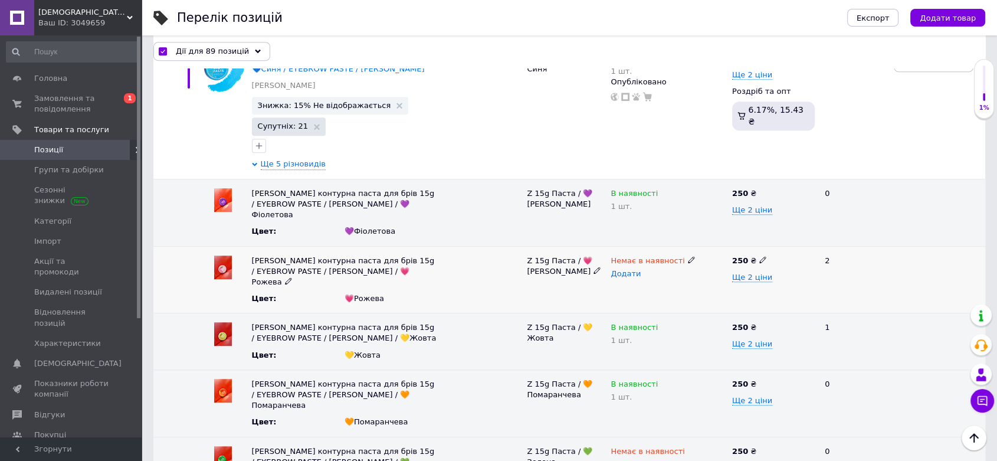
click at [626, 269] on span "Додати" at bounding box center [626, 273] width 30 height 9
click at [688, 256] on icon at bounding box center [691, 259] width 7 height 7
click at [681, 251] on span "Немає в наявності" at bounding box center [666, 260] width 121 height 19
click at [688, 256] on icon at bounding box center [691, 259] width 7 height 7
click at [631, 275] on li "В наявності" at bounding box center [666, 283] width 120 height 17
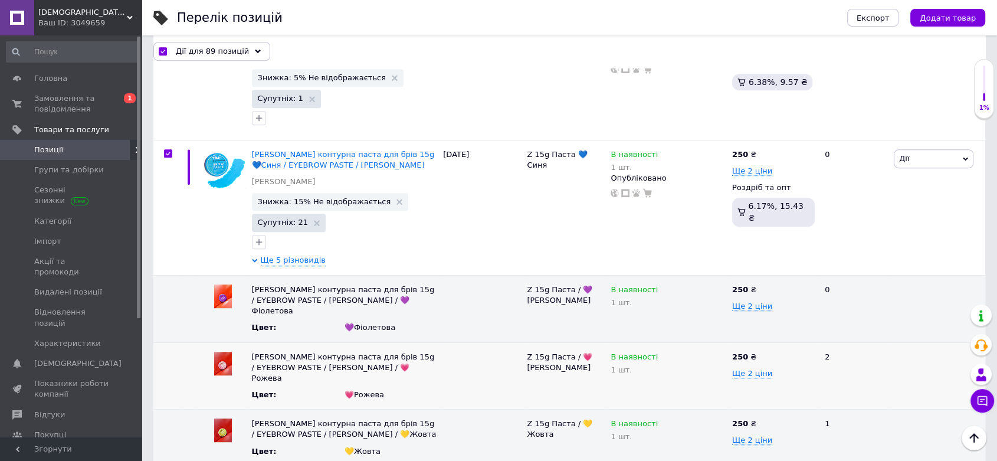
scroll to position [5205, 0]
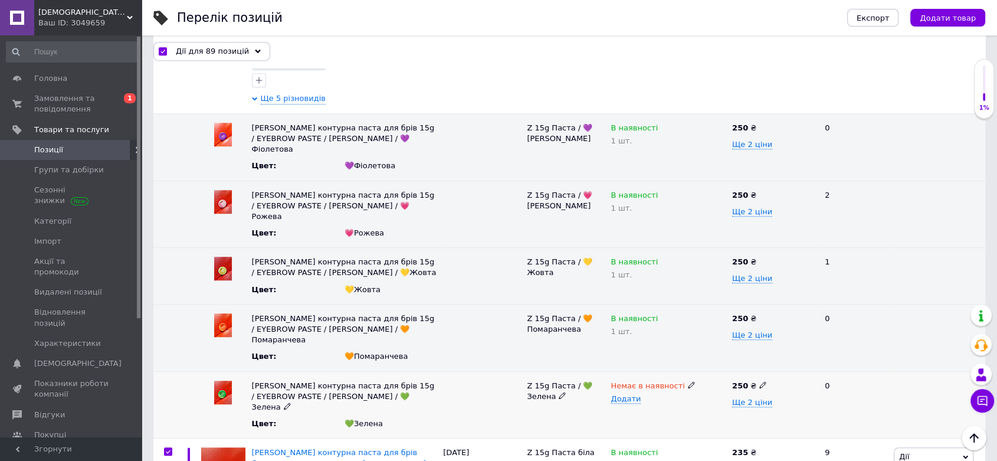
click at [688, 381] on icon at bounding box center [691, 384] width 7 height 7
click at [682, 377] on span "Немає в наявності" at bounding box center [666, 386] width 121 height 19
click at [675, 381] on div "Немає в наявності" at bounding box center [669, 386] width 116 height 11
click at [681, 377] on span "Немає в наявності" at bounding box center [666, 386] width 121 height 19
click at [688, 381] on use at bounding box center [691, 384] width 6 height 6
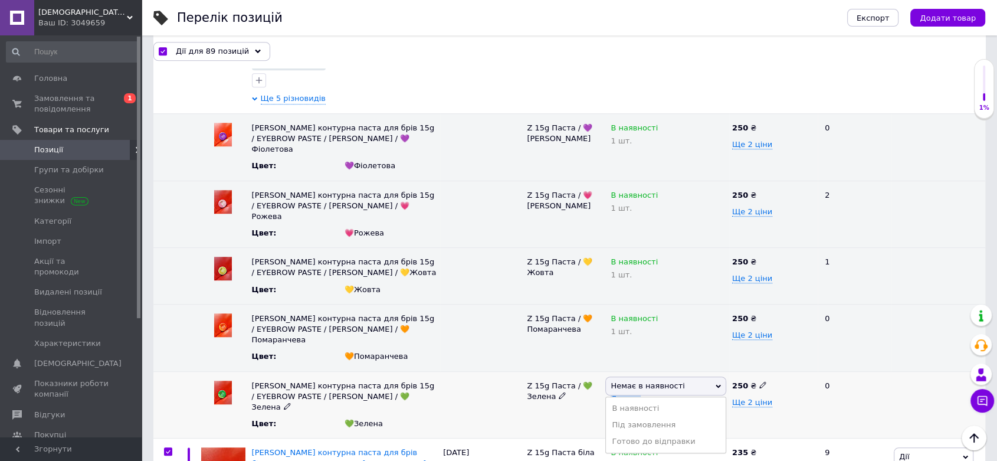
click at [666, 381] on span "Немає в наявності" at bounding box center [648, 385] width 74 height 9
click at [664, 381] on span "Немає в наявності" at bounding box center [648, 387] width 74 height 12
click at [637, 417] on li "Під замовлення" at bounding box center [666, 425] width 120 height 17
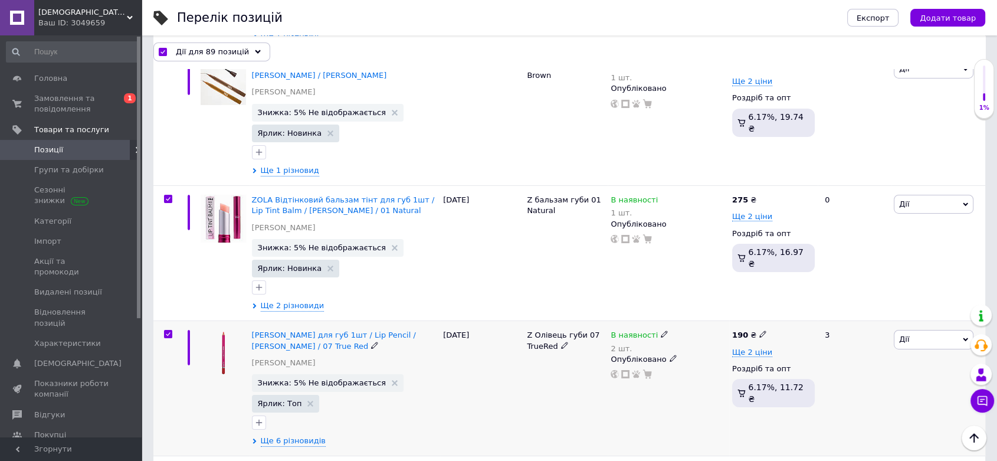
scroll to position [3959, 0]
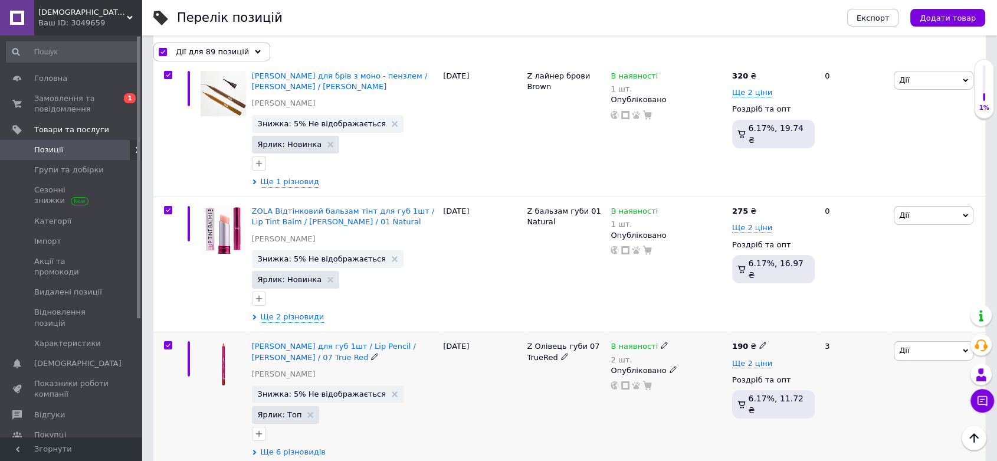
click at [296, 447] on span "Ще 6 різновидів" at bounding box center [293, 452] width 65 height 11
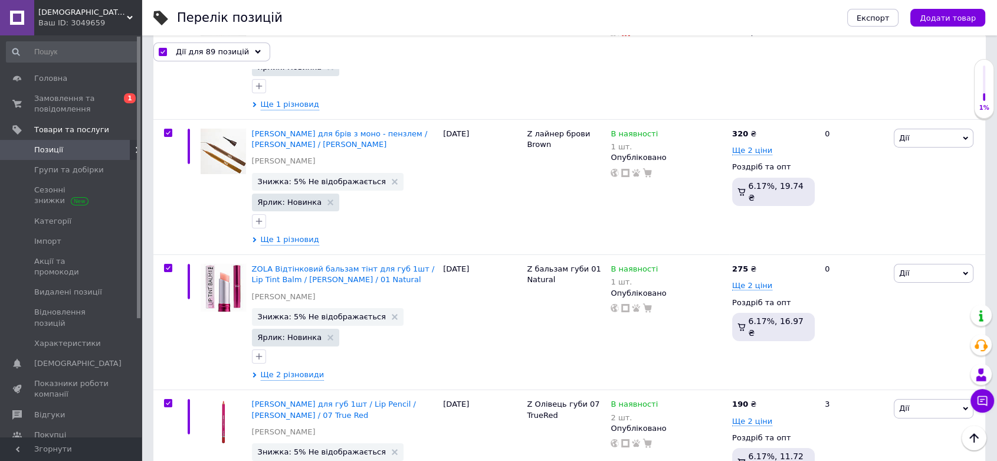
scroll to position [3893, 0]
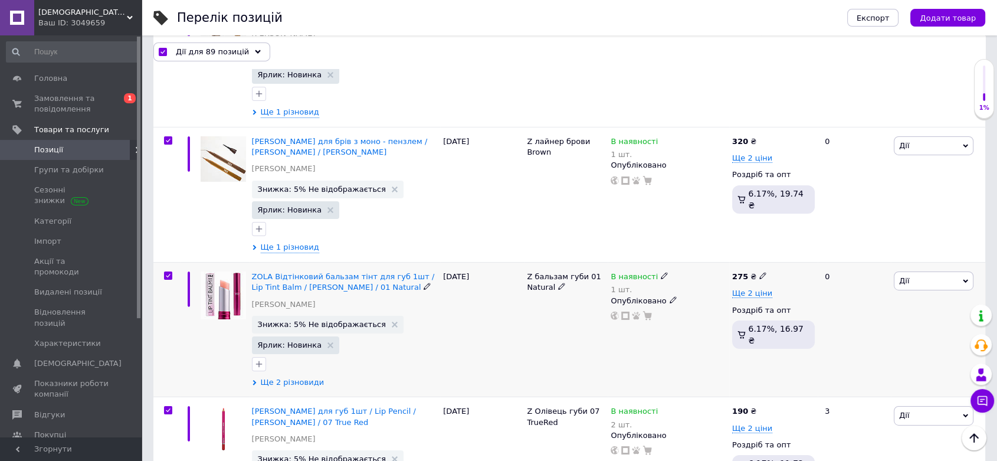
click at [293, 377] on span "Ще 2 різновиди" at bounding box center [293, 382] width 64 height 11
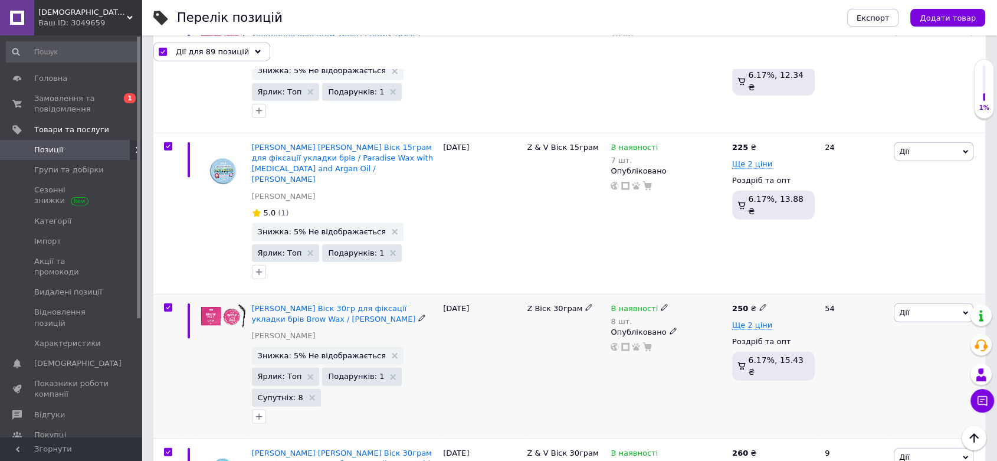
scroll to position [2910, 0]
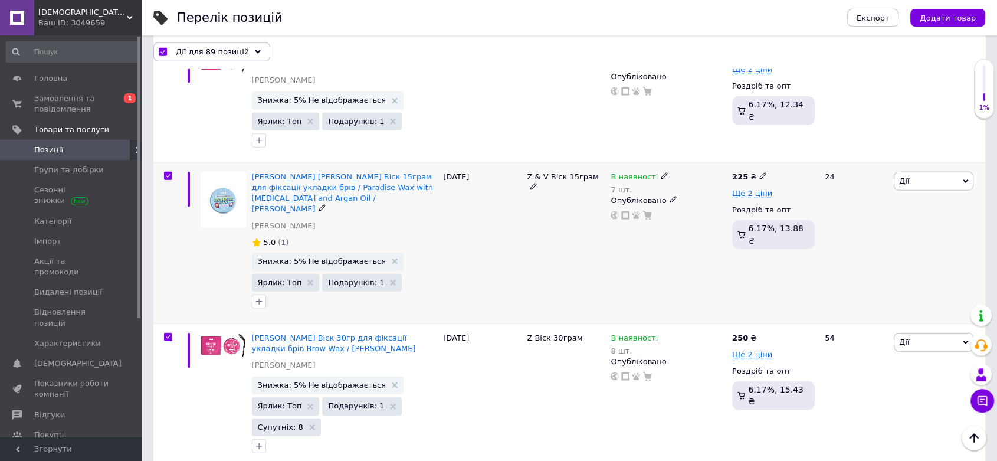
click at [661, 172] on icon at bounding box center [664, 175] width 7 height 7
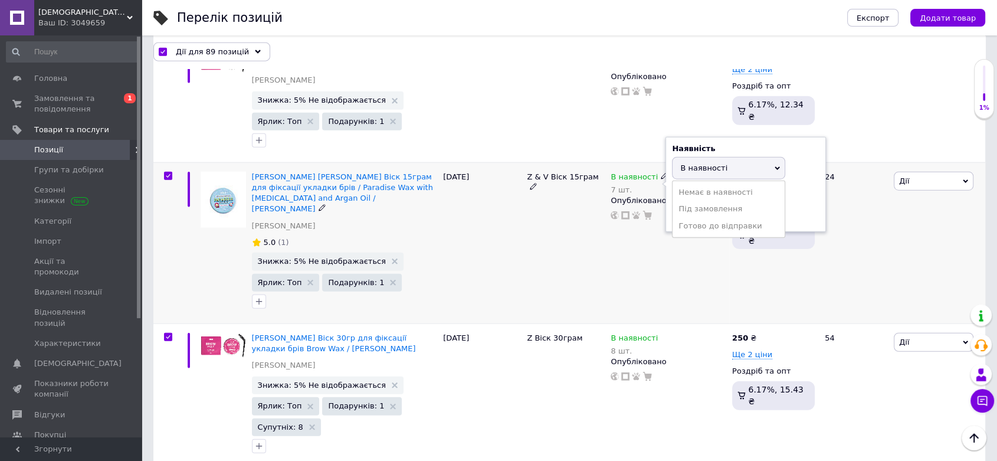
click at [798, 188] on div "Залишки" at bounding box center [746, 193] width 148 height 11
drag, startPoint x: 683, startPoint y: 173, endPoint x: 675, endPoint y: 174, distance: 8.9
click at [675, 202] on input "7" at bounding box center [717, 214] width 90 height 24
click at [622, 221] on div "В наявності 7 шт. Наявність В наявності Немає в наявності Під замовлення Готово…" at bounding box center [669, 242] width 122 height 161
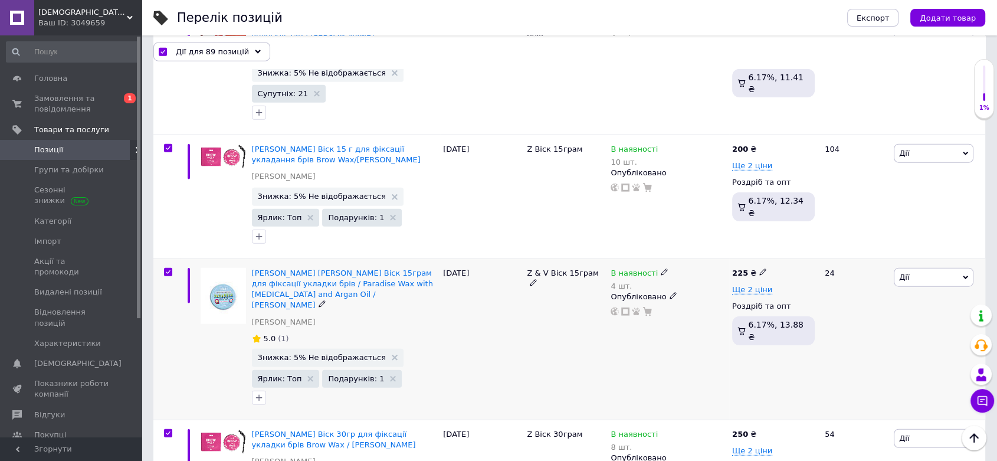
scroll to position [2779, 0]
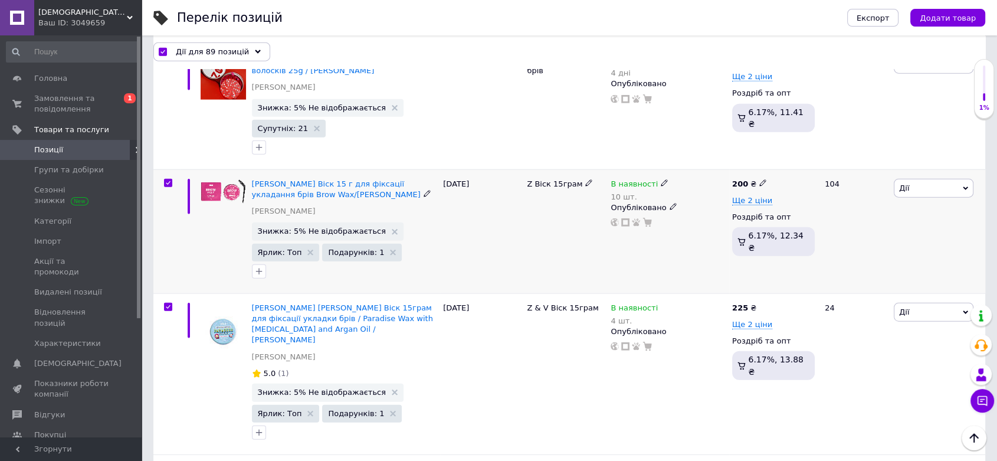
click at [661, 179] on icon at bounding box center [664, 182] width 7 height 7
click at [798, 195] on div "Залишки" at bounding box center [746, 200] width 148 height 11
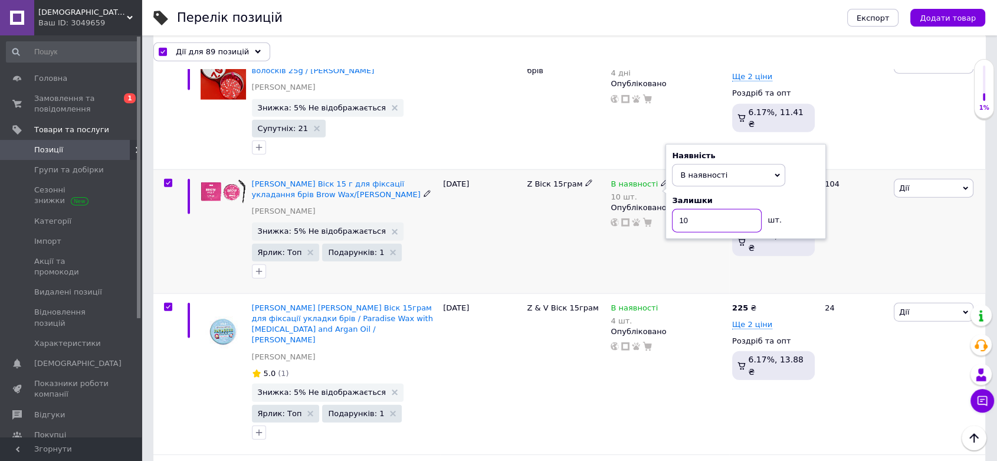
drag, startPoint x: 693, startPoint y: 180, endPoint x: 672, endPoint y: 179, distance: 20.7
click at [672, 209] on input "10" at bounding box center [717, 221] width 90 height 24
click at [575, 211] on div "Z Віск 15грам" at bounding box center [566, 231] width 84 height 124
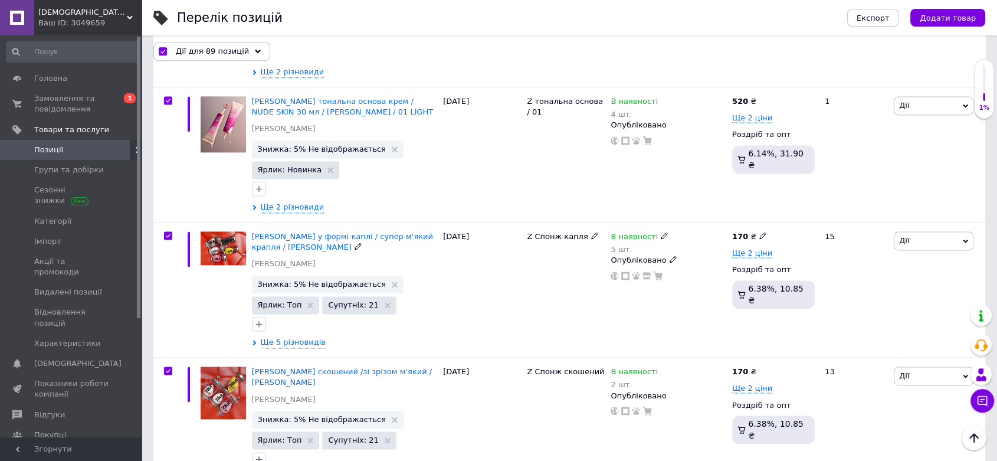
scroll to position [1533, 0]
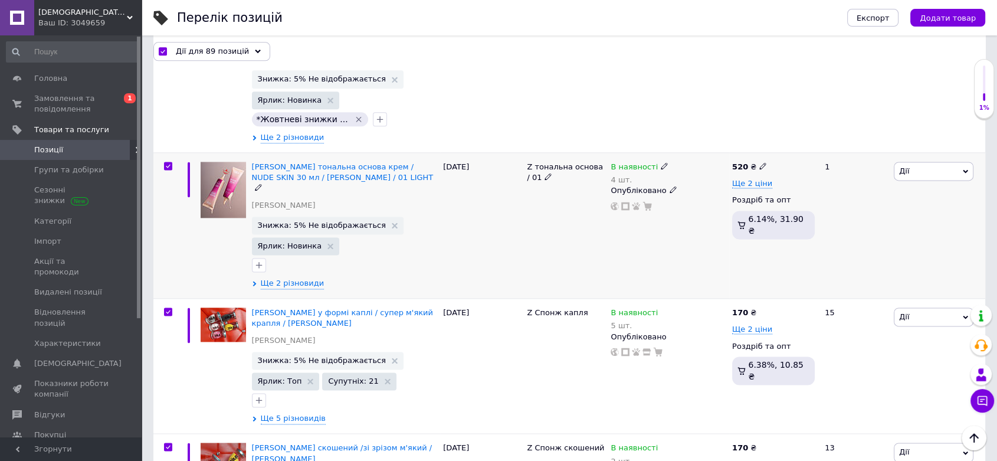
click at [661, 162] on icon at bounding box center [664, 165] width 7 height 7
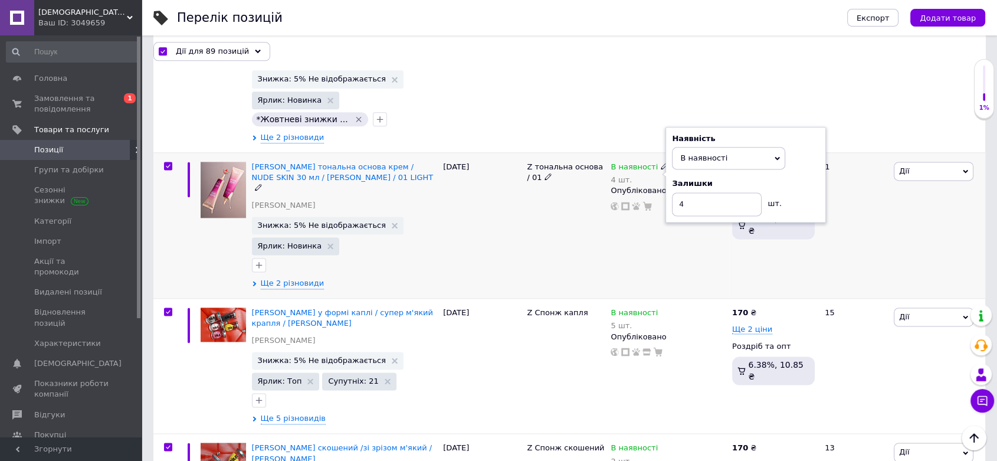
click at [802, 153] on div "Наявність В наявності Немає в наявності Під замовлення Готово до відправки Зали…" at bounding box center [746, 174] width 148 height 83
drag, startPoint x: 696, startPoint y: 189, endPoint x: 675, endPoint y: 186, distance: 21.5
click at [675, 192] on input "4" at bounding box center [717, 204] width 90 height 24
click at [293, 278] on span "Ще 2 різновиди" at bounding box center [293, 283] width 64 height 11
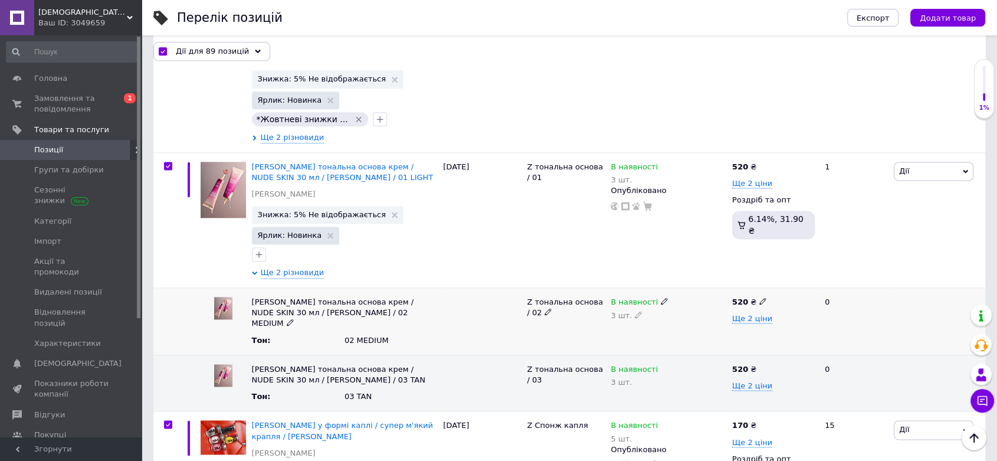
click at [635, 311] on icon at bounding box center [638, 314] width 7 height 7
drag, startPoint x: 623, startPoint y: 300, endPoint x: 613, endPoint y: 300, distance: 10.1
click at [613, 310] on input "3" at bounding box center [669, 322] width 116 height 24
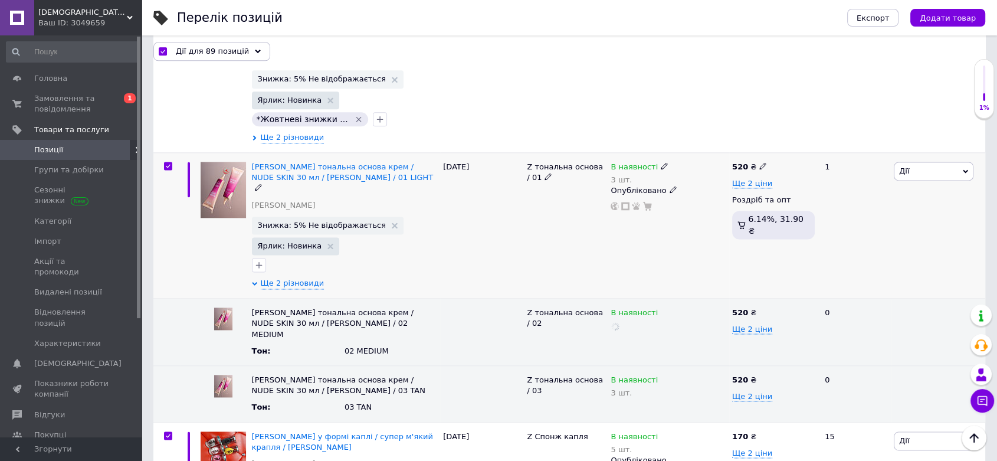
click at [509, 212] on div "04.10.2025" at bounding box center [482, 225] width 84 height 146
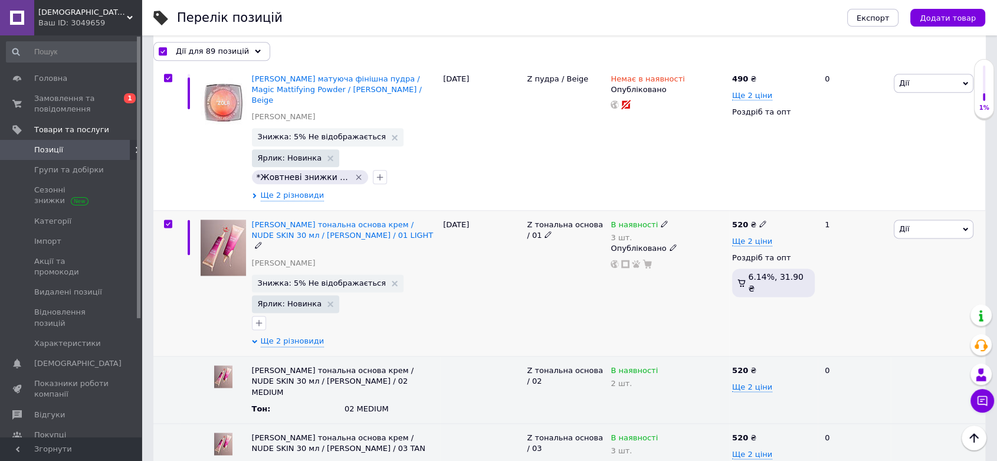
scroll to position [1402, 0]
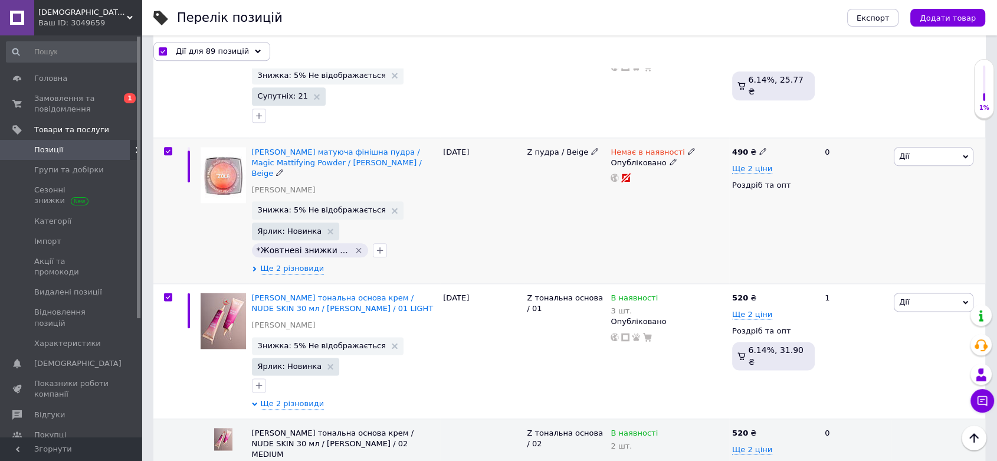
click at [688, 148] on icon at bounding box center [691, 151] width 7 height 7
click at [716, 169] on li "Під замовлення" at bounding box center [753, 177] width 112 height 17
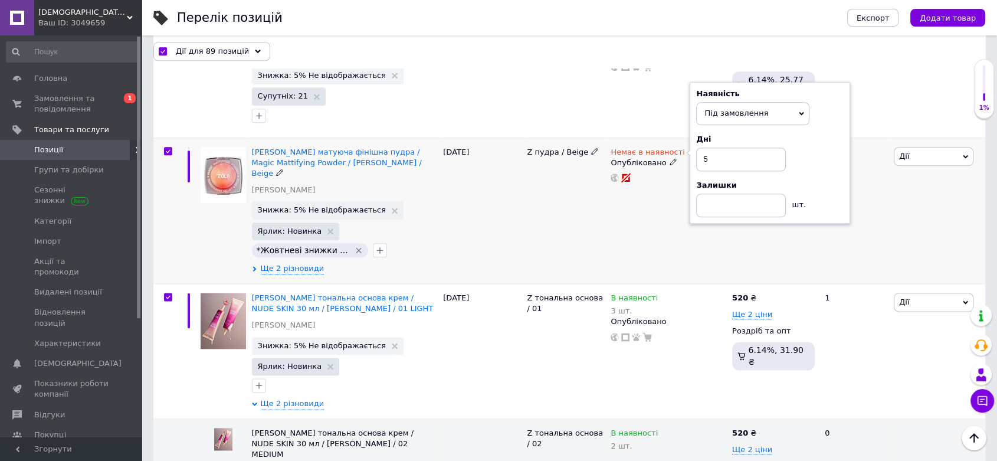
click at [673, 197] on div "Немає в наявності Наявність Під замовлення В наявності Немає в наявності Готово…" at bounding box center [669, 211] width 122 height 146
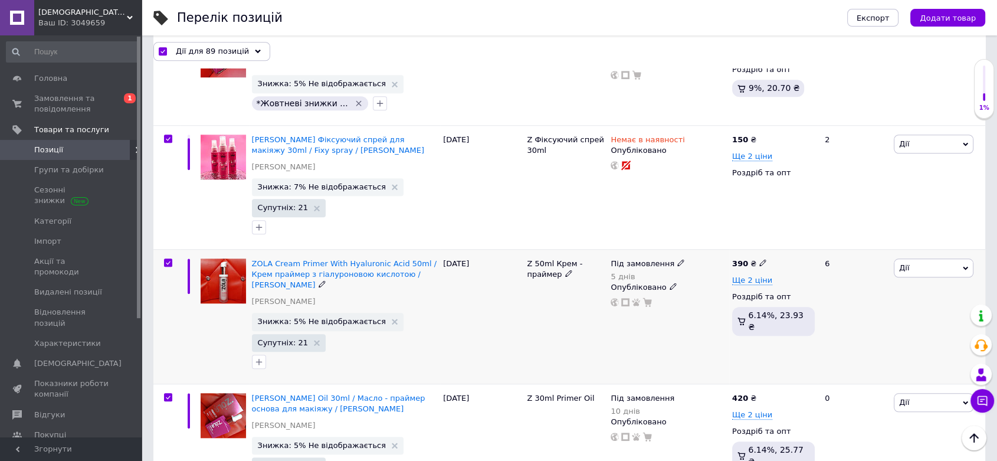
scroll to position [1008, 0]
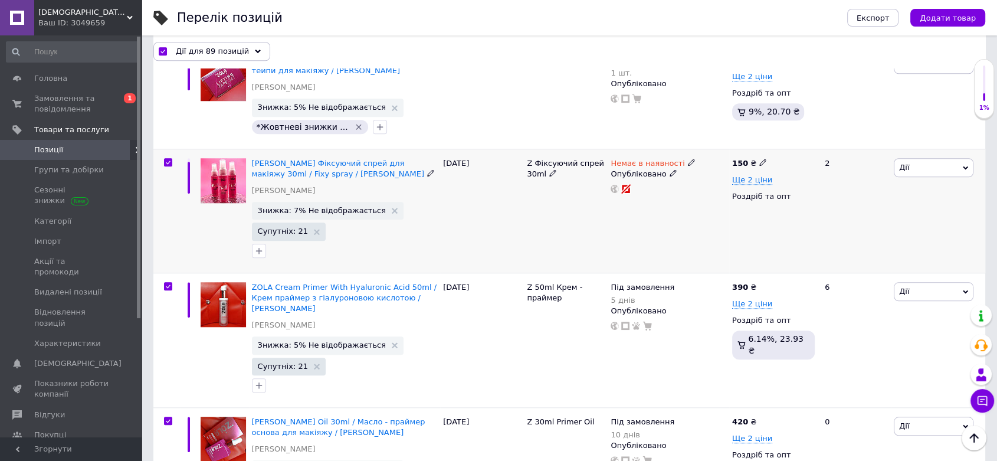
click at [688, 163] on icon at bounding box center [691, 162] width 7 height 7
click at [708, 185] on li "Під замовлення" at bounding box center [753, 189] width 112 height 17
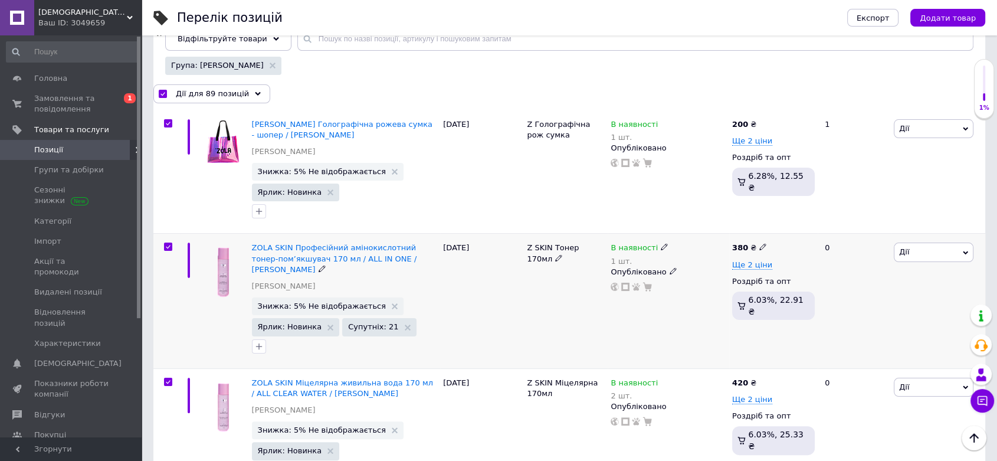
scroll to position [90, 0]
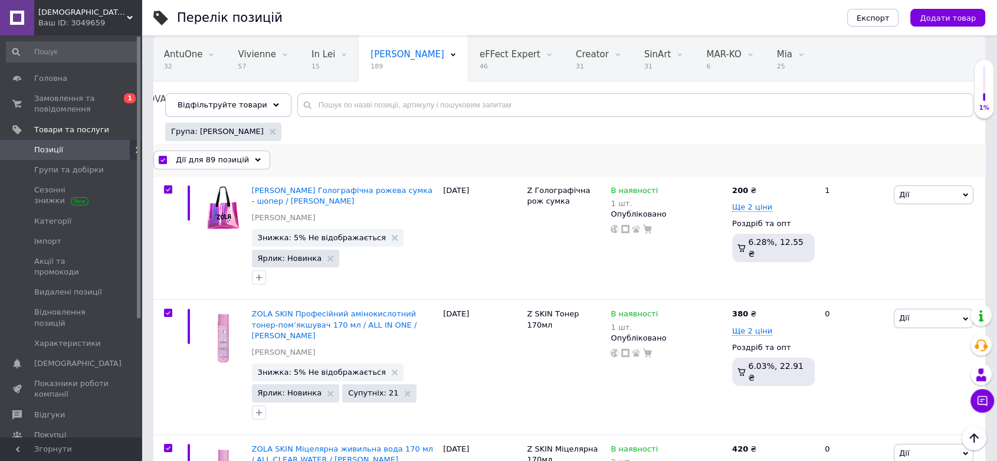
click at [229, 165] on span "Дії для 89 позицій" at bounding box center [212, 160] width 73 height 11
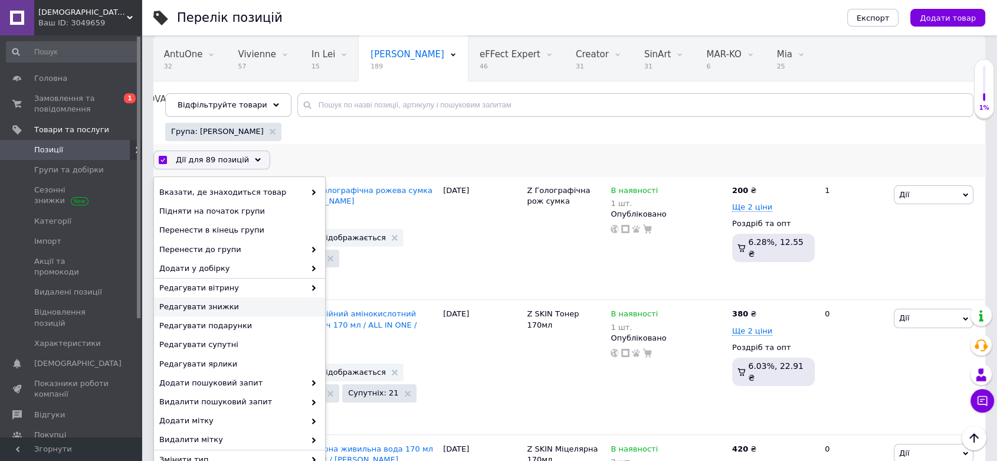
click at [237, 312] on span "Редагувати знижки" at bounding box center [238, 307] width 158 height 11
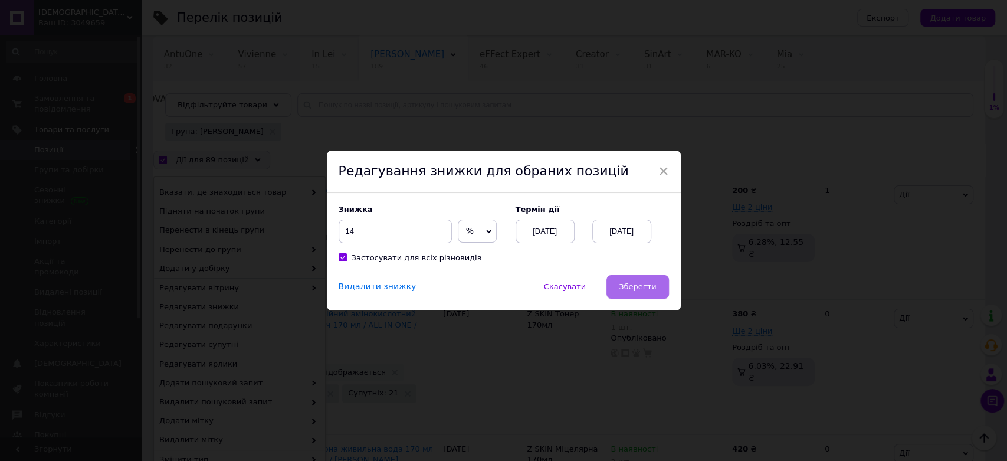
click at [623, 288] on span "Зберегти" at bounding box center [637, 286] width 37 height 9
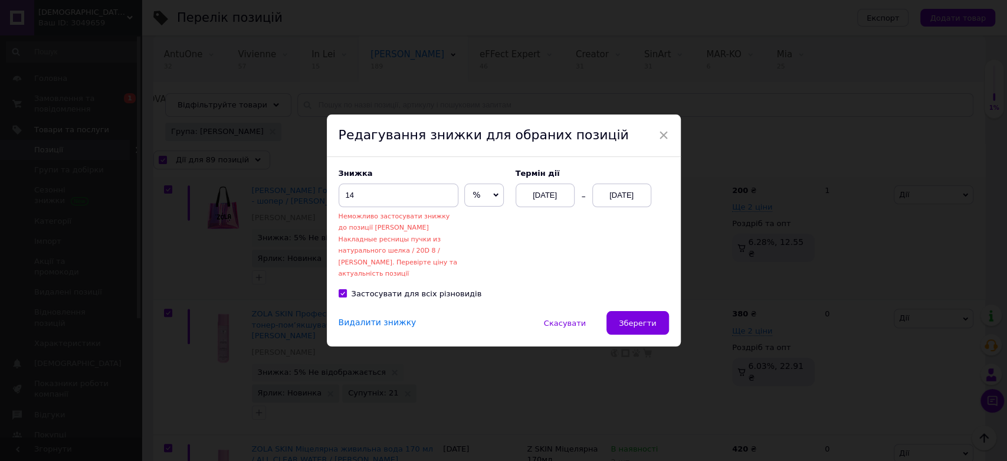
drag, startPoint x: 660, startPoint y: 134, endPoint x: 607, endPoint y: 234, distance: 113.3
click at [661, 134] on span "×" at bounding box center [664, 135] width 11 height 20
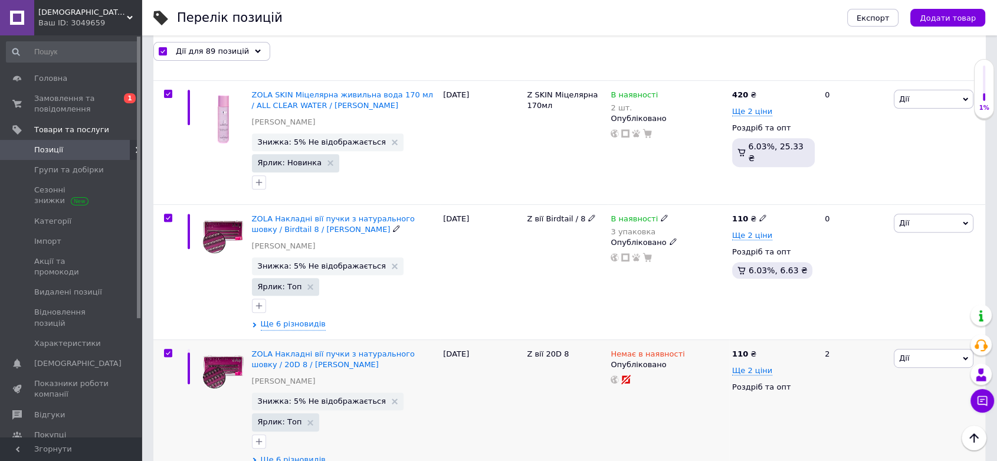
scroll to position [549, 0]
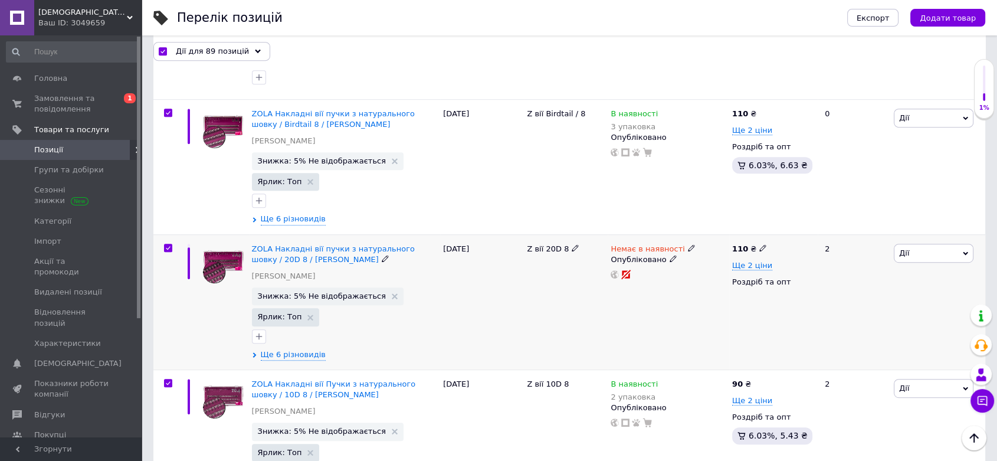
click at [165, 244] on input "checkbox" at bounding box center [168, 248] width 8 height 8
click at [205, 54] on span "Дії для 88 позицій" at bounding box center [212, 51] width 73 height 11
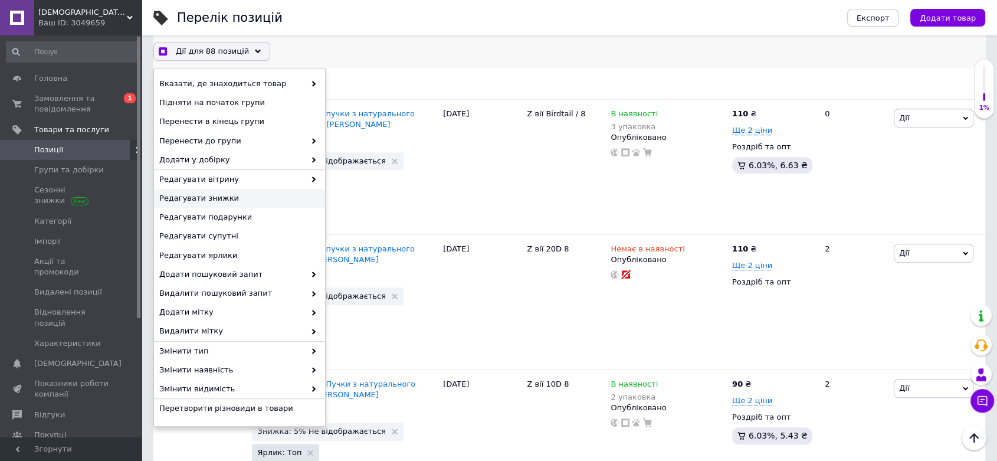
click at [225, 197] on span "Редагувати знижки" at bounding box center [238, 199] width 158 height 11
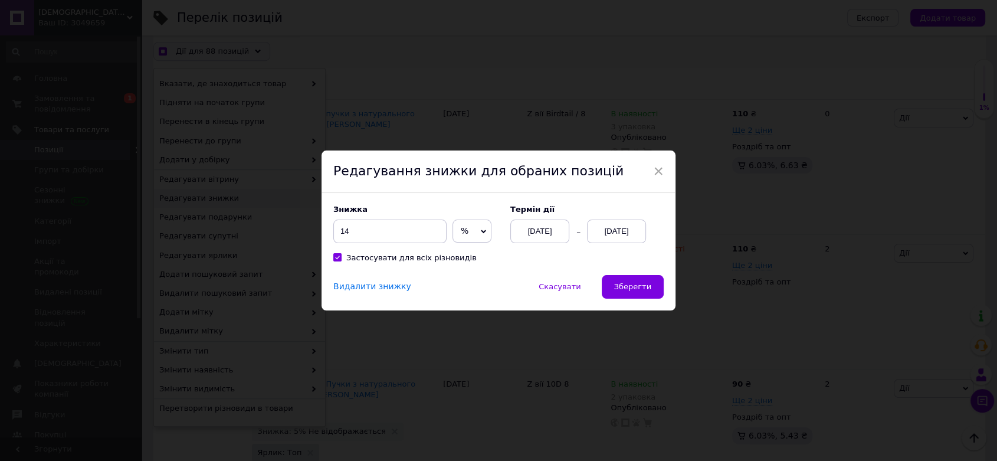
scroll to position [490, 0]
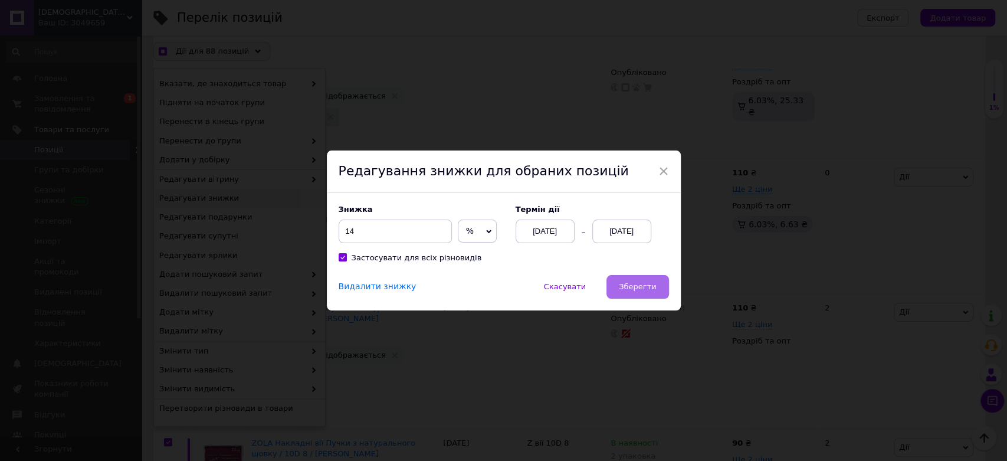
click at [652, 291] on span "Зберегти" at bounding box center [637, 286] width 37 height 9
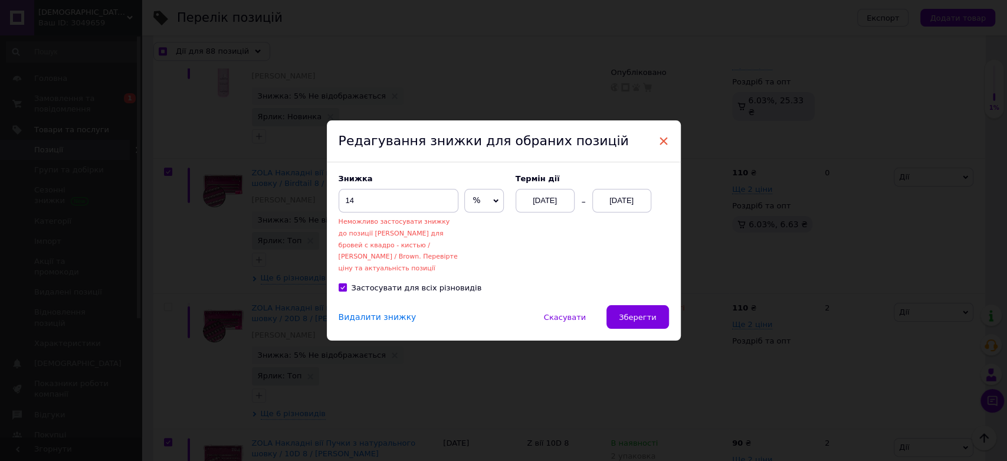
click at [660, 131] on span "×" at bounding box center [664, 141] width 11 height 20
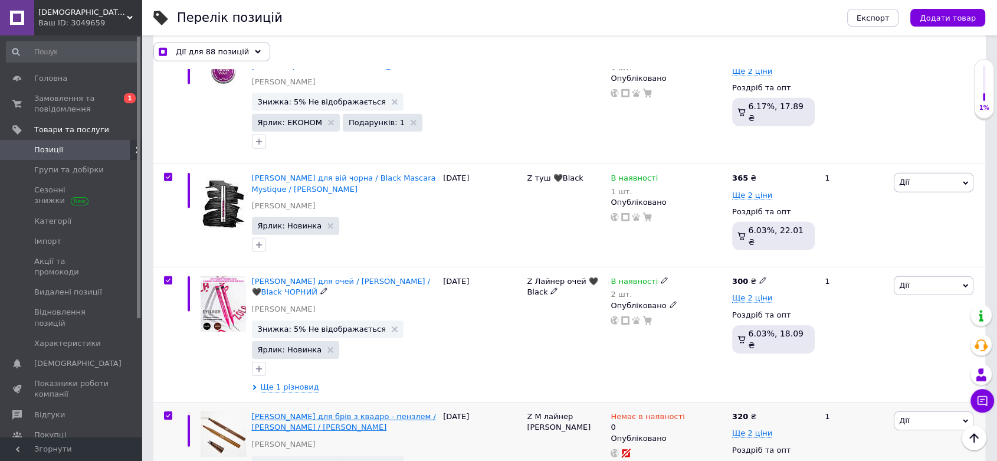
scroll to position [3738, 0]
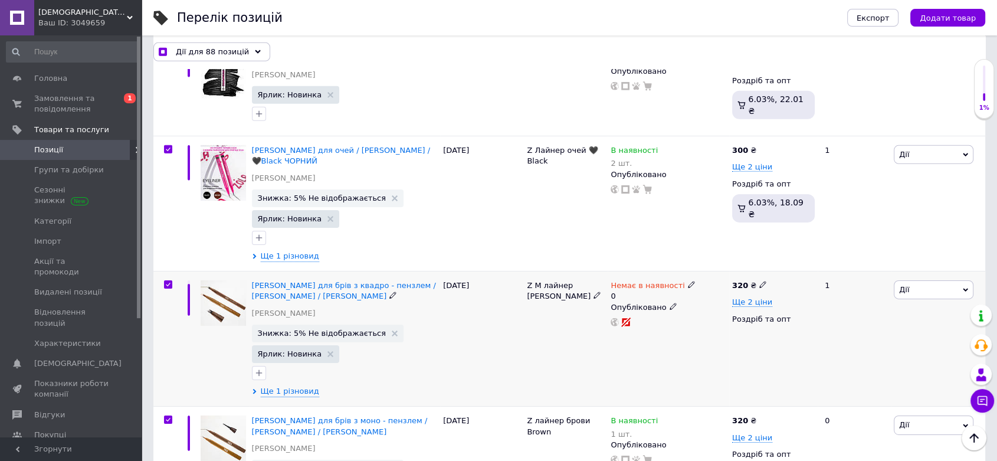
click at [169, 281] on input "checkbox" at bounding box center [168, 285] width 8 height 8
click at [204, 50] on span "Дії для 87 позицій" at bounding box center [212, 51] width 73 height 11
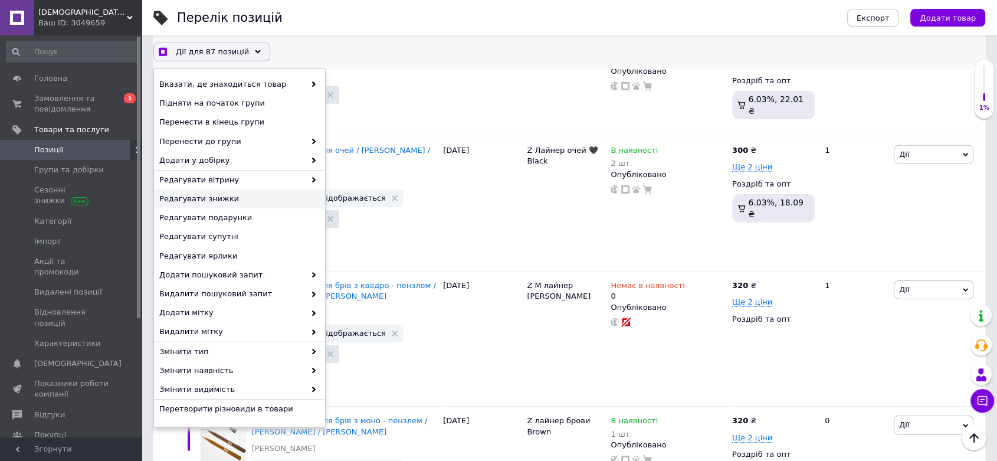
click at [264, 199] on span "Редагувати знижки" at bounding box center [238, 199] width 158 height 11
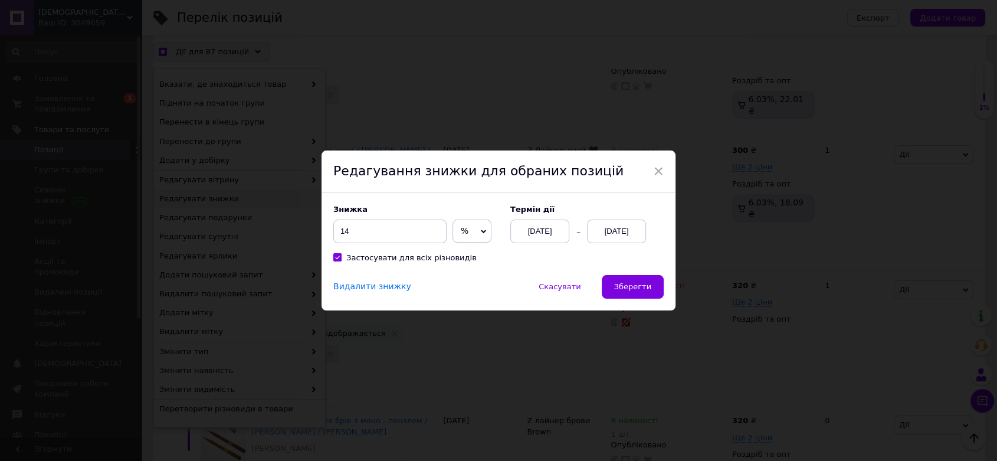
scroll to position [3678, 0]
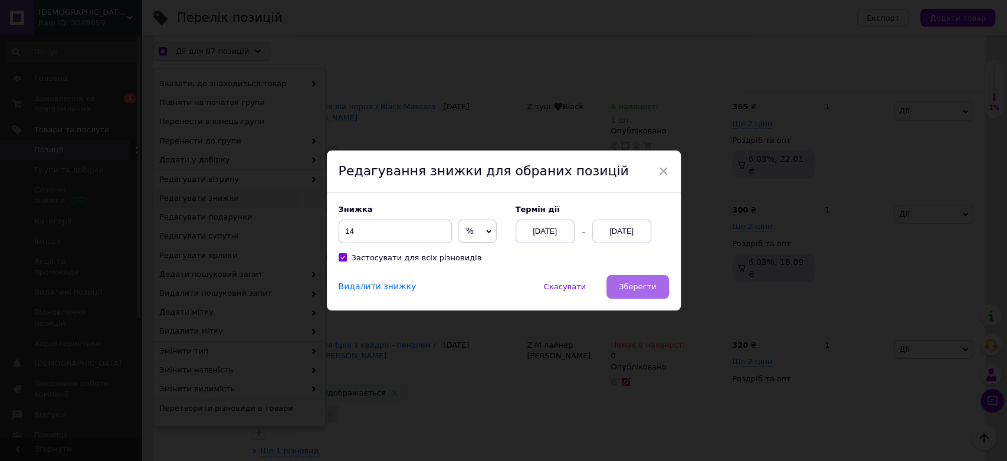
click at [629, 288] on span "Зберегти" at bounding box center [637, 286] width 37 height 9
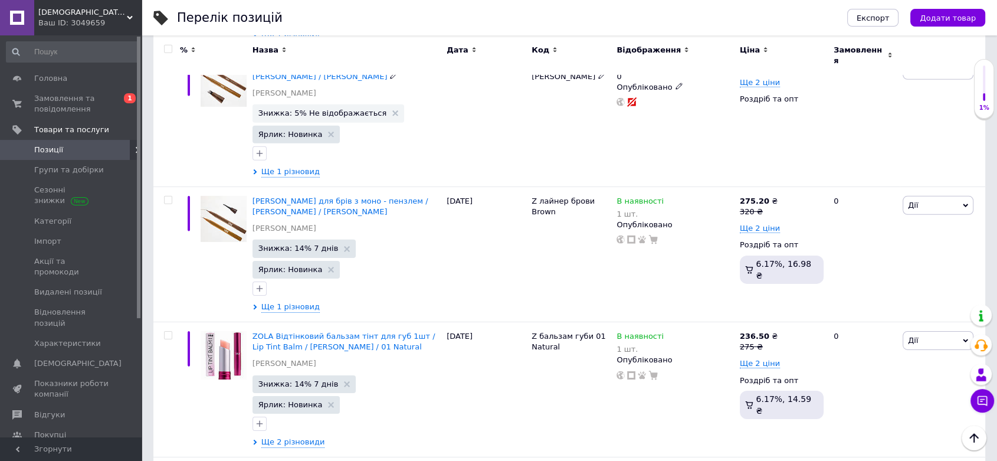
scroll to position [3356, 0]
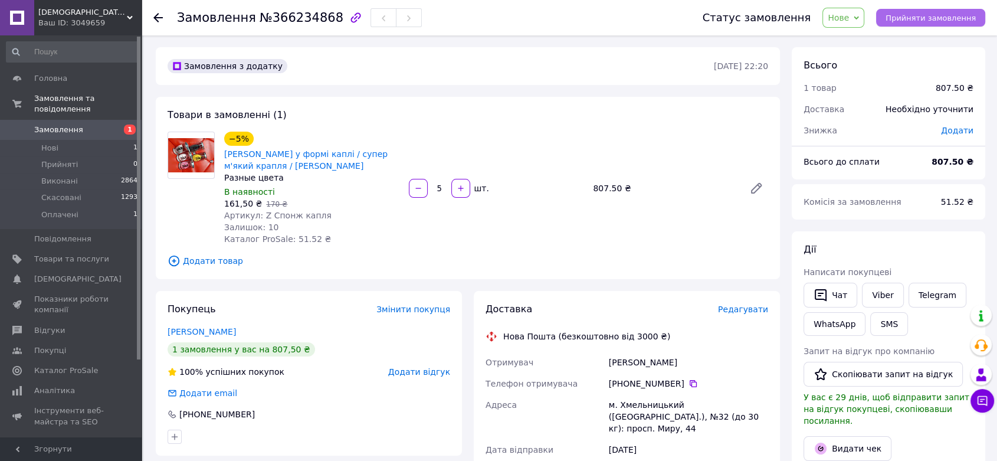
click at [910, 17] on span "Прийняти замовлення" at bounding box center [931, 18] width 90 height 9
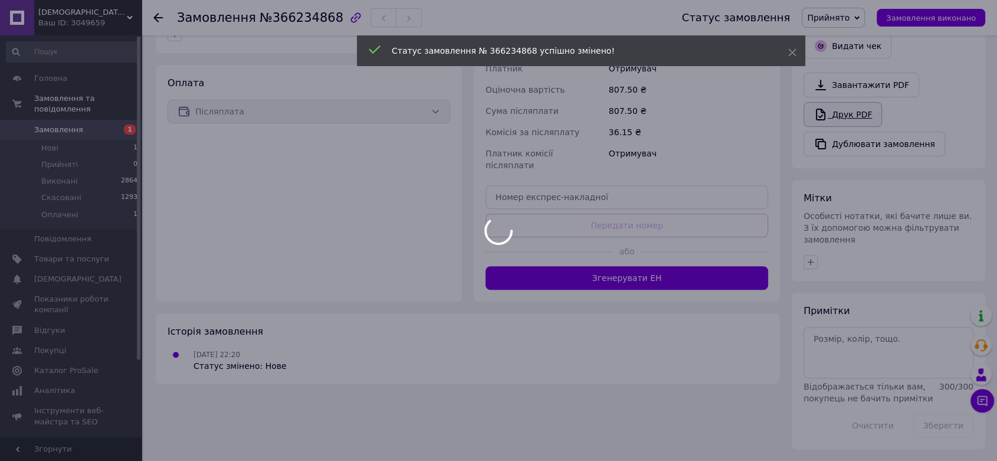
scroll to position [459, 0]
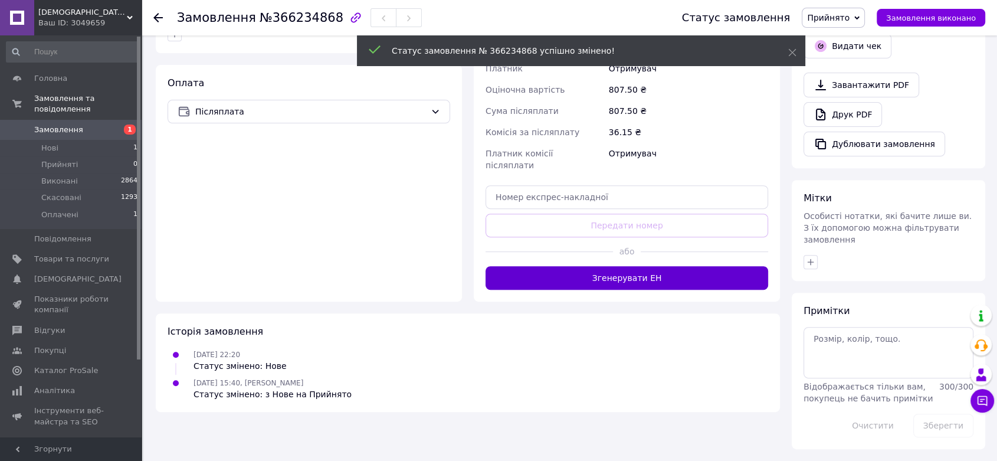
click at [629, 290] on button "Згенерувати ЕН" at bounding box center [627, 278] width 283 height 24
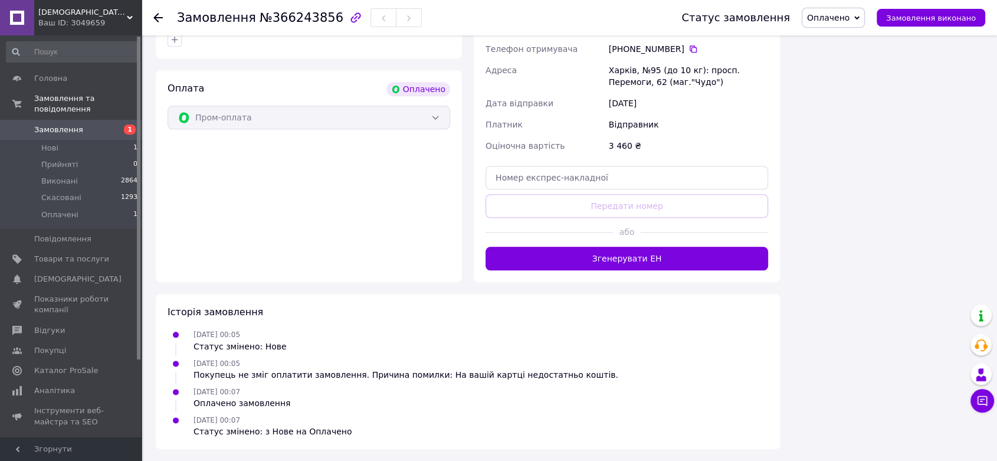
scroll to position [1573, 0]
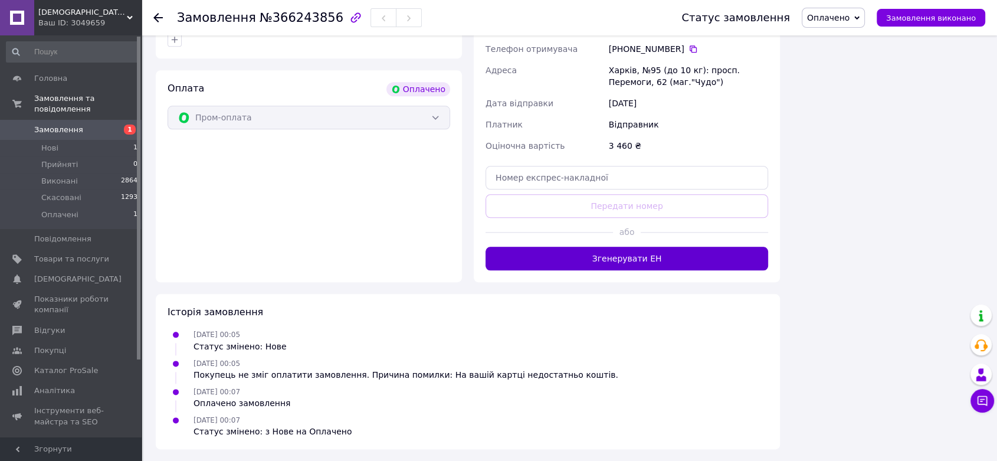
click at [609, 252] on button "Згенерувати ЕН" at bounding box center [627, 259] width 283 height 24
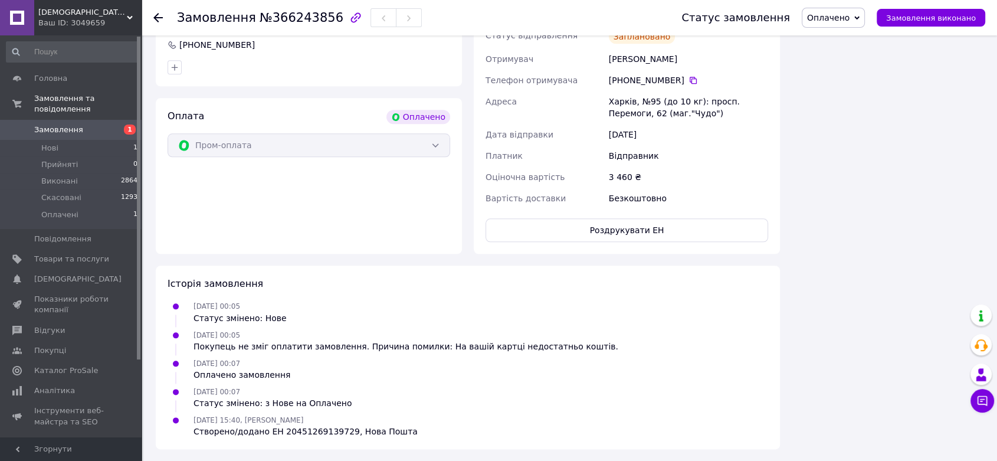
scroll to position [1441, 0]
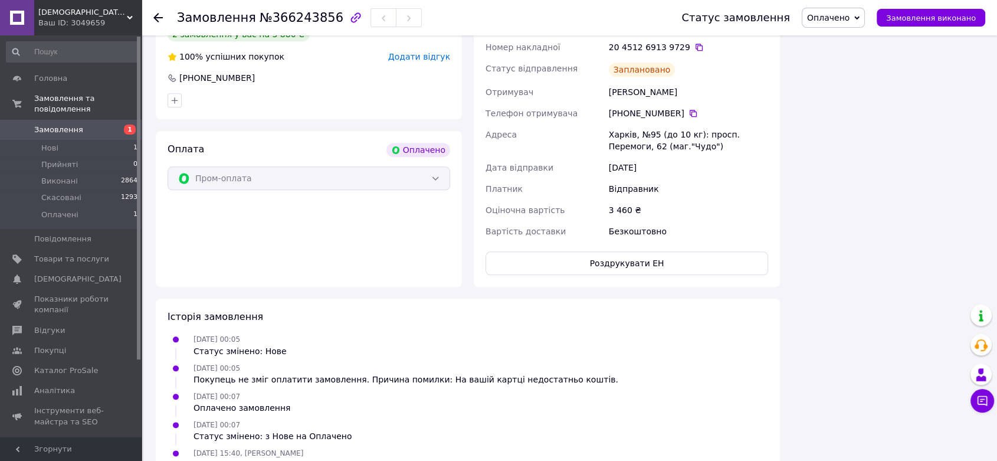
scroll to position [1062, 0]
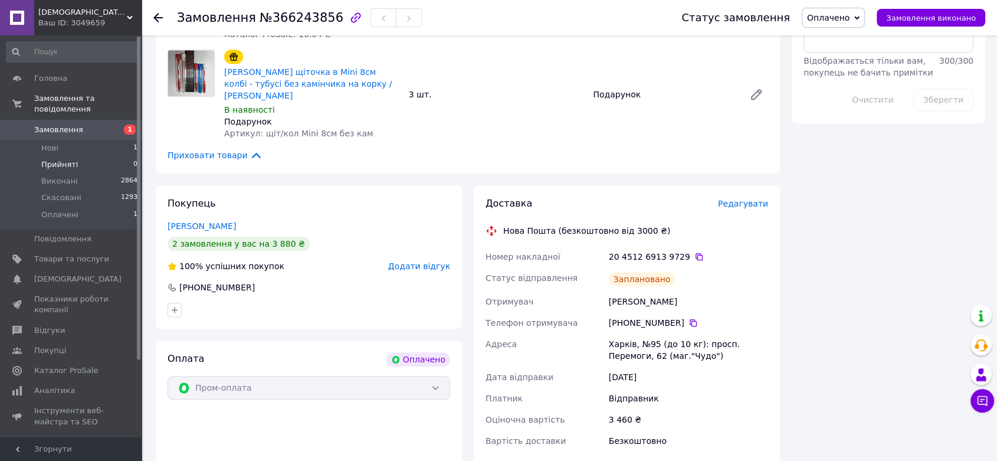
drag, startPoint x: 63, startPoint y: 154, endPoint x: 43, endPoint y: 150, distance: 19.9
drag, startPoint x: 43, startPoint y: 150, endPoint x: 48, endPoint y: 119, distance: 31.1
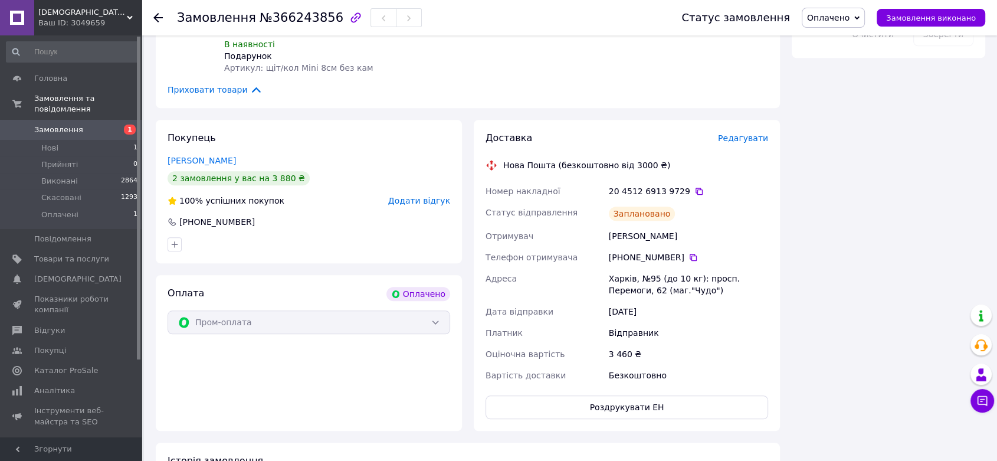
scroll to position [1193, 0]
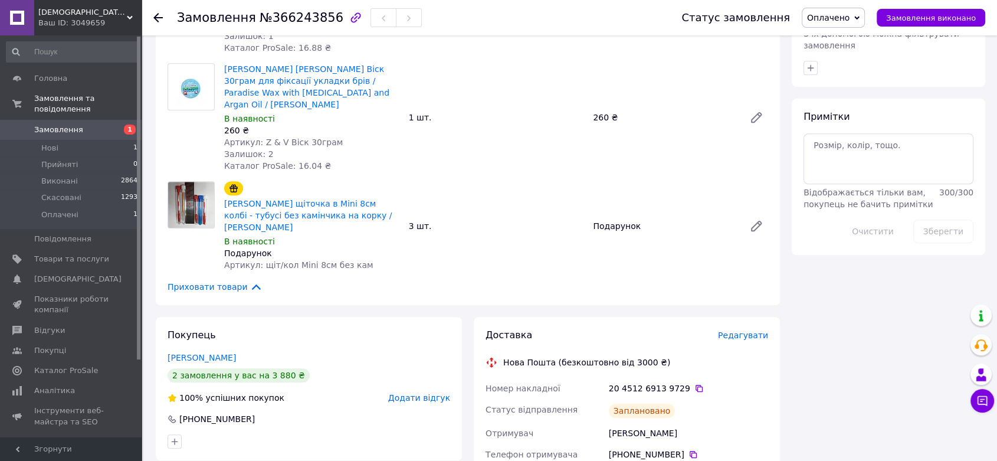
click at [692, 56] on div "ZOLA Пінка для брів і вій 150ml / Alla Zayats В наявності 280 ₴ Артикул: Z Пінк…" at bounding box center [497, 11] width 554 height 90
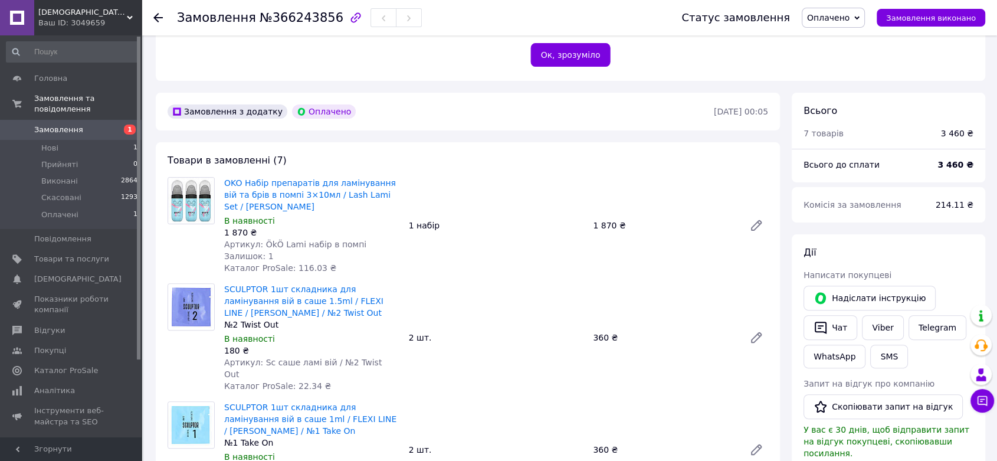
scroll to position [143, 0]
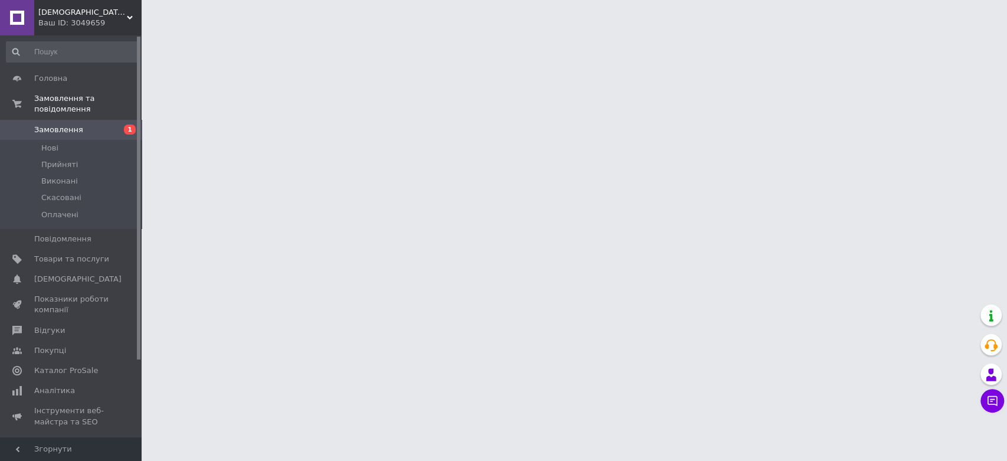
click at [521, 30] on html "[DEMOGRAPHIC_DATA][PERSON_NAME] /// все для майстрів б'юті-індустрії Ваш ID: 30…" at bounding box center [503, 15] width 1007 height 30
click at [57, 159] on span "Прийняті" at bounding box center [59, 164] width 37 height 11
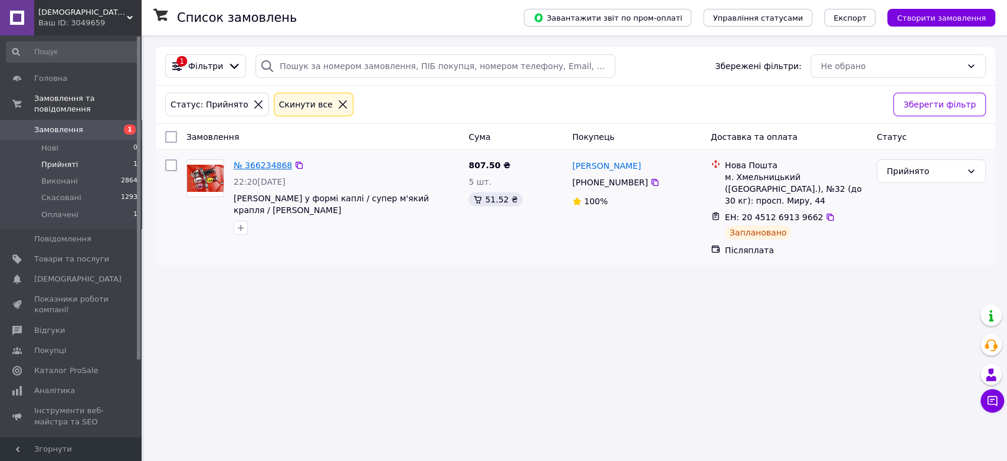
click at [263, 170] on link "№ 366234868" at bounding box center [263, 165] width 58 height 9
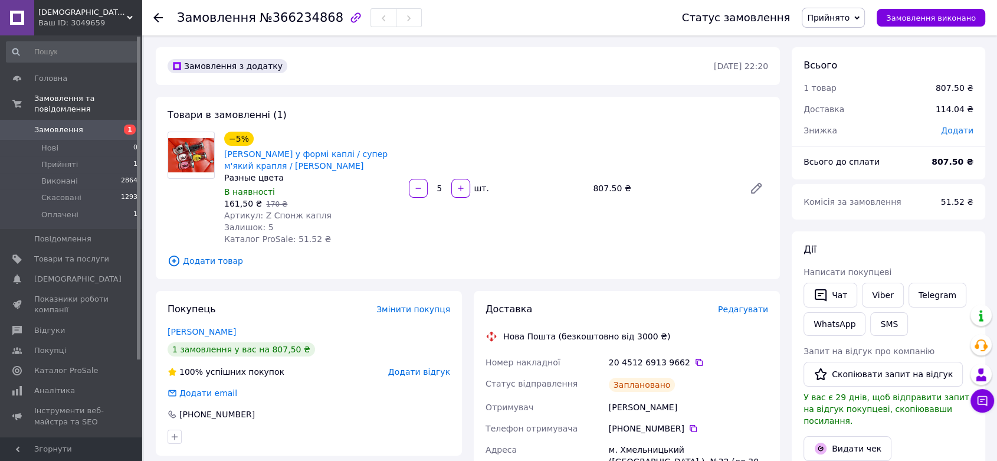
click at [718, 318] on div "Замовлення з додатку [DATE] 22:20 Товари в замовленні (1) −5% [PERSON_NAME] у ф…" at bounding box center [468, 451] width 636 height 809
click at [951, 135] on span "Додати" at bounding box center [957, 130] width 32 height 9
click at [957, 191] on div "₴" at bounding box center [940, 190] width 48 height 24
click at [931, 247] on li "%" at bounding box center [940, 242] width 47 height 21
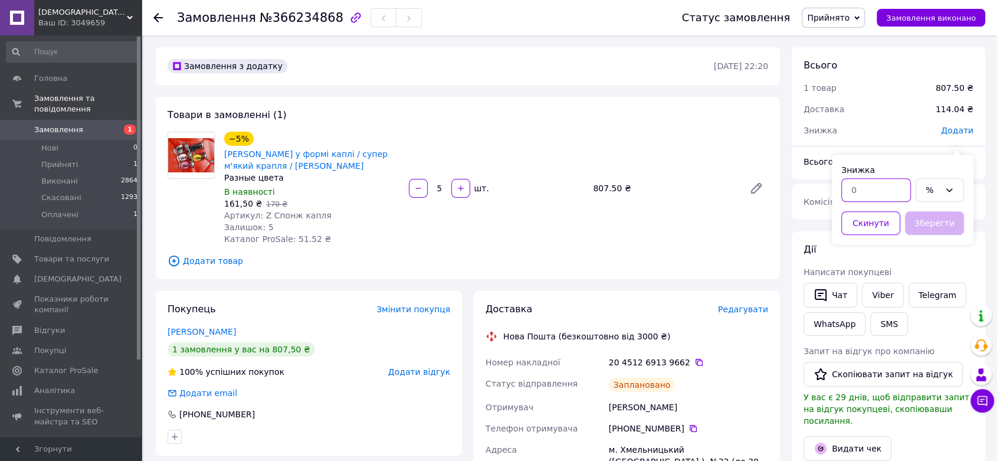
click at [869, 198] on input "text" at bounding box center [877, 190] width 70 height 24
type input "9"
click at [928, 231] on button "Зберегти" at bounding box center [934, 223] width 59 height 24
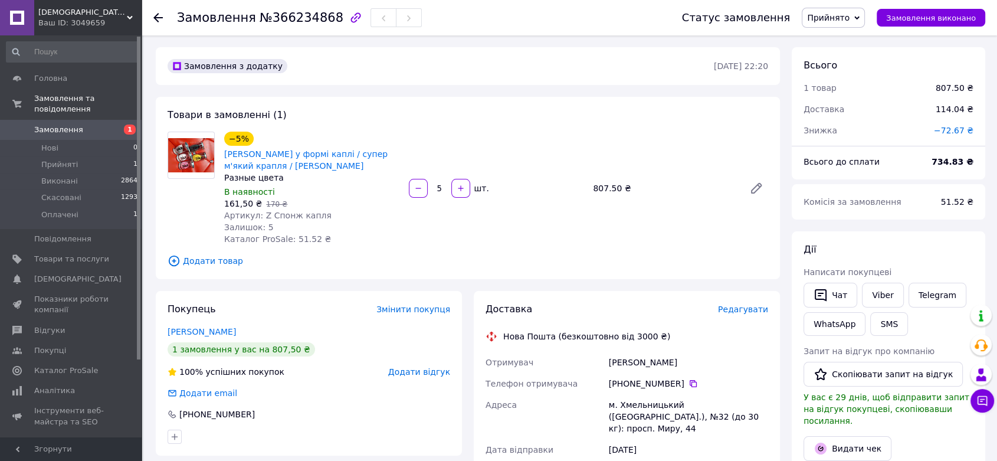
click at [951, 135] on span "−72.67 ₴" at bounding box center [954, 130] width 40 height 9
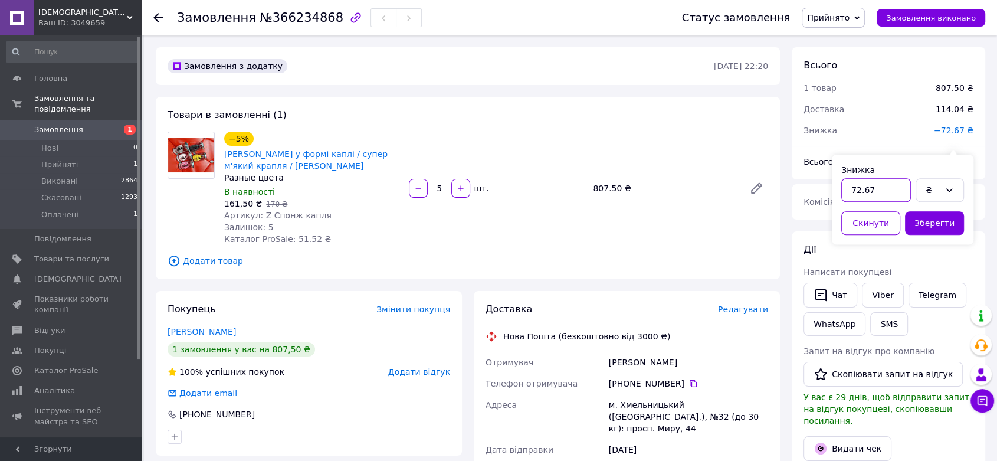
drag, startPoint x: 855, startPoint y: 192, endPoint x: 884, endPoint y: 199, distance: 29.1
click at [884, 199] on input "72.67" at bounding box center [877, 190] width 70 height 24
type input "76.5"
click at [925, 234] on button "Зберегти" at bounding box center [934, 223] width 59 height 24
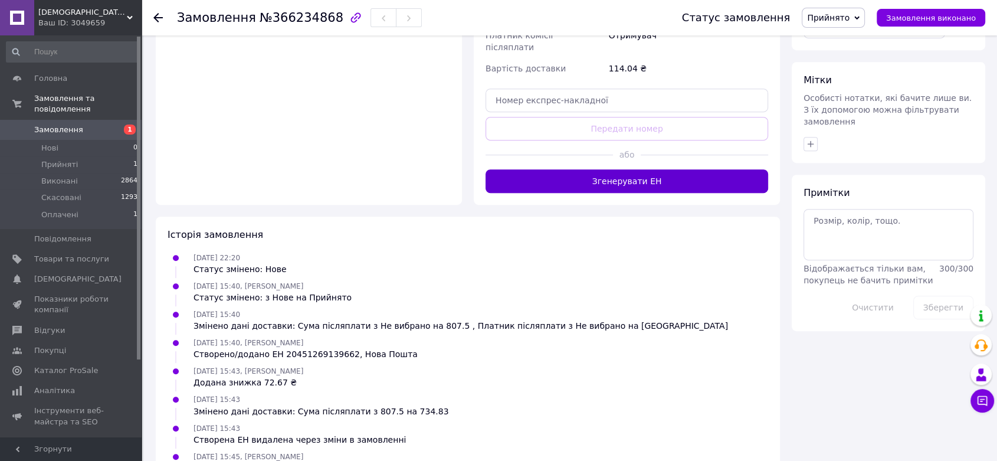
scroll to position [524, 0]
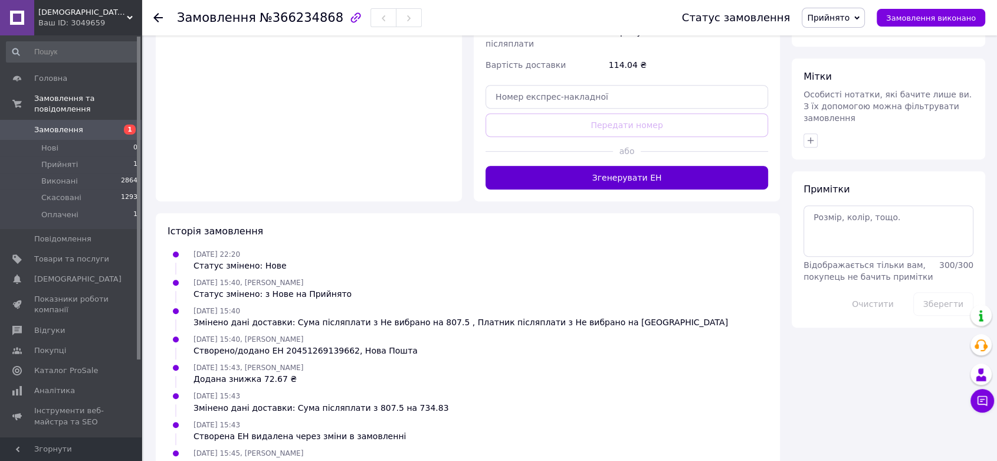
click at [620, 189] on button "Згенерувати ЕН" at bounding box center [627, 178] width 283 height 24
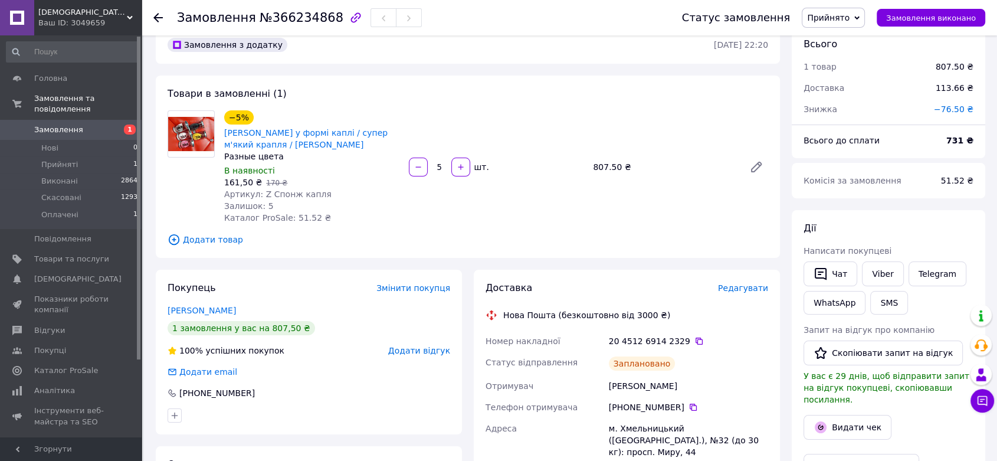
scroll to position [0, 0]
